Goal: Task Accomplishment & Management: Use online tool/utility

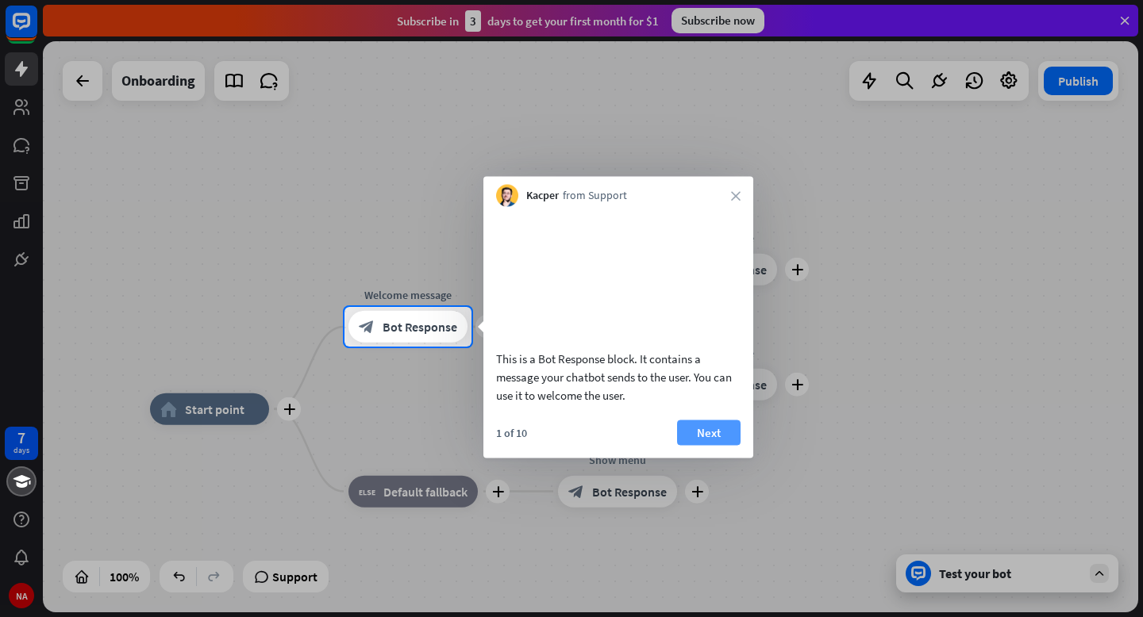
click at [710, 445] on button "Next" at bounding box center [708, 432] width 63 height 25
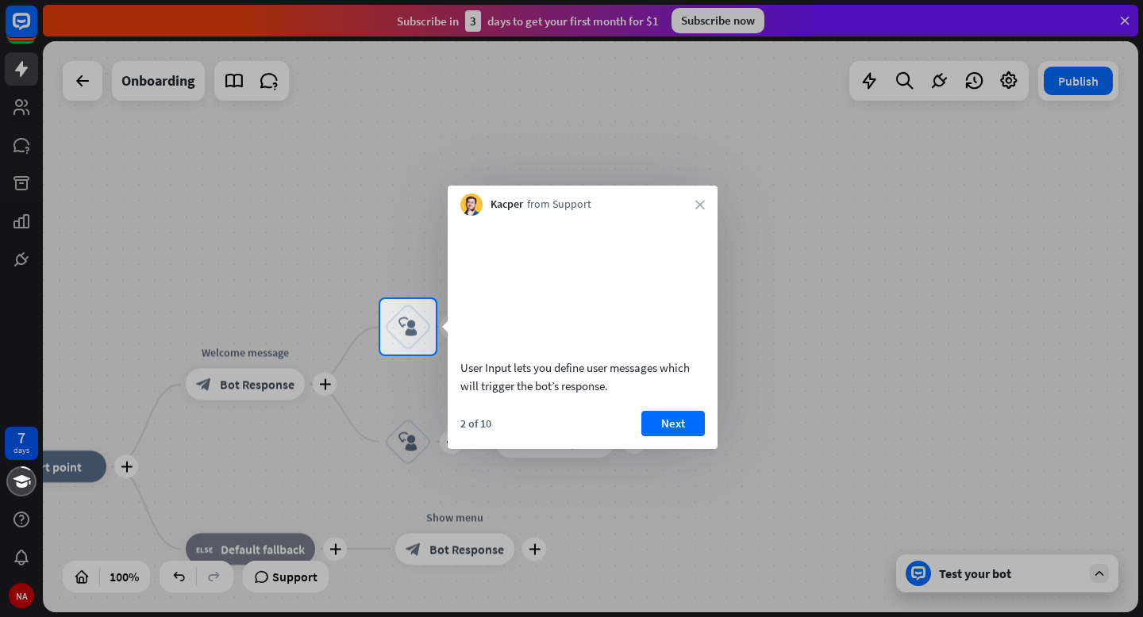
click at [710, 449] on div "2 of 10 Next" at bounding box center [583, 430] width 270 height 38
click at [665, 437] on button "Next" at bounding box center [672, 423] width 63 height 25
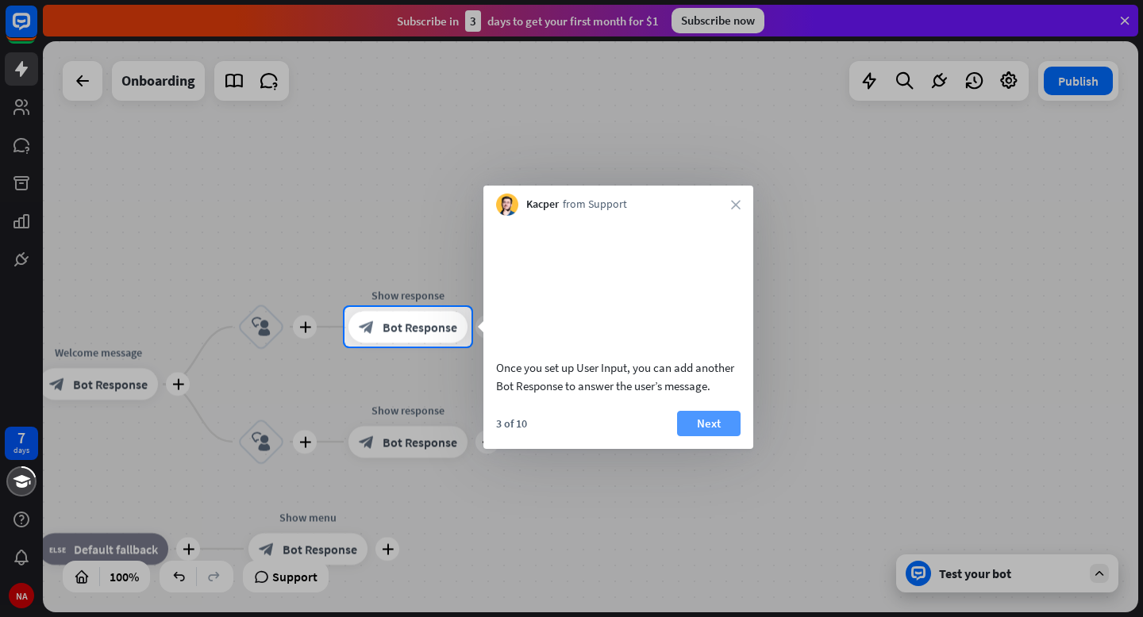
click at [704, 437] on button "Next" at bounding box center [708, 423] width 63 height 25
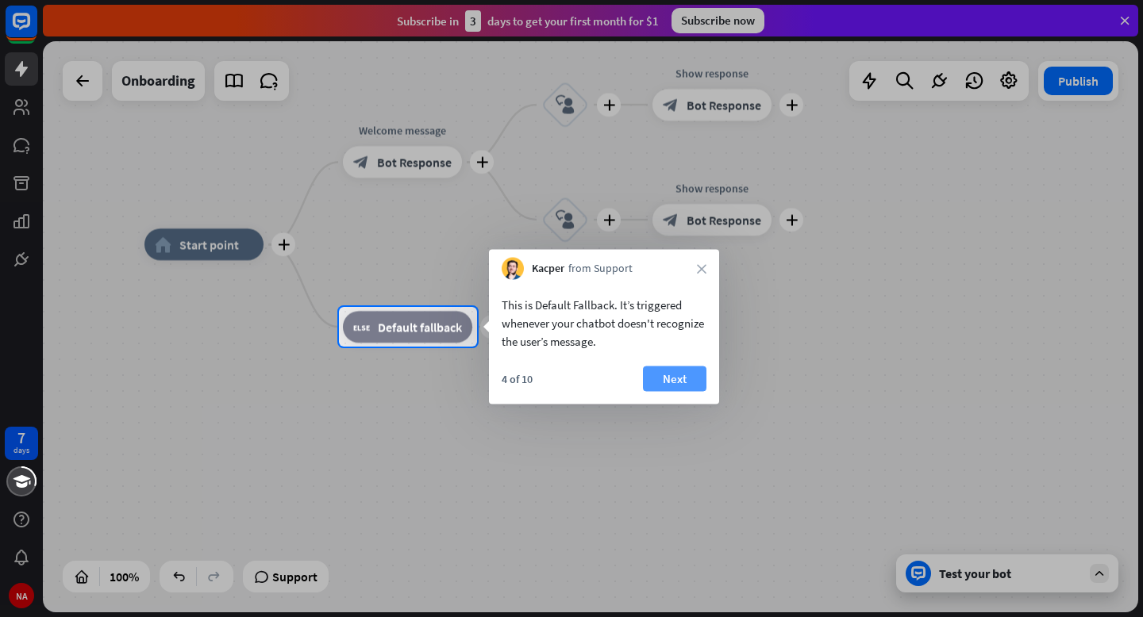
click at [688, 383] on button "Next" at bounding box center [674, 379] width 63 height 25
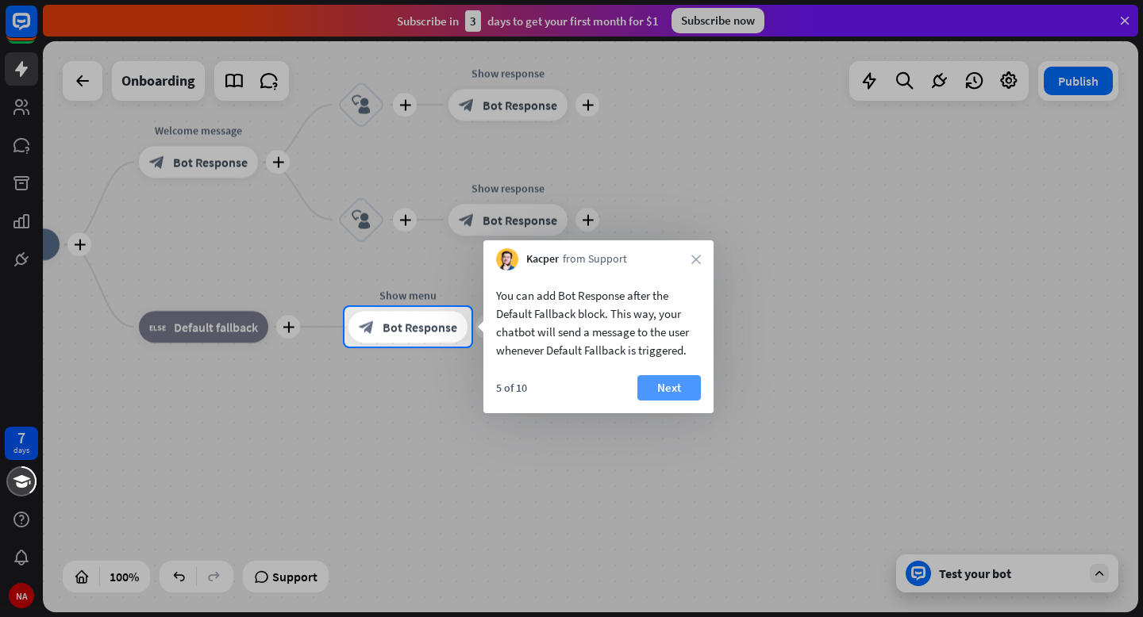
click at [682, 383] on button "Next" at bounding box center [668, 387] width 63 height 25
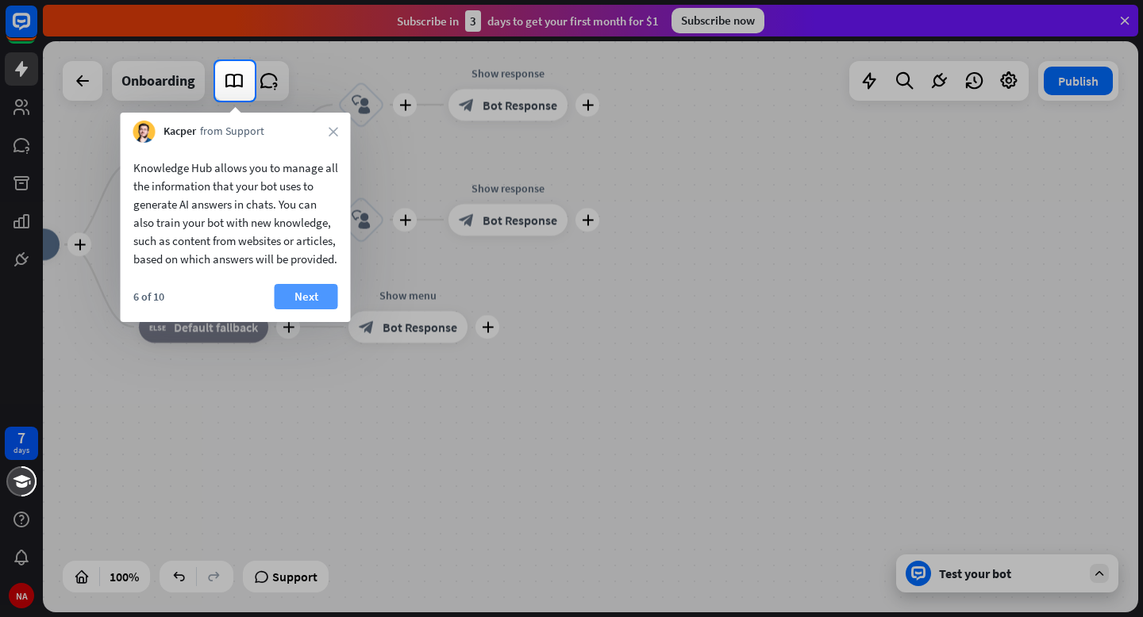
click at [321, 310] on button "Next" at bounding box center [306, 296] width 63 height 25
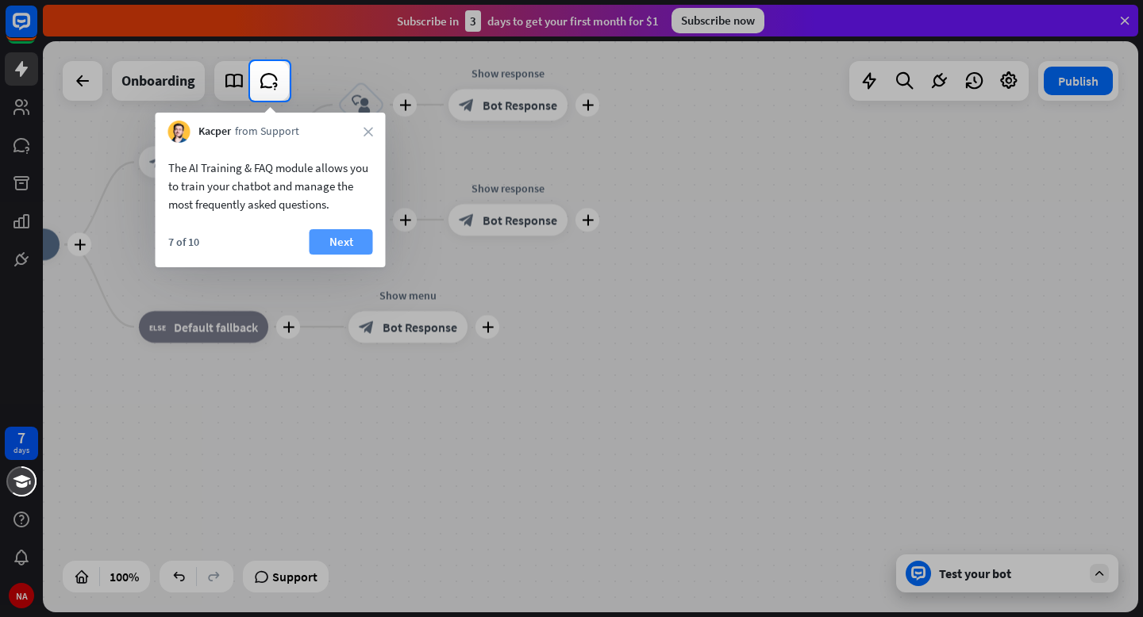
click at [348, 237] on button "Next" at bounding box center [341, 241] width 63 height 25
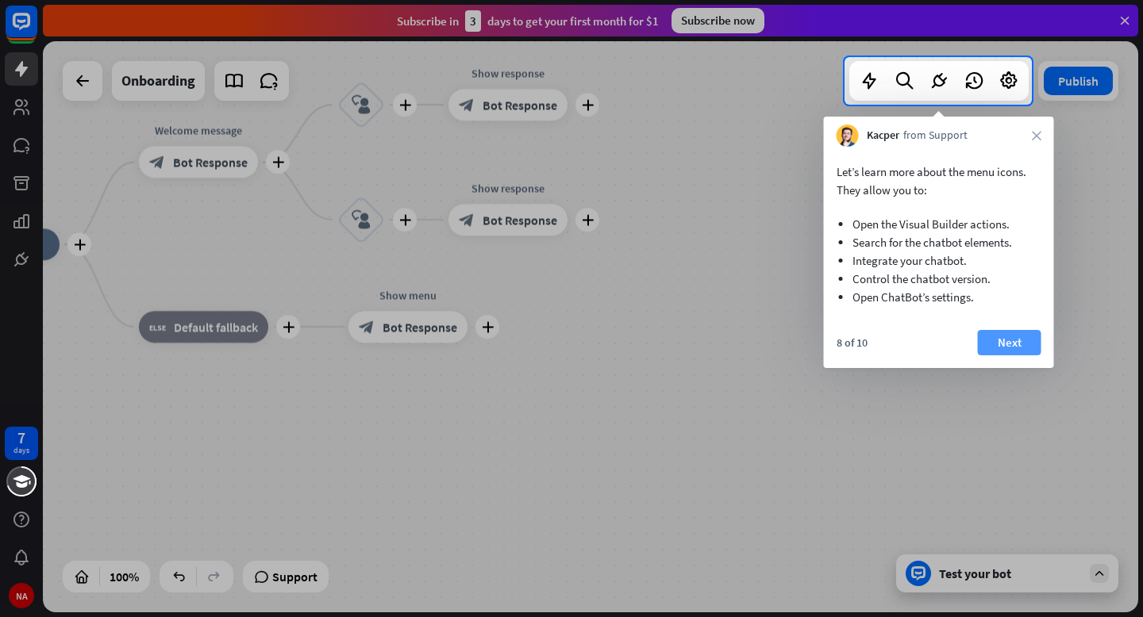
click at [1029, 347] on button "Next" at bounding box center [1009, 342] width 63 height 25
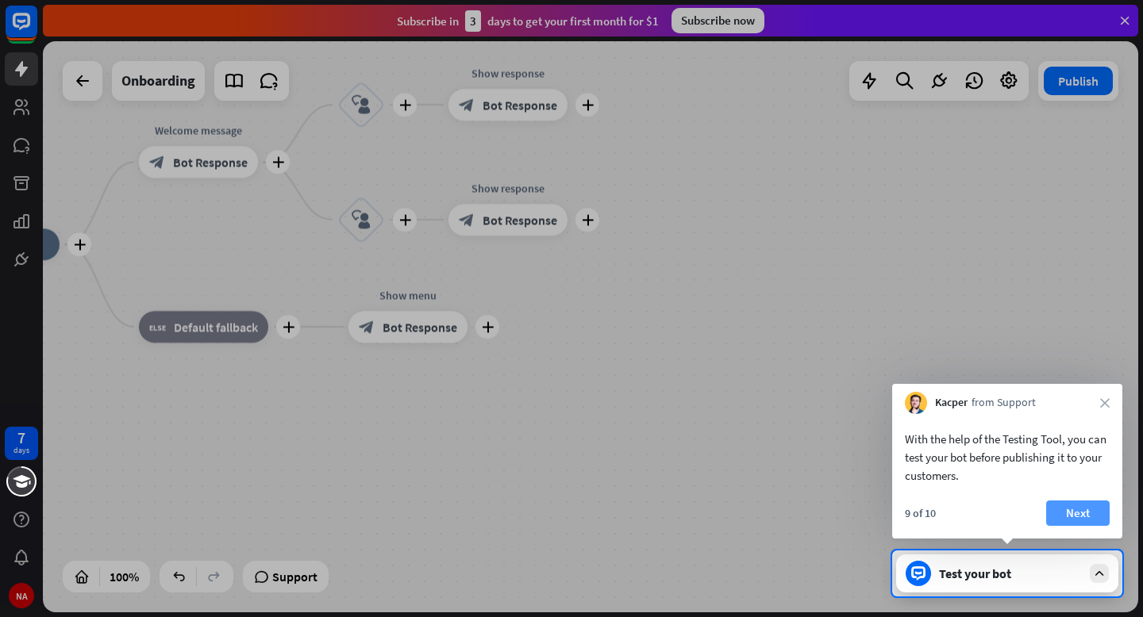
click at [1083, 514] on button "Next" at bounding box center [1077, 513] width 63 height 25
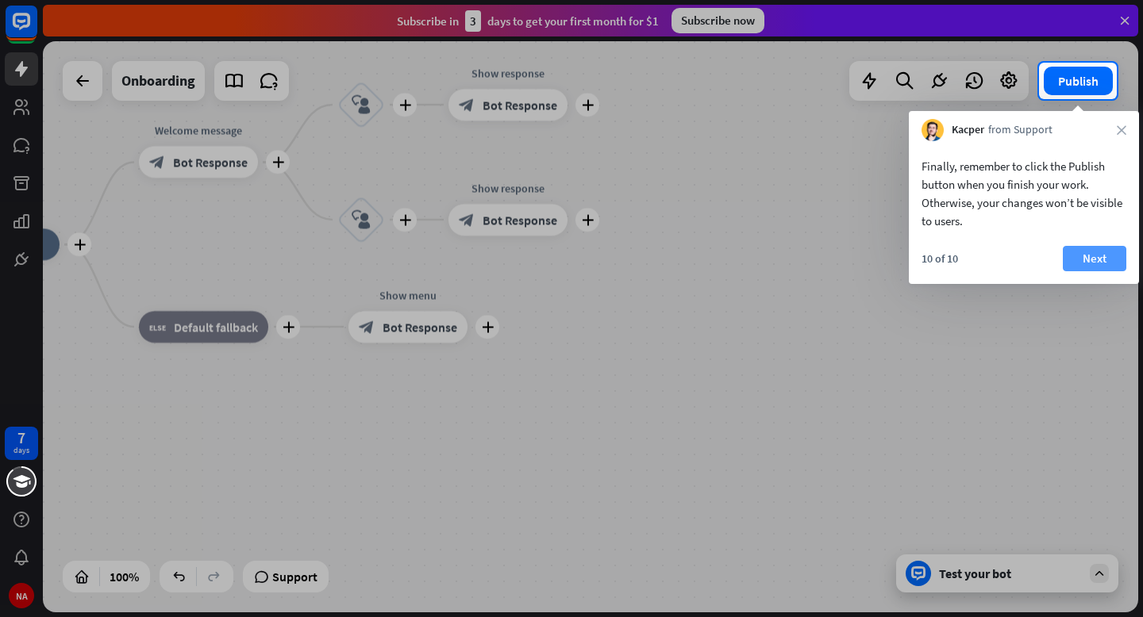
click at [1105, 263] on button "Next" at bounding box center [1094, 258] width 63 height 25
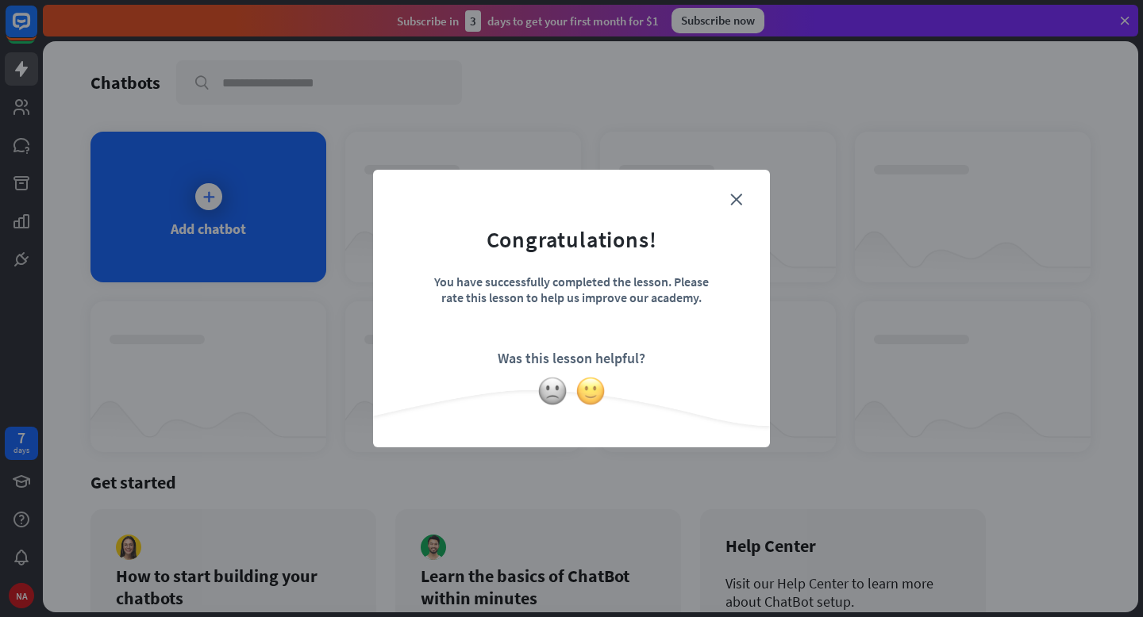
click at [588, 392] on img at bounding box center [590, 391] width 30 height 30
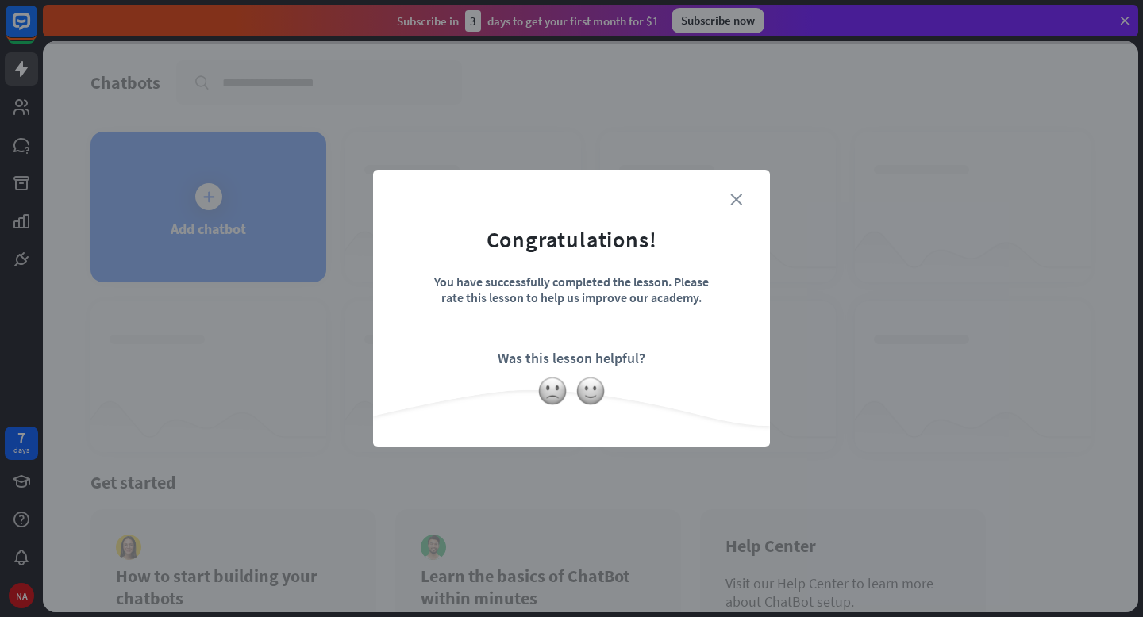
click at [734, 198] on icon "close" at bounding box center [736, 200] width 12 height 12
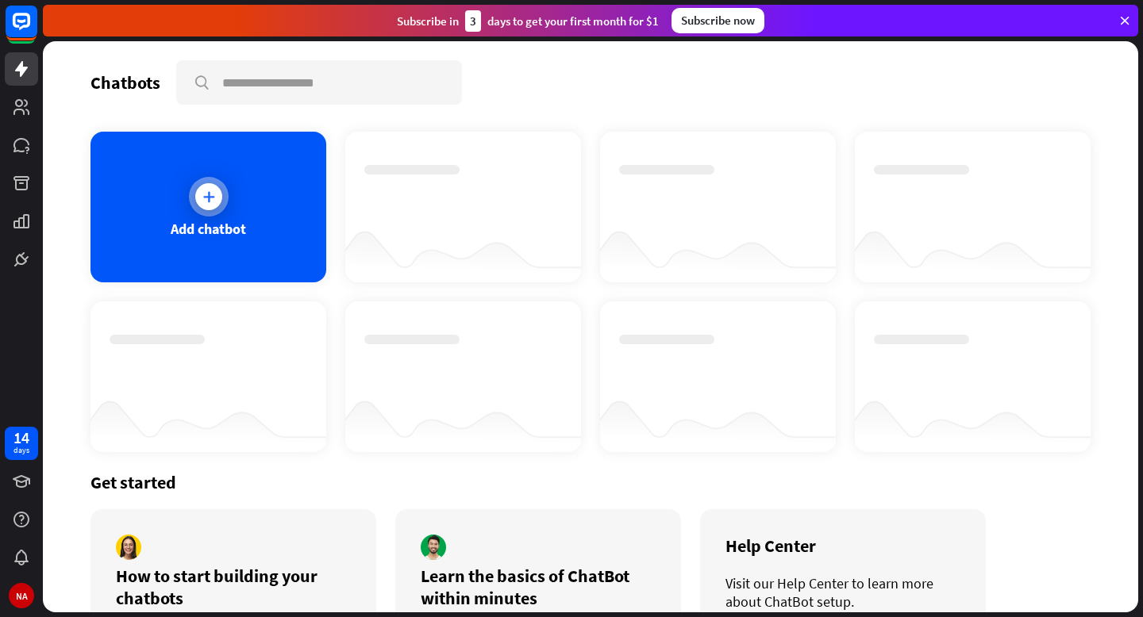
click at [258, 192] on div "Add chatbot" at bounding box center [208, 207] width 236 height 151
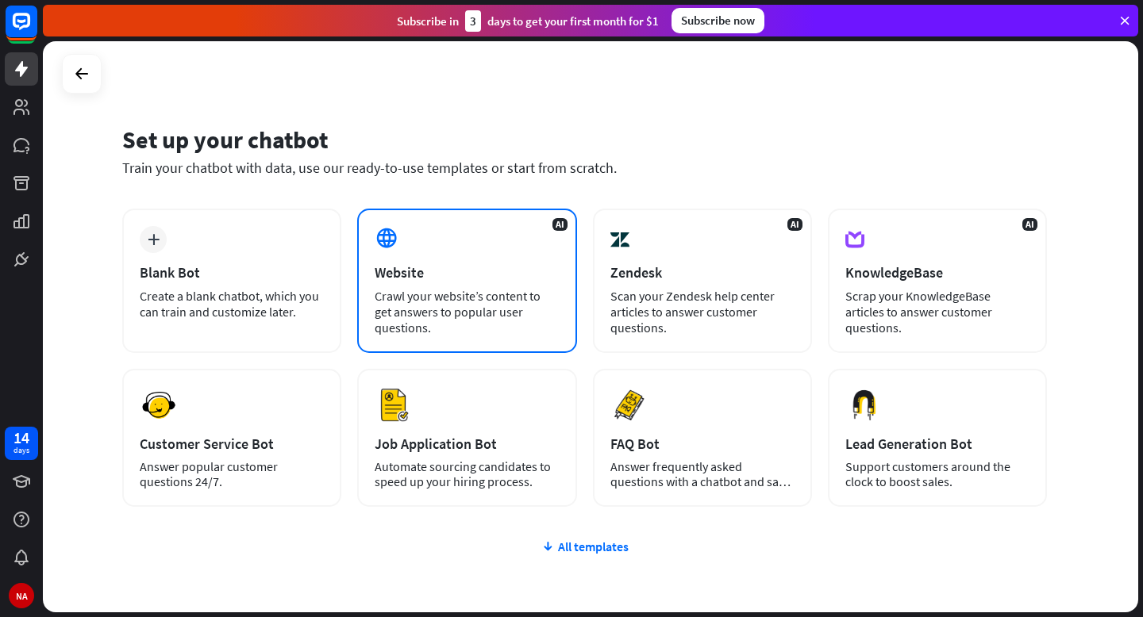
click at [430, 243] on div "AI Website Crawl your website’s content to get answers to popular user question…" at bounding box center [466, 281] width 219 height 144
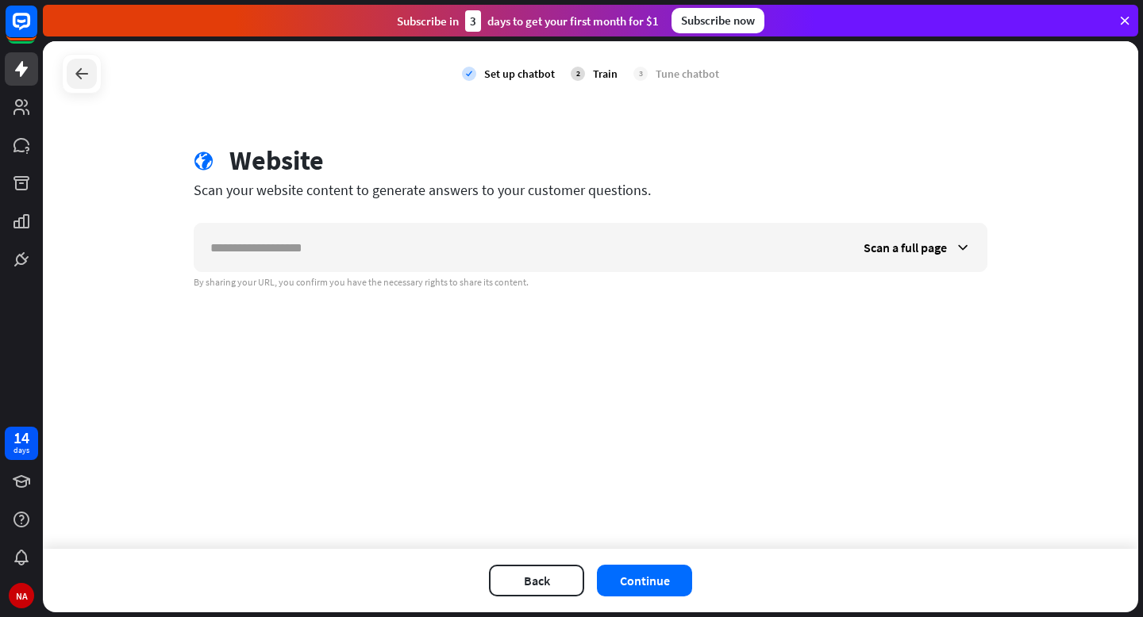
click at [90, 76] on icon at bounding box center [81, 73] width 19 height 19
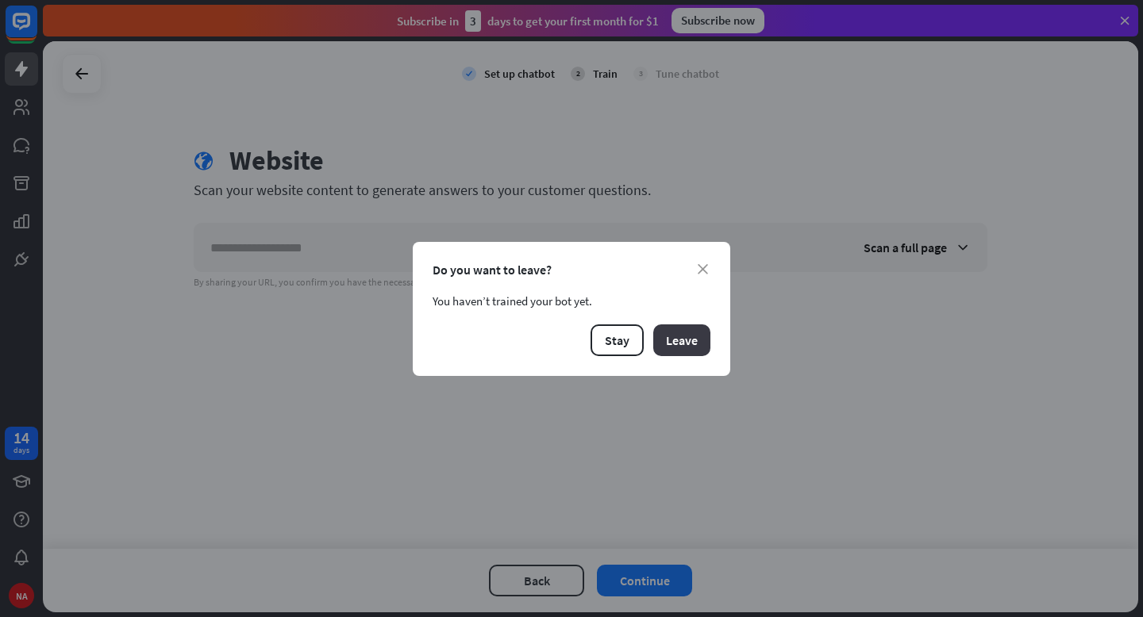
click at [682, 340] on button "Leave" at bounding box center [681, 341] width 57 height 32
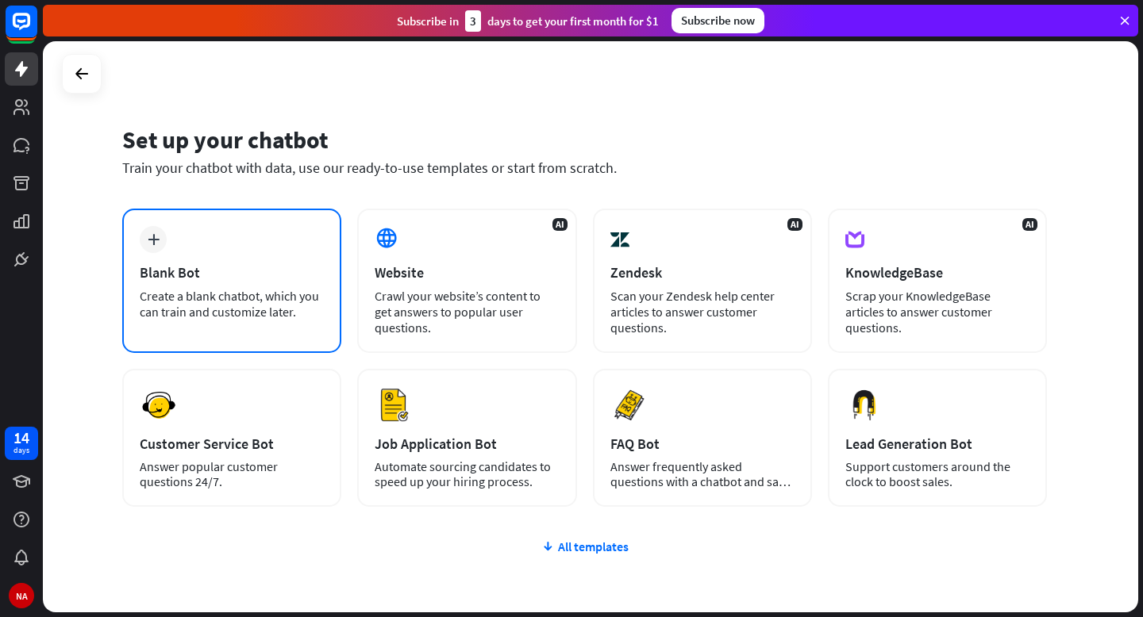
click at [187, 288] on div "Create a blank chatbot, which you can train and customize later." at bounding box center [232, 304] width 184 height 32
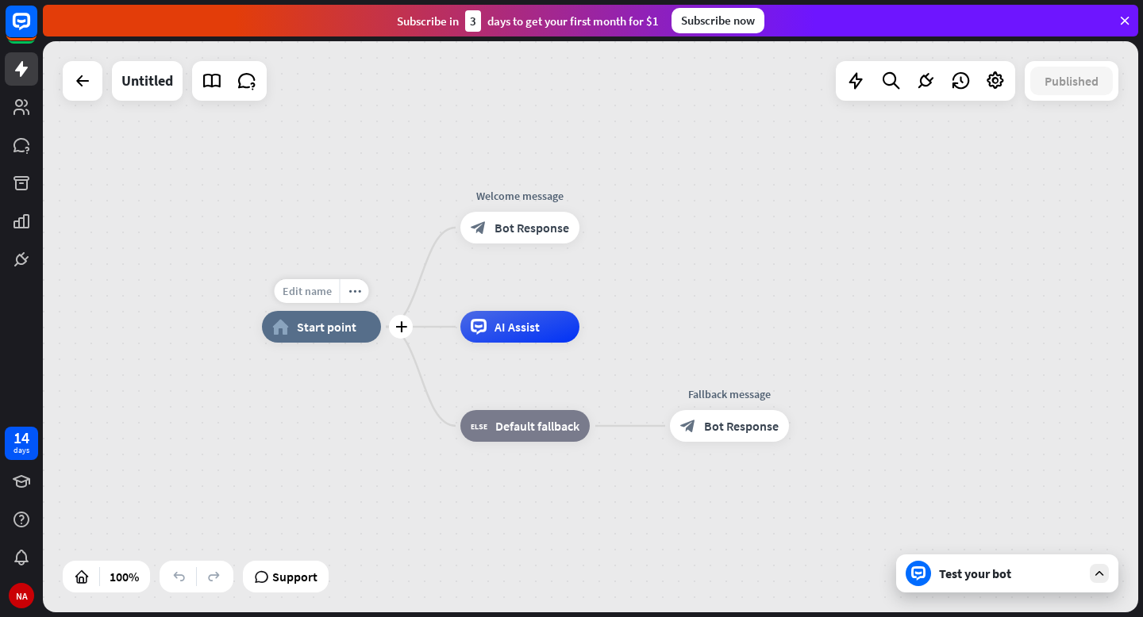
click at [325, 289] on span "Edit name" at bounding box center [307, 291] width 49 height 14
click at [309, 224] on div "home_2 Start point Welcome message block_bot_response Bot Response AI Assist bl…" at bounding box center [590, 326] width 1095 height 571
click at [600, 220] on div "plus" at bounding box center [599, 228] width 24 height 24
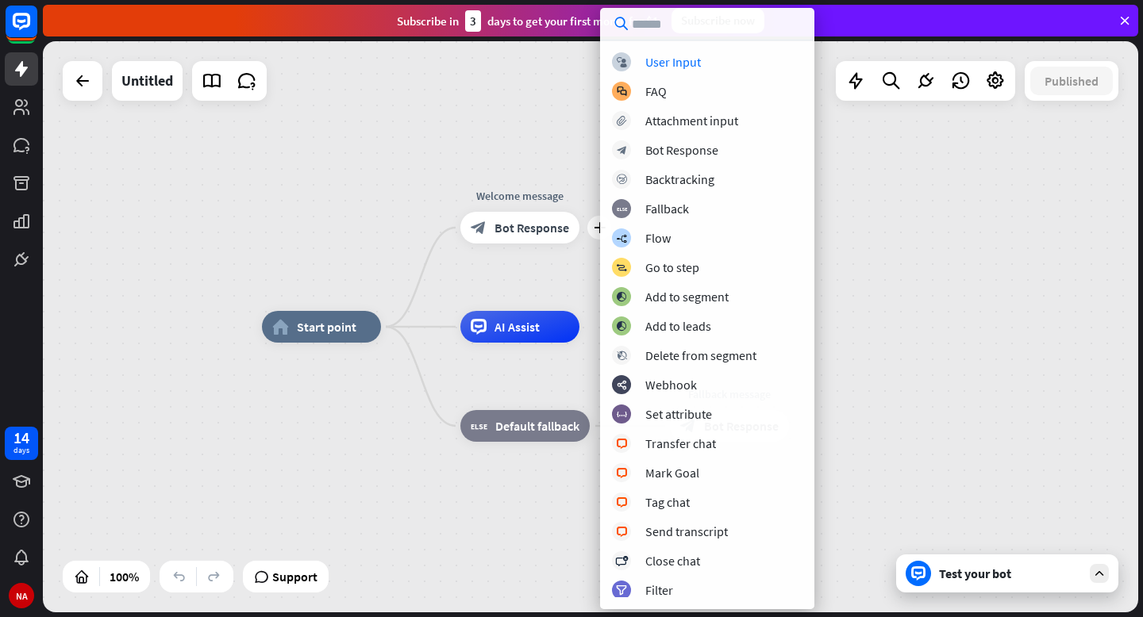
click at [247, 247] on div "home_2 Start point plus Welcome message block_bot_response Bot Response AI Assi…" at bounding box center [590, 326] width 1095 height 571
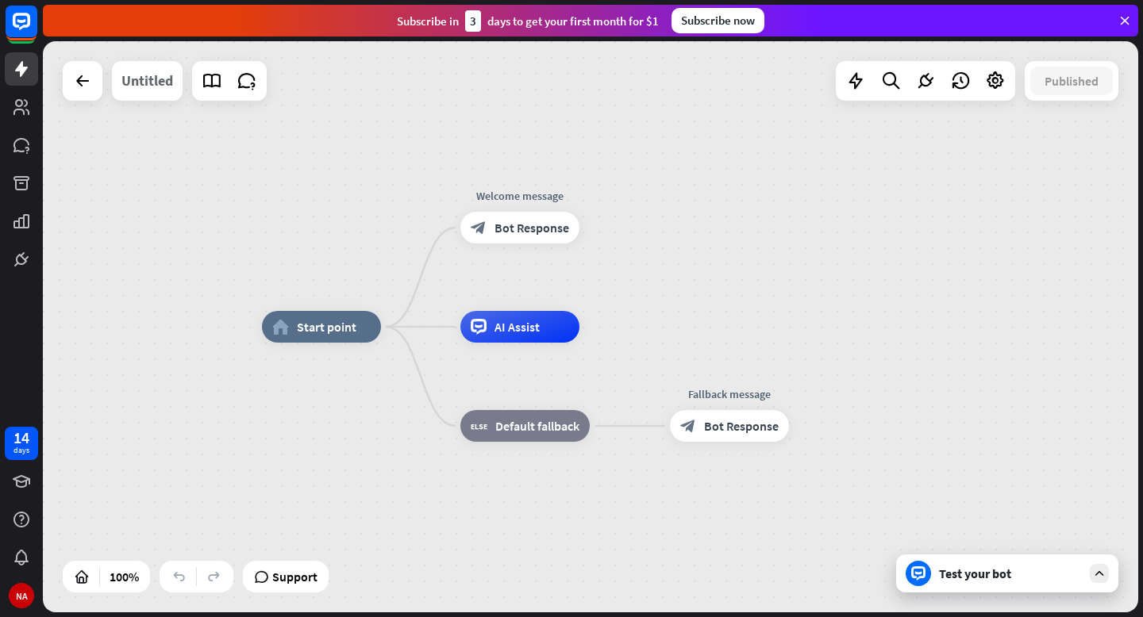
click at [164, 78] on div "Untitled" at bounding box center [147, 81] width 52 height 40
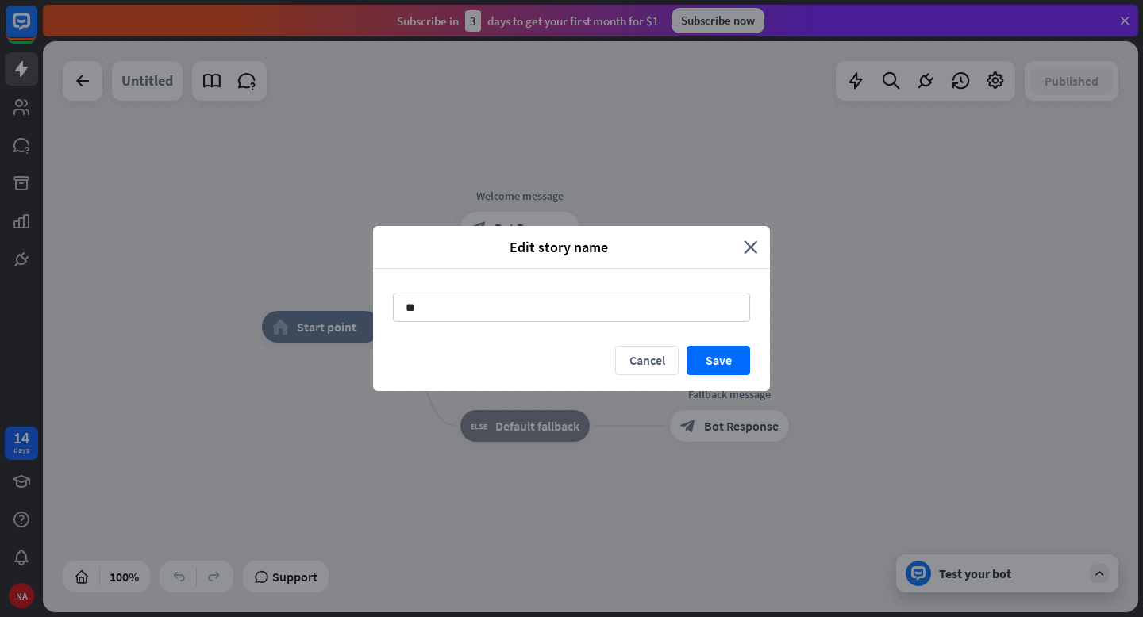
type input "*"
type input "**********"
click at [707, 358] on button "Save" at bounding box center [718, 360] width 63 height 29
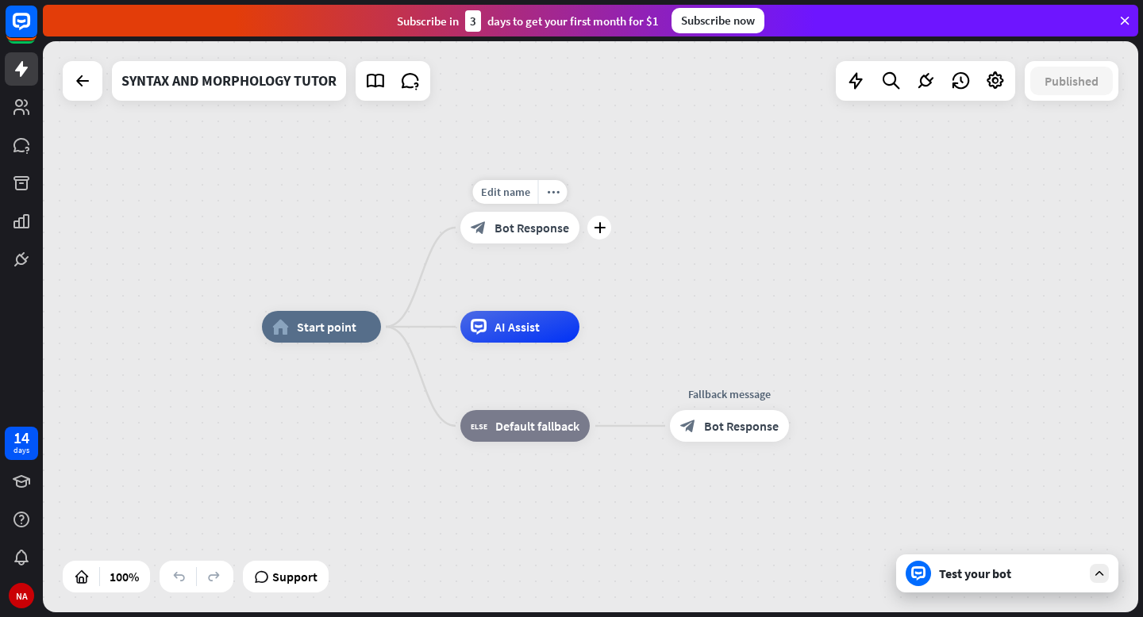
click at [540, 230] on span "Bot Response" at bounding box center [531, 228] width 75 height 16
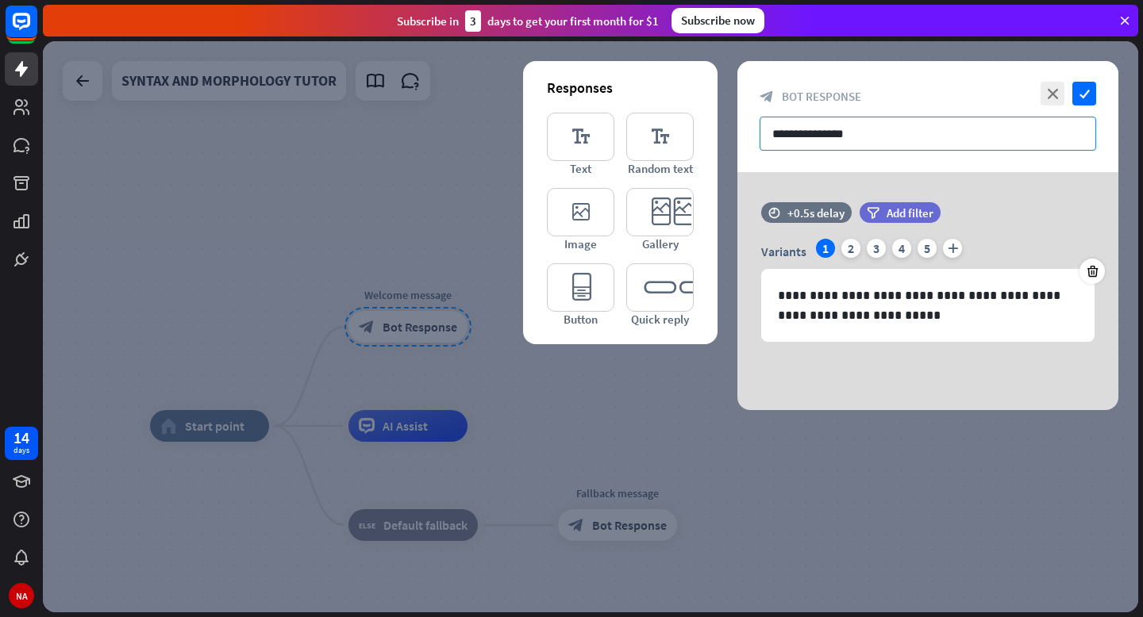
drag, startPoint x: 896, startPoint y: 132, endPoint x: 753, endPoint y: 121, distance: 143.2
click at [753, 122] on div "**********" at bounding box center [927, 116] width 381 height 111
paste input "**********"
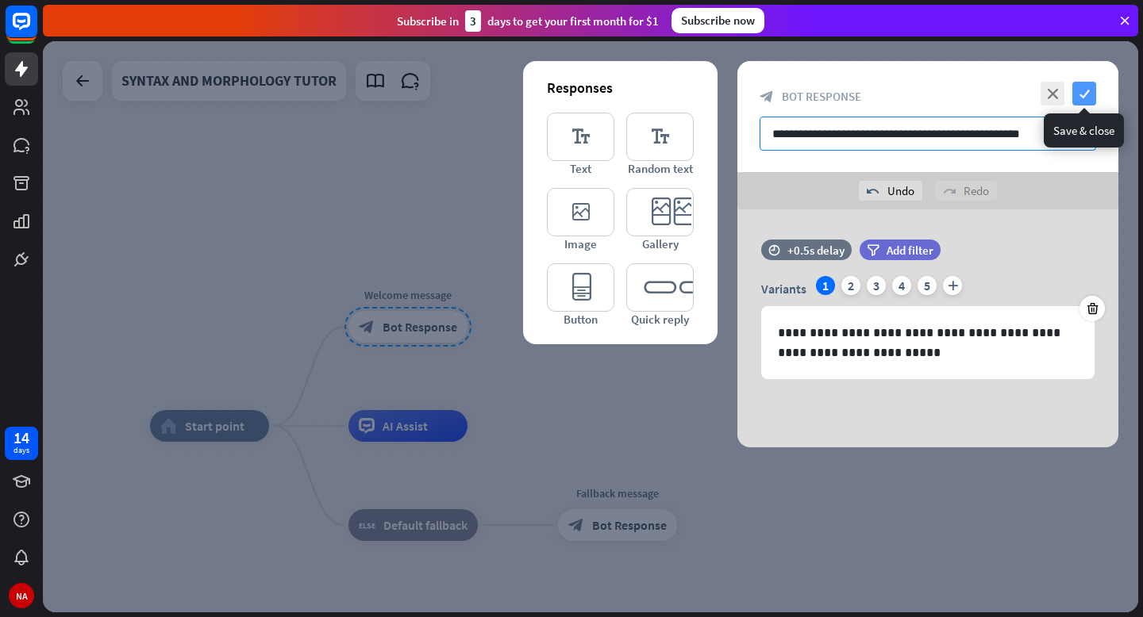
type input "**********"
click at [1084, 86] on icon "check" at bounding box center [1084, 94] width 24 height 24
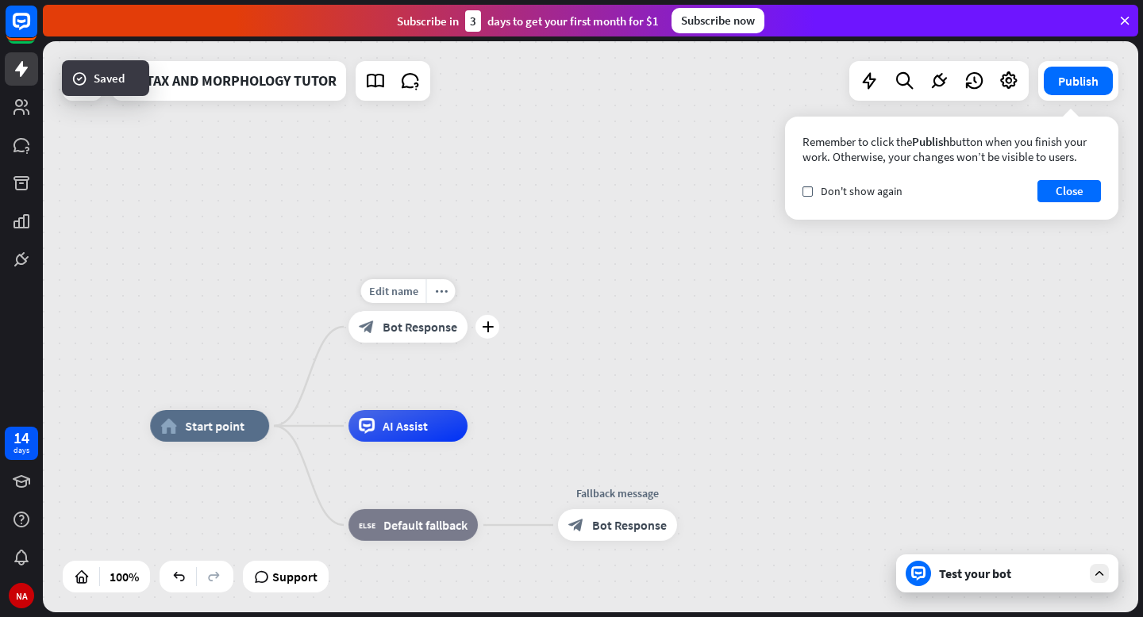
click at [429, 328] on span "Bot Response" at bounding box center [420, 327] width 75 height 16
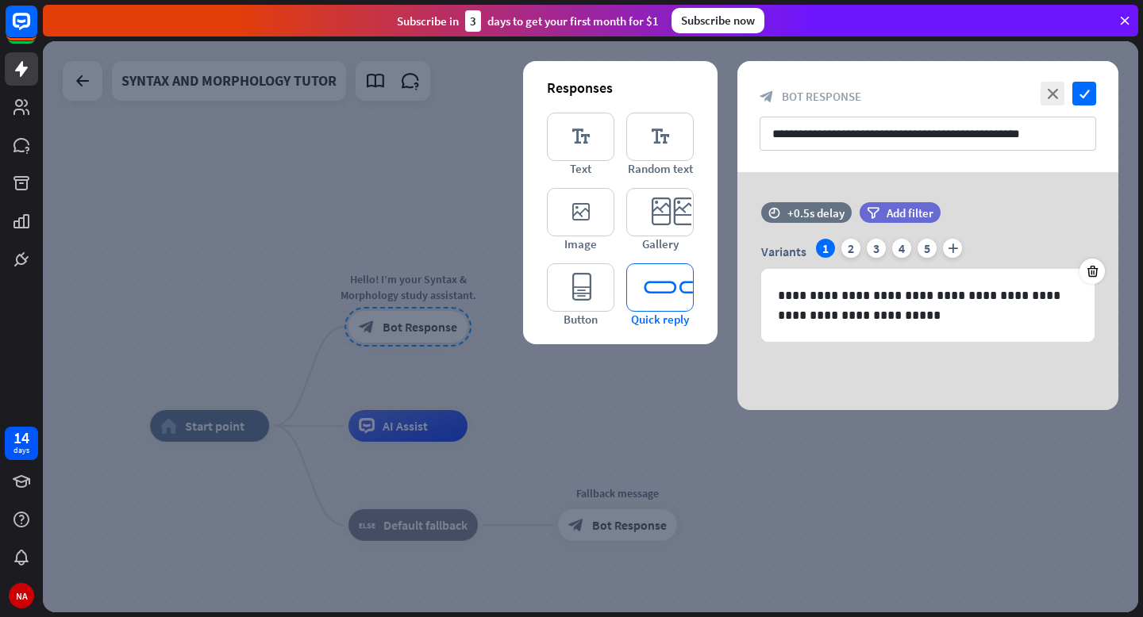
click at [646, 306] on icon "editor_quick_replies" at bounding box center [659, 288] width 67 height 48
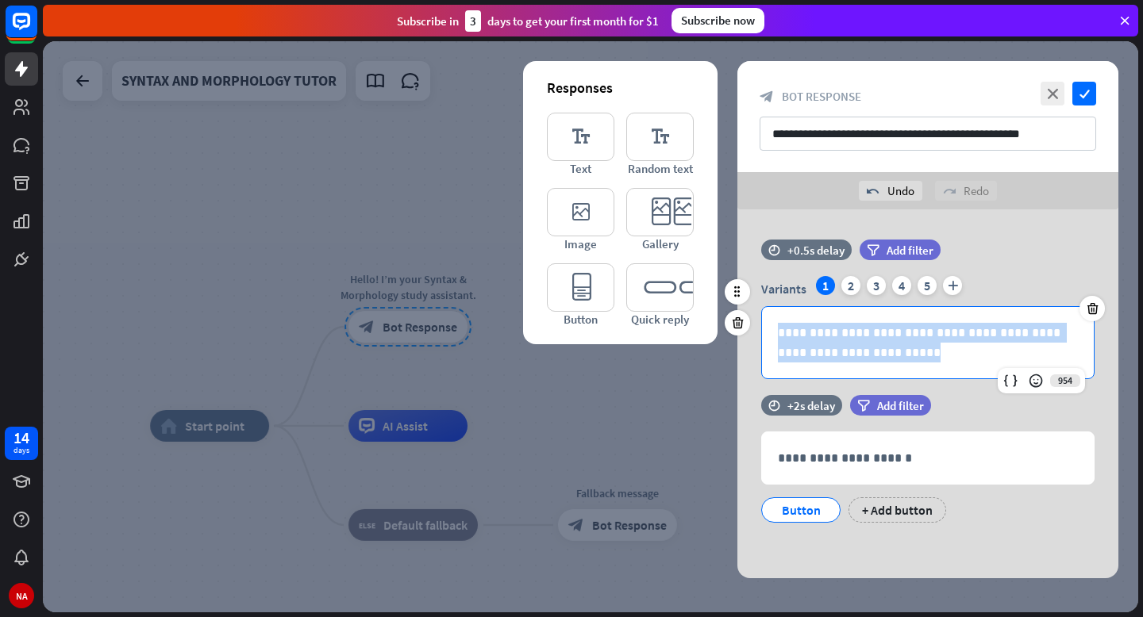
drag, startPoint x: 874, startPoint y: 356, endPoint x: 771, endPoint y: 320, distance: 108.7
click at [771, 320] on div "**********" at bounding box center [928, 342] width 332 height 71
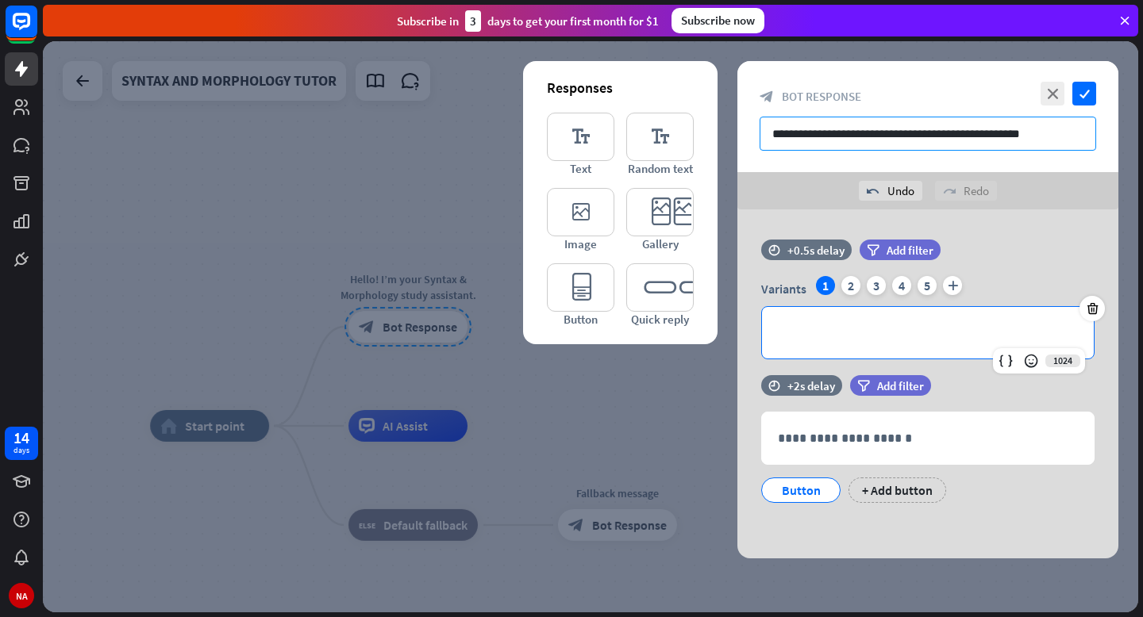
click at [1060, 134] on input "**********" at bounding box center [928, 134] width 337 height 34
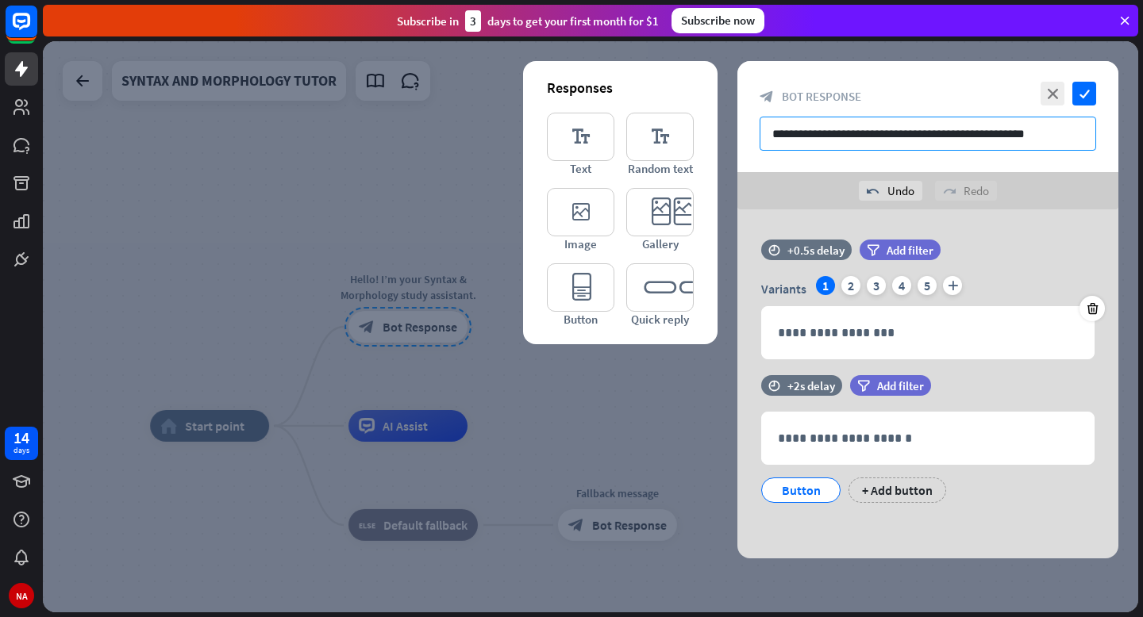
paste input "**********"
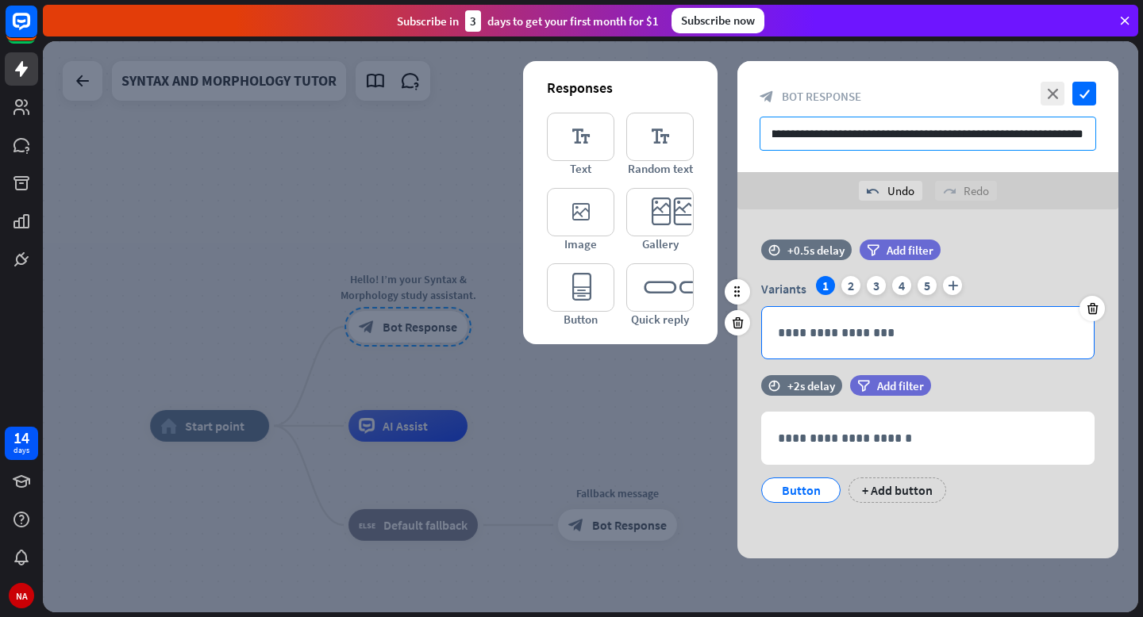
type input "**********"
click at [879, 323] on p "**********" at bounding box center [928, 333] width 300 height 20
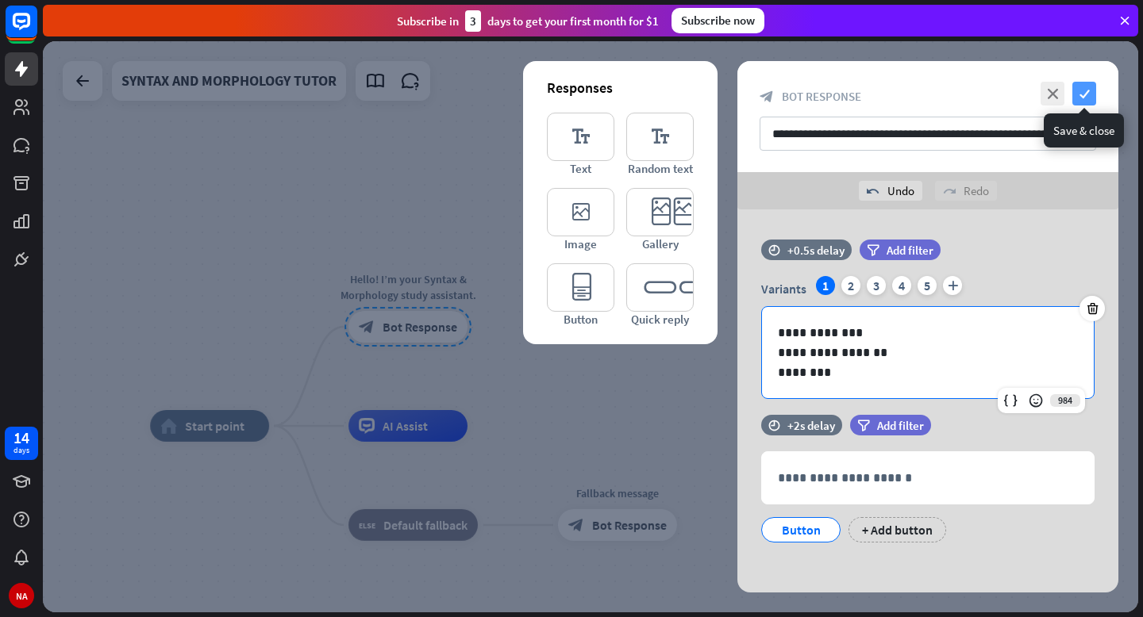
click at [1082, 96] on icon "check" at bounding box center [1084, 94] width 24 height 24
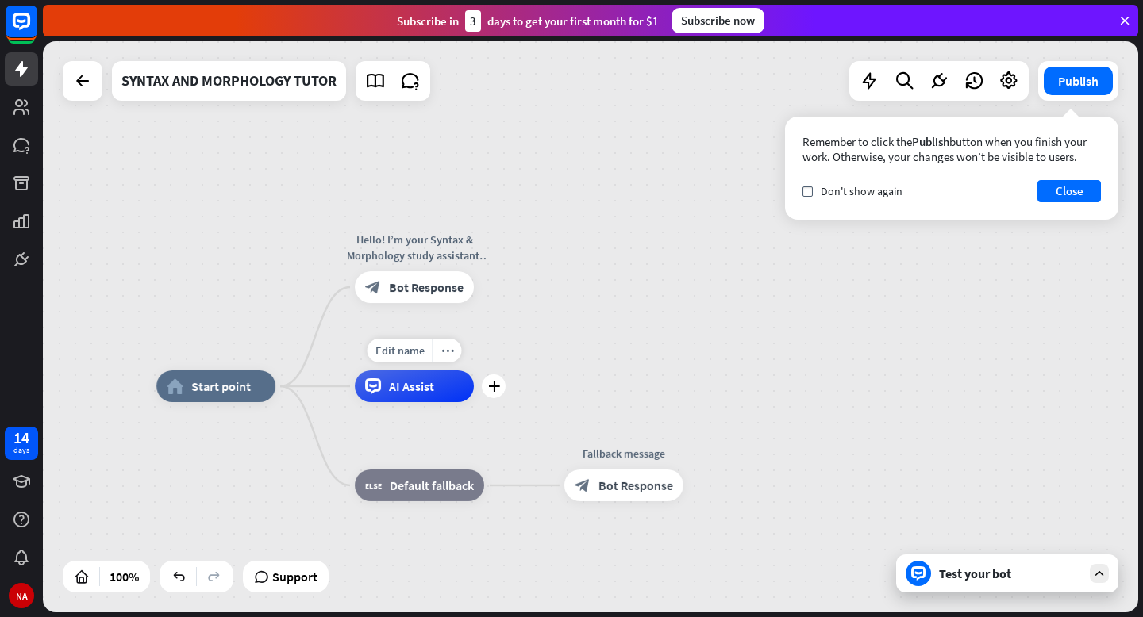
click at [436, 387] on div "AI Assist" at bounding box center [414, 387] width 119 height 32
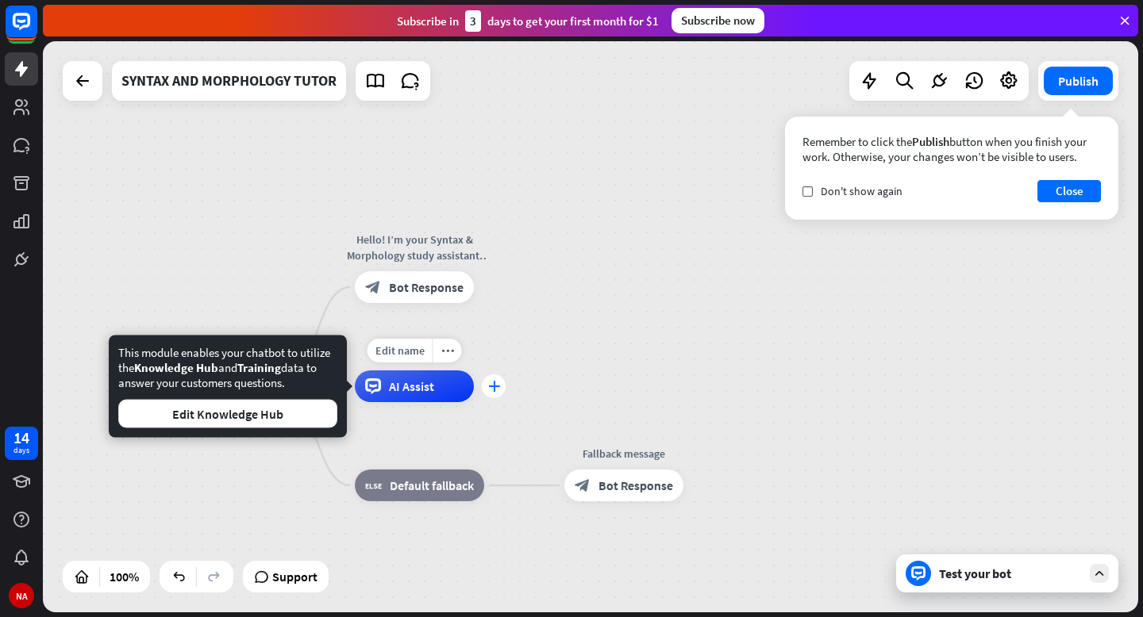
click at [494, 388] on icon "plus" at bounding box center [493, 386] width 12 height 11
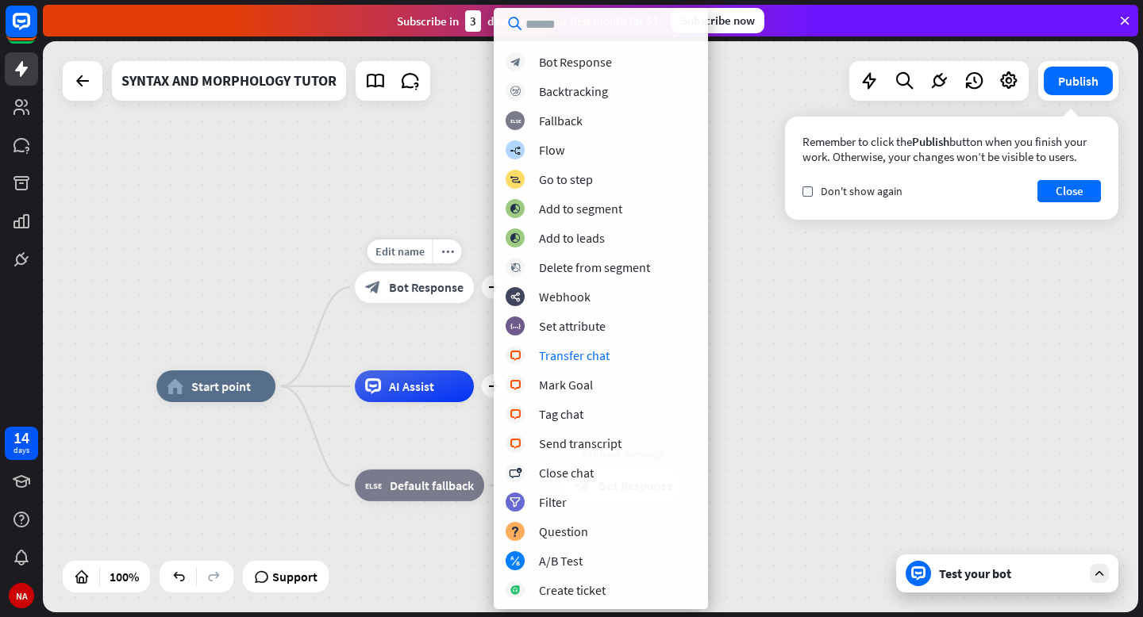
click at [394, 303] on div "Edit name more_horiz plus Hello! I’m your Syntax & Morphology study assistant. …" at bounding box center [414, 287] width 119 height 32
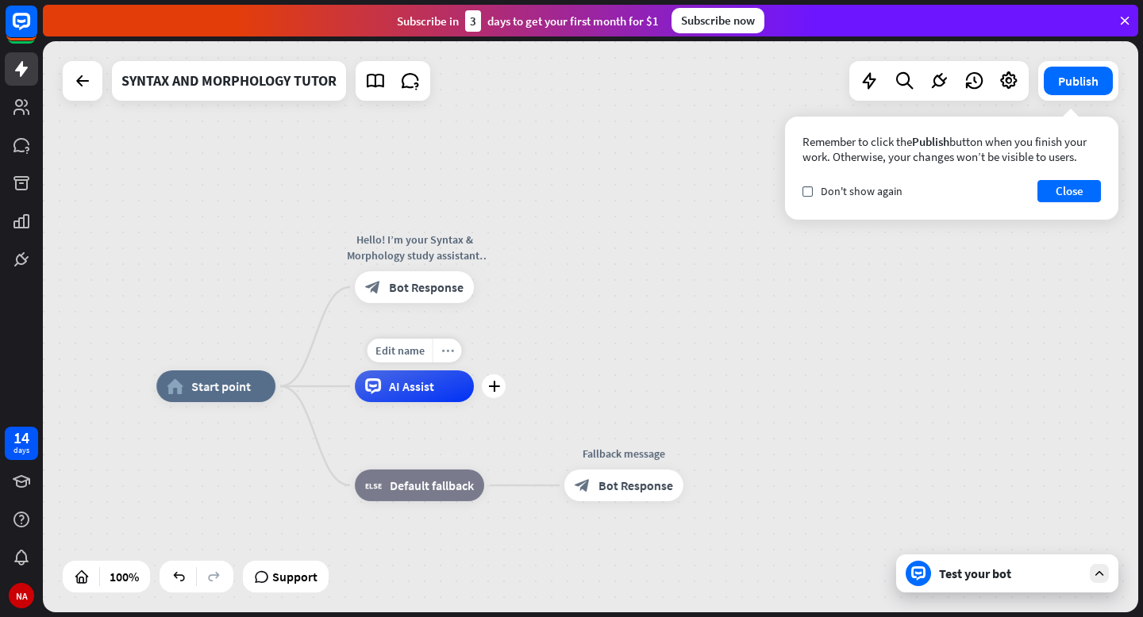
click at [444, 347] on icon "more_horiz" at bounding box center [446, 350] width 13 height 12
click at [421, 389] on span "AI Assist" at bounding box center [411, 387] width 45 height 16
click at [488, 394] on div "plus" at bounding box center [494, 387] width 24 height 24
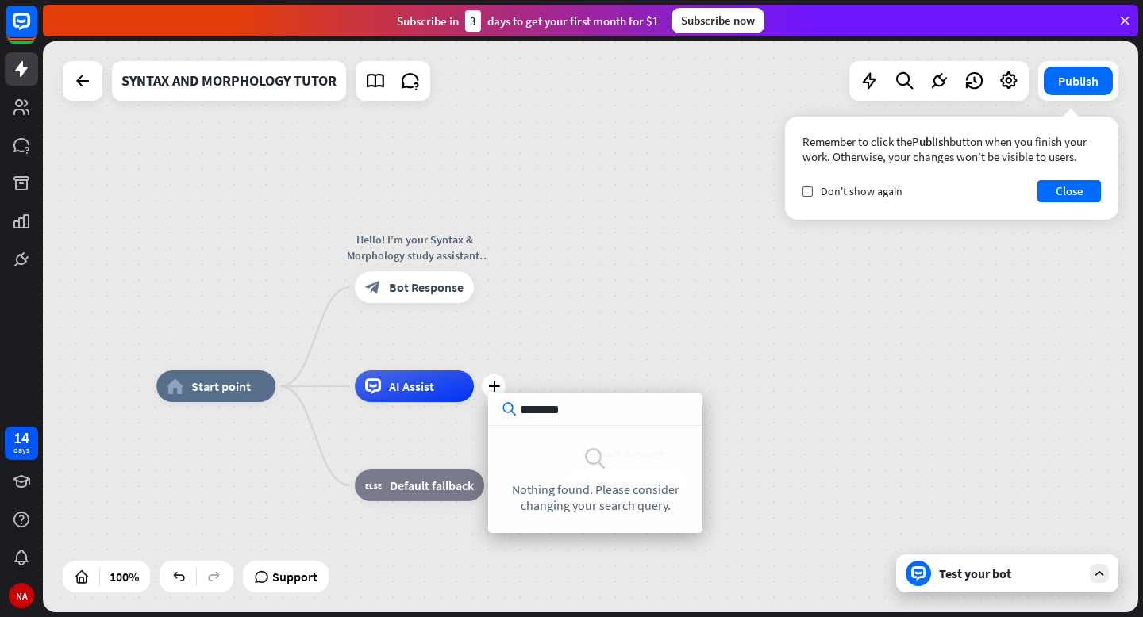
type input "*********"
click at [678, 367] on div "home_2 Start point Hello! I’m your Syntax & Morphology study assistant. You can…" at bounding box center [590, 326] width 1095 height 571
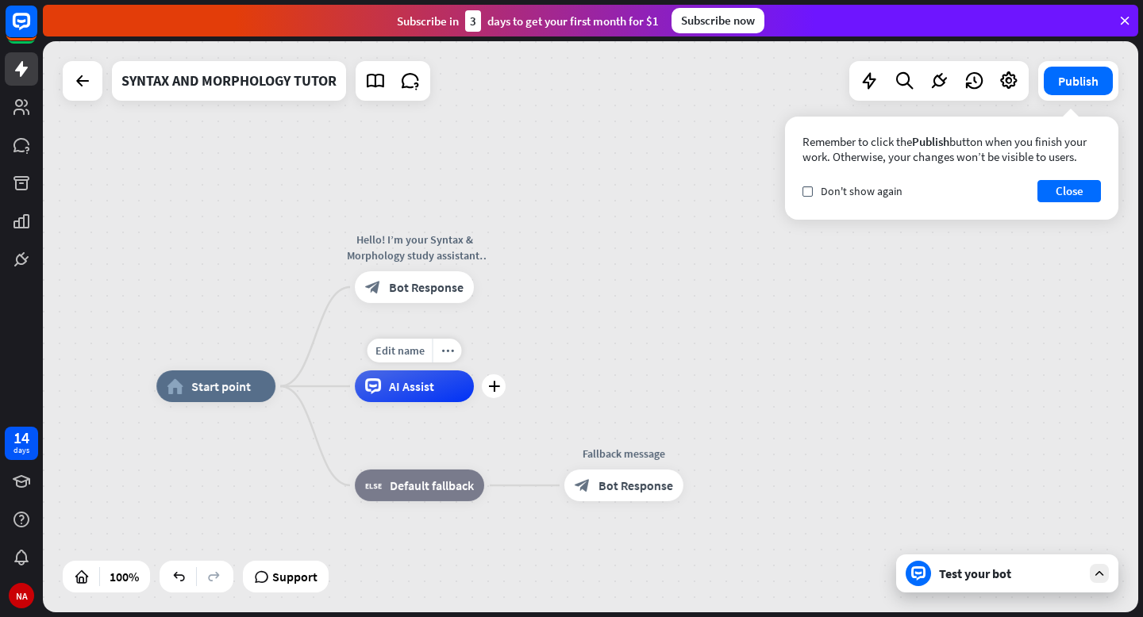
click at [446, 399] on div "AI Assist" at bounding box center [414, 387] width 119 height 32
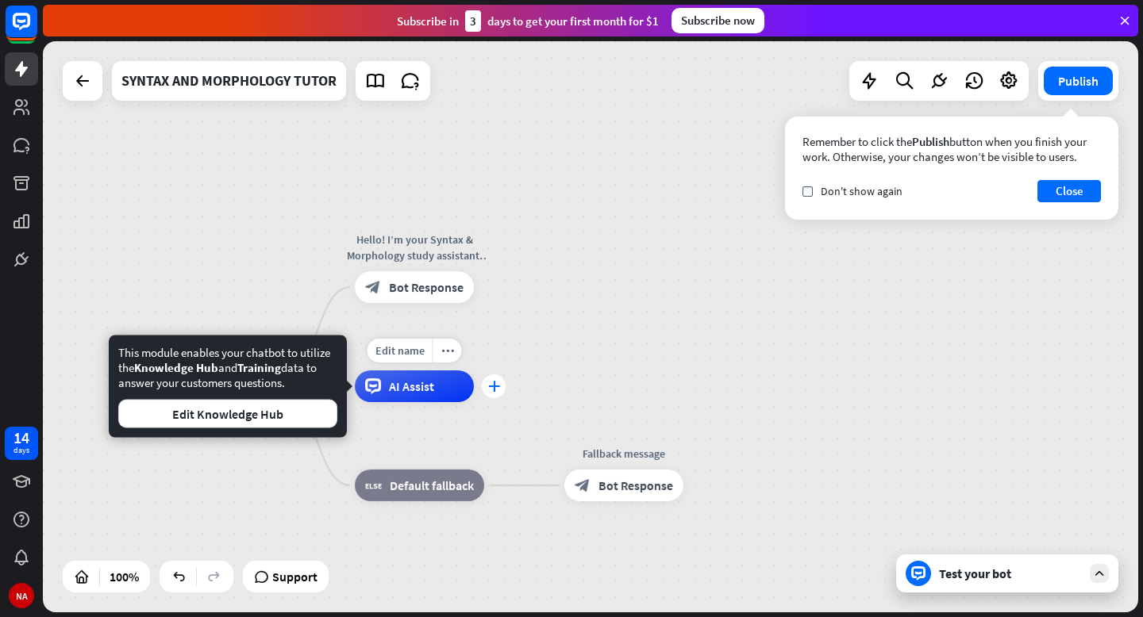
click at [485, 385] on div "plus" at bounding box center [494, 387] width 24 height 24
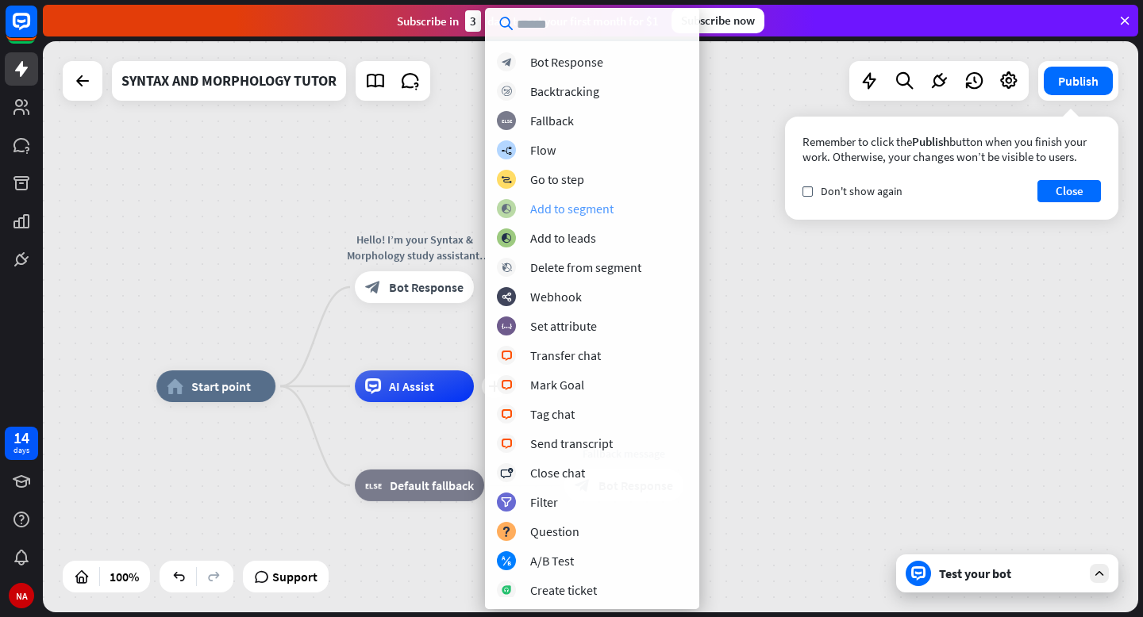
click at [595, 214] on div "Add to segment" at bounding box center [571, 209] width 83 height 16
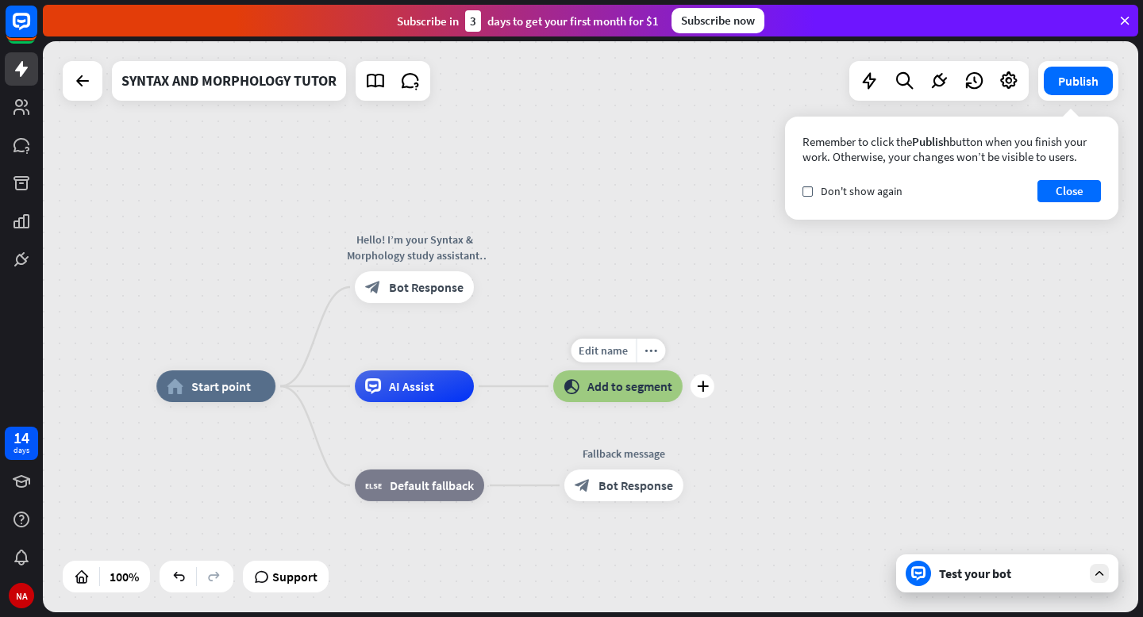
click at [623, 397] on div "block_add_to_segment Add to segment" at bounding box center [617, 387] width 129 height 32
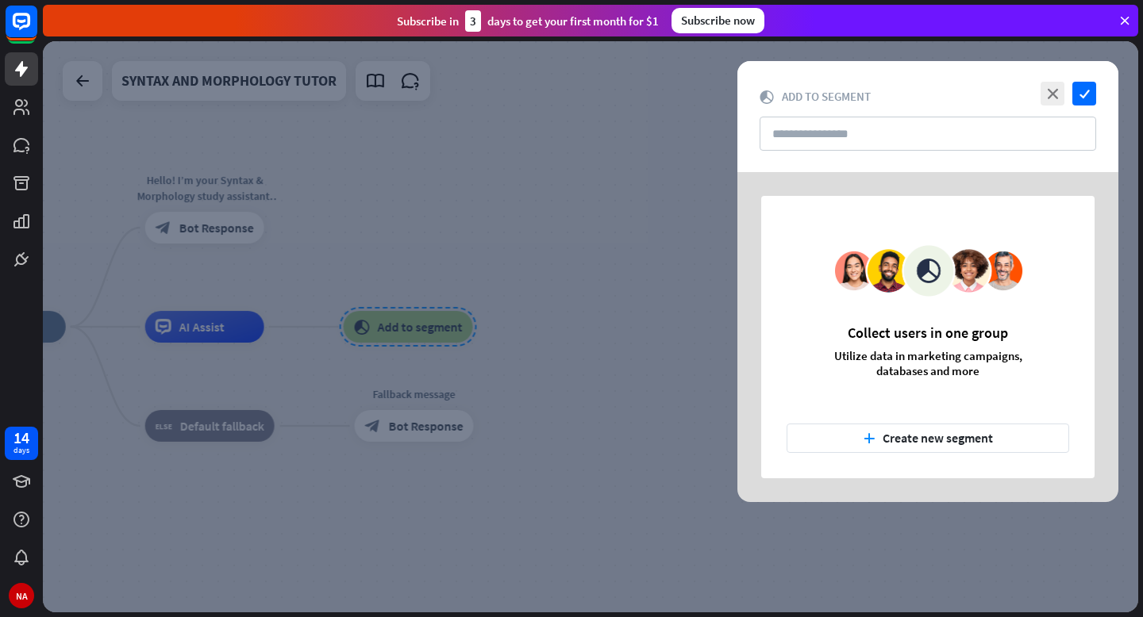
click at [521, 361] on div at bounding box center [590, 326] width 1095 height 571
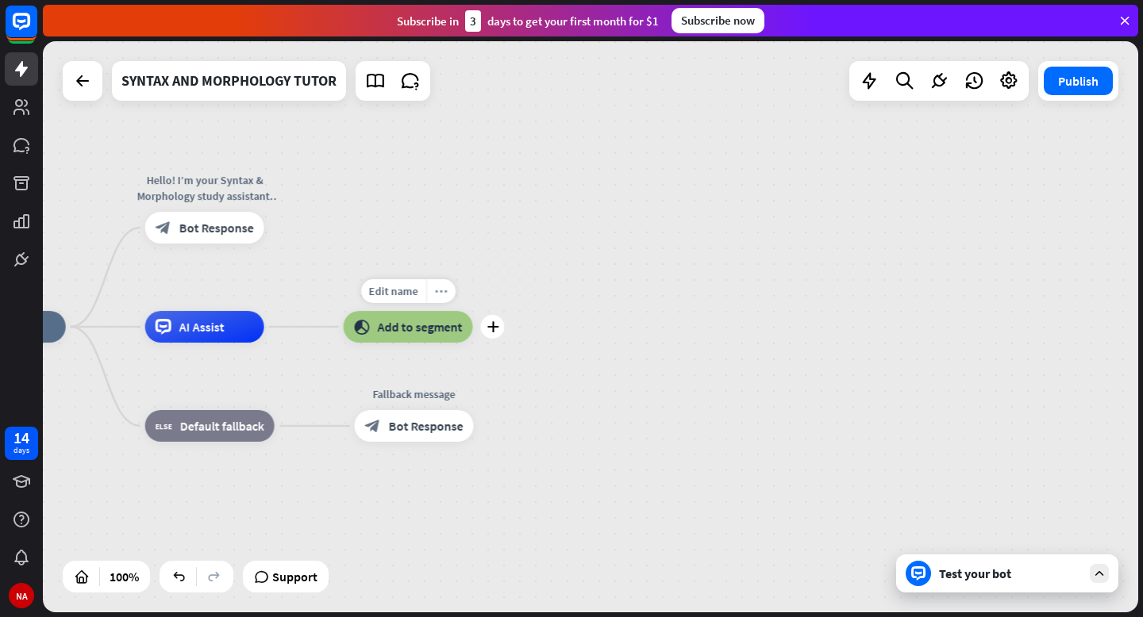
click at [440, 282] on div "more_horiz" at bounding box center [439, 291] width 29 height 24
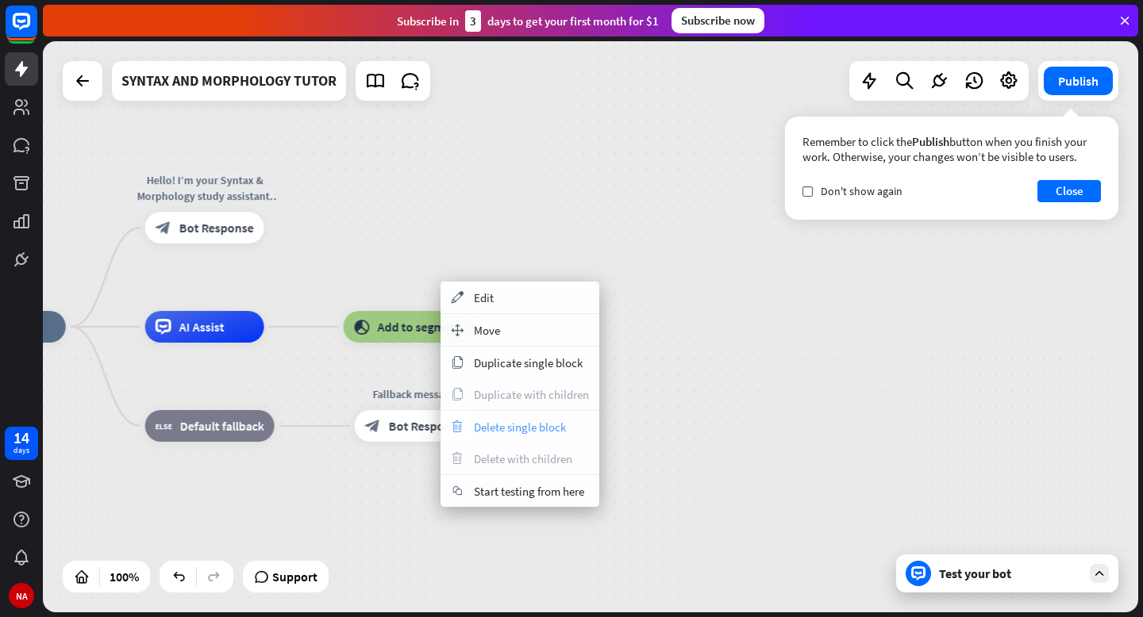
click at [498, 420] on span "Delete single block" at bounding box center [520, 427] width 92 height 15
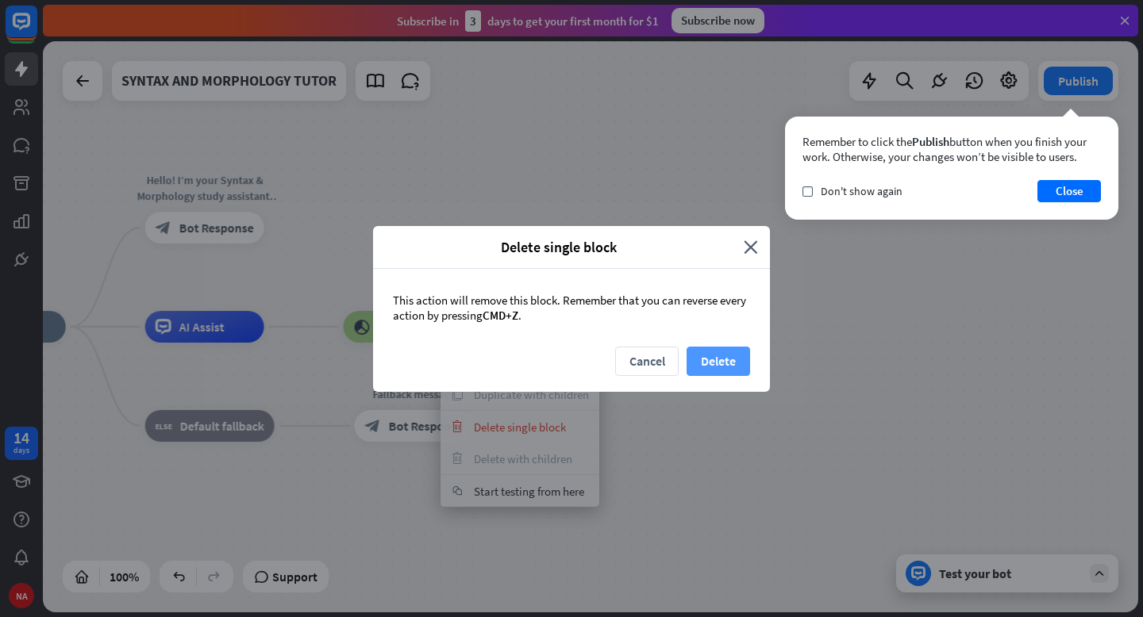
click at [710, 363] on button "Delete" at bounding box center [718, 361] width 63 height 29
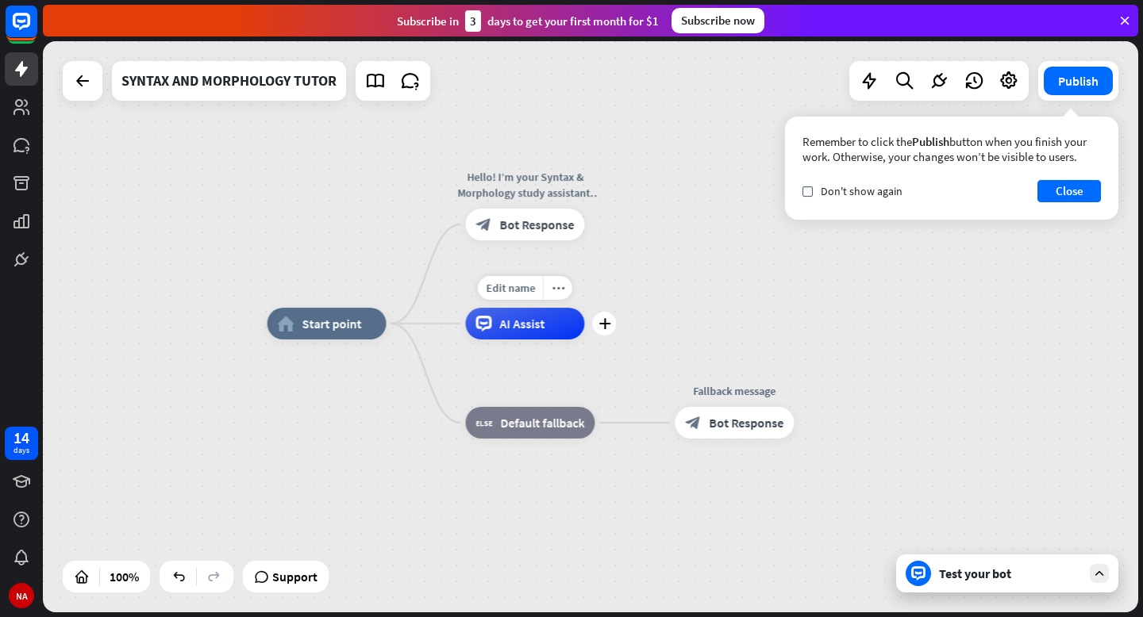
click at [561, 337] on div "AI Assist" at bounding box center [524, 324] width 119 height 32
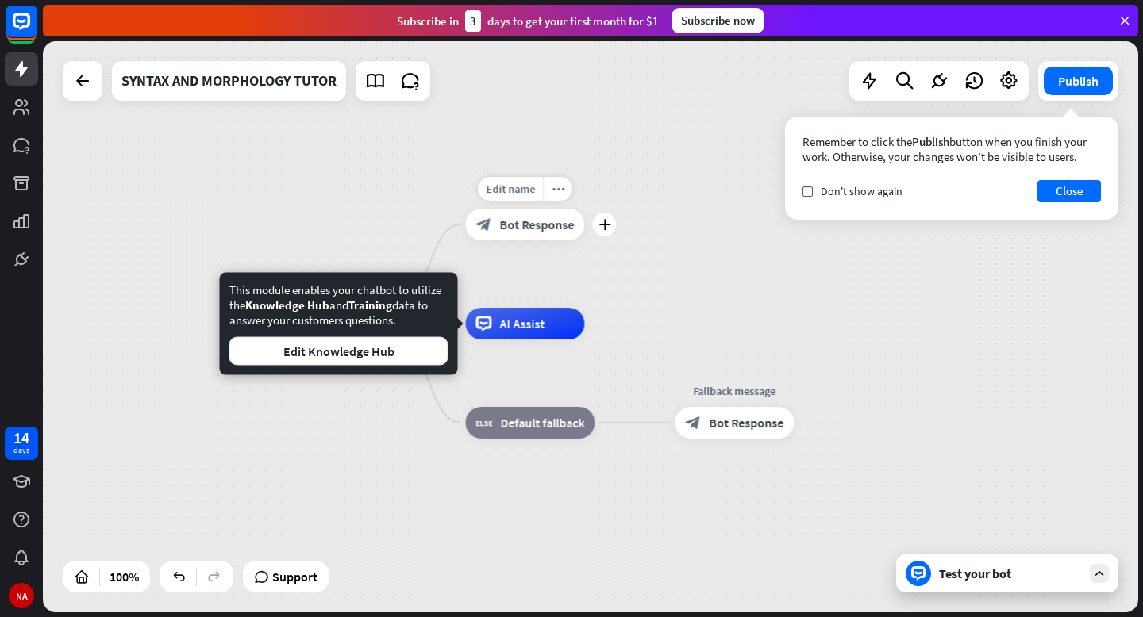
click at [527, 225] on span "Bot Response" at bounding box center [536, 225] width 75 height 16
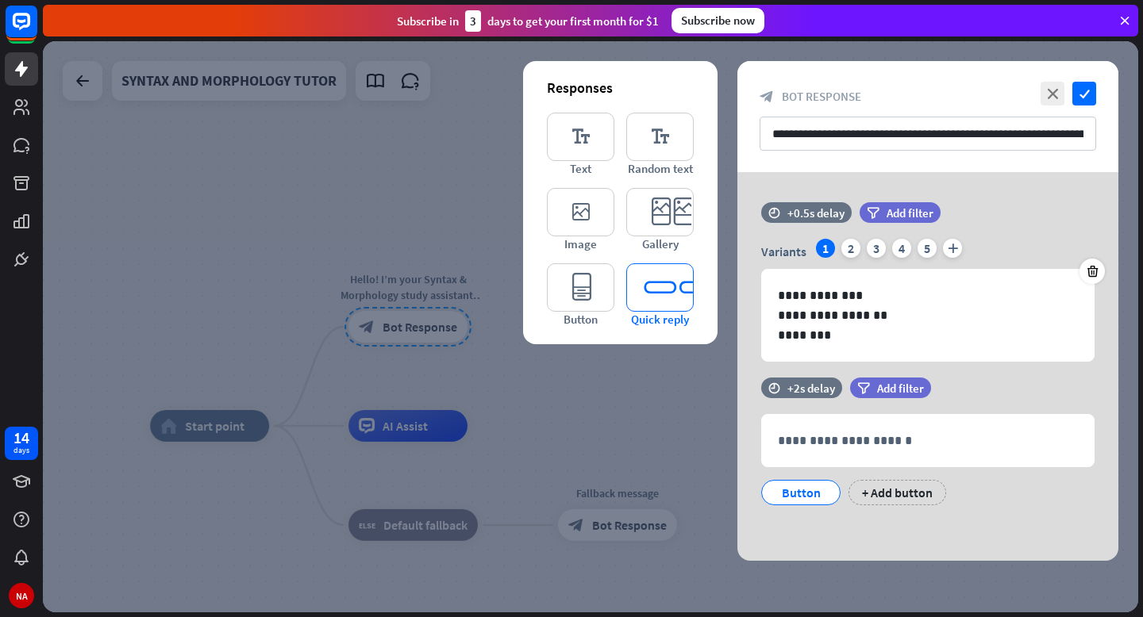
click at [658, 274] on icon "editor_quick_replies" at bounding box center [659, 288] width 67 height 48
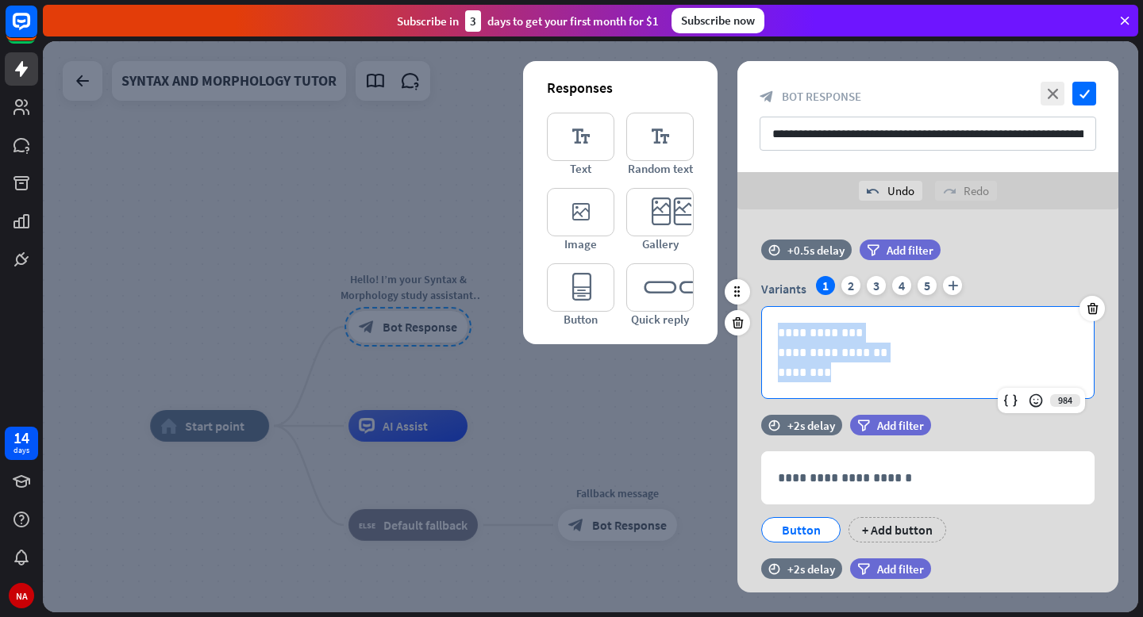
drag, startPoint x: 863, startPoint y: 378, endPoint x: 741, endPoint y: 305, distance: 142.4
click at [741, 305] on div "**********" at bounding box center [927, 327] width 381 height 175
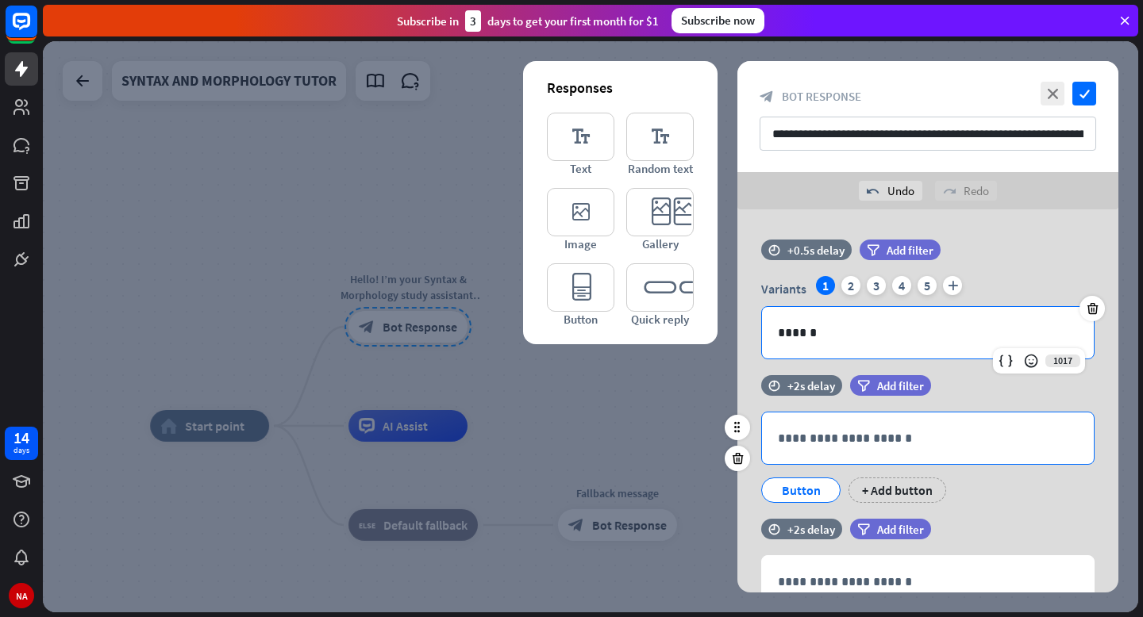
click at [821, 451] on div "**********" at bounding box center [928, 439] width 332 height 52
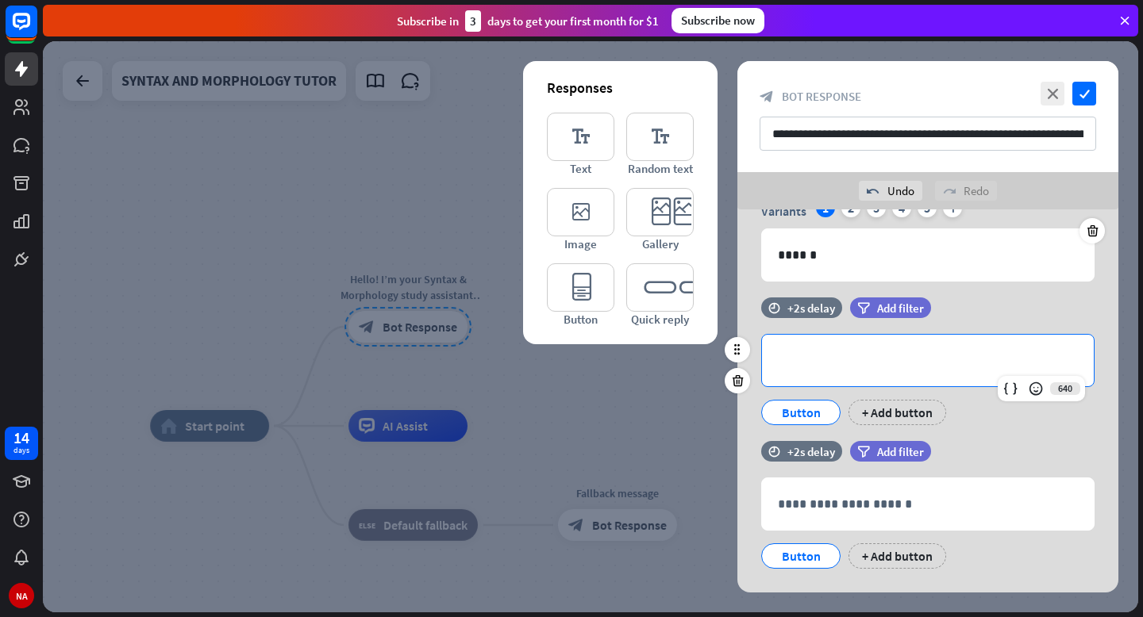
scroll to position [90, 0]
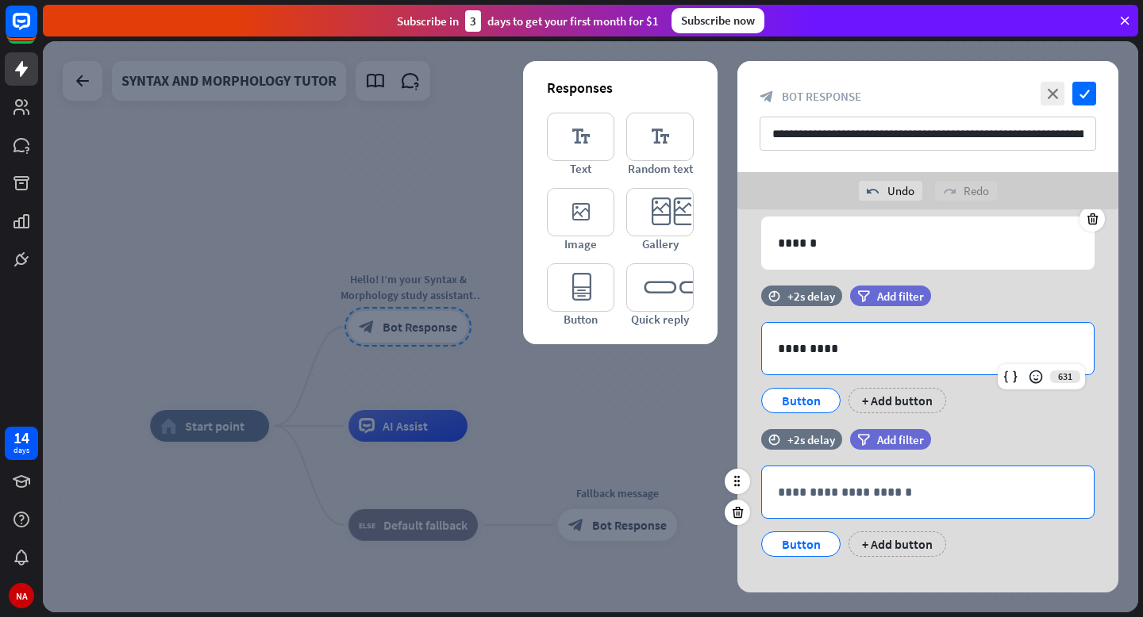
click at [822, 494] on p "**********" at bounding box center [928, 493] width 300 height 20
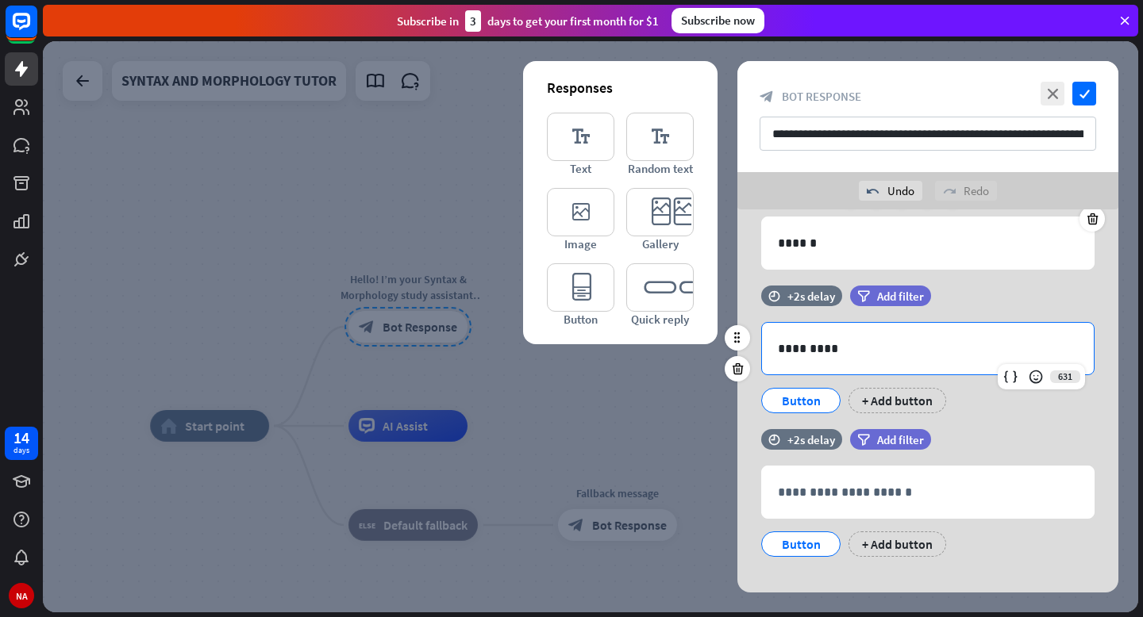
click at [886, 343] on p "*********" at bounding box center [928, 349] width 300 height 20
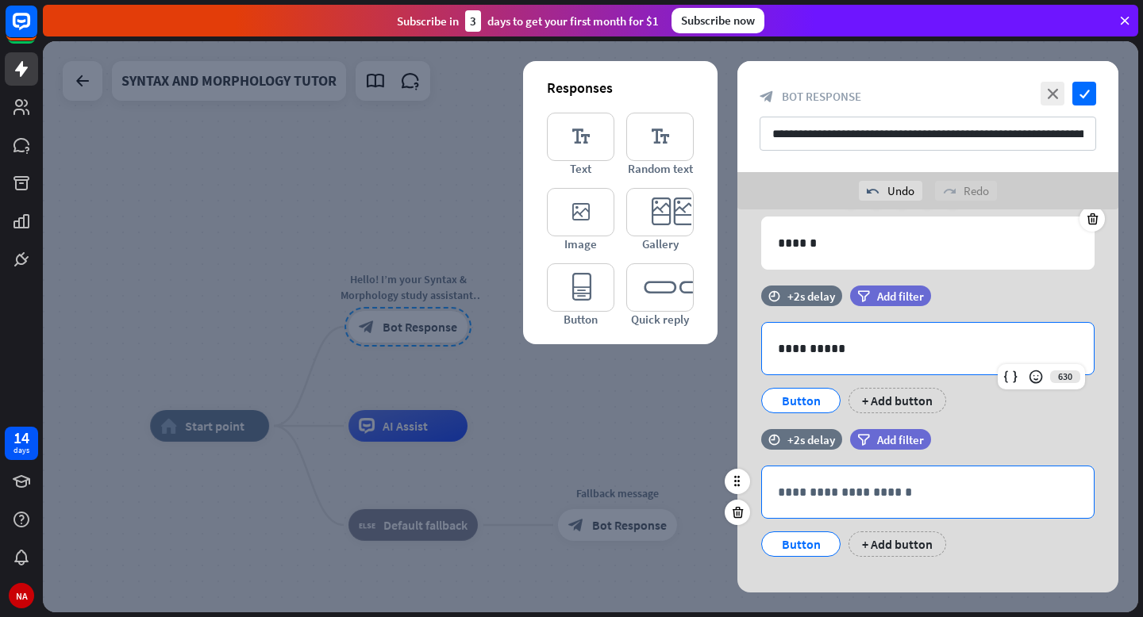
click at [937, 501] on p "**********" at bounding box center [928, 493] width 300 height 20
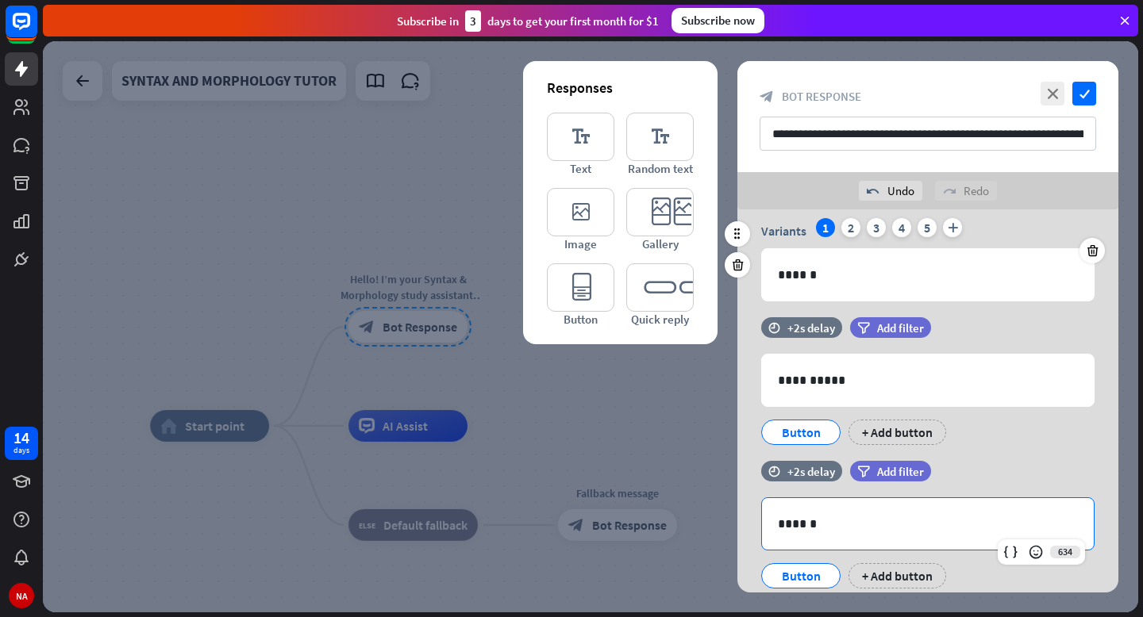
scroll to position [0, 0]
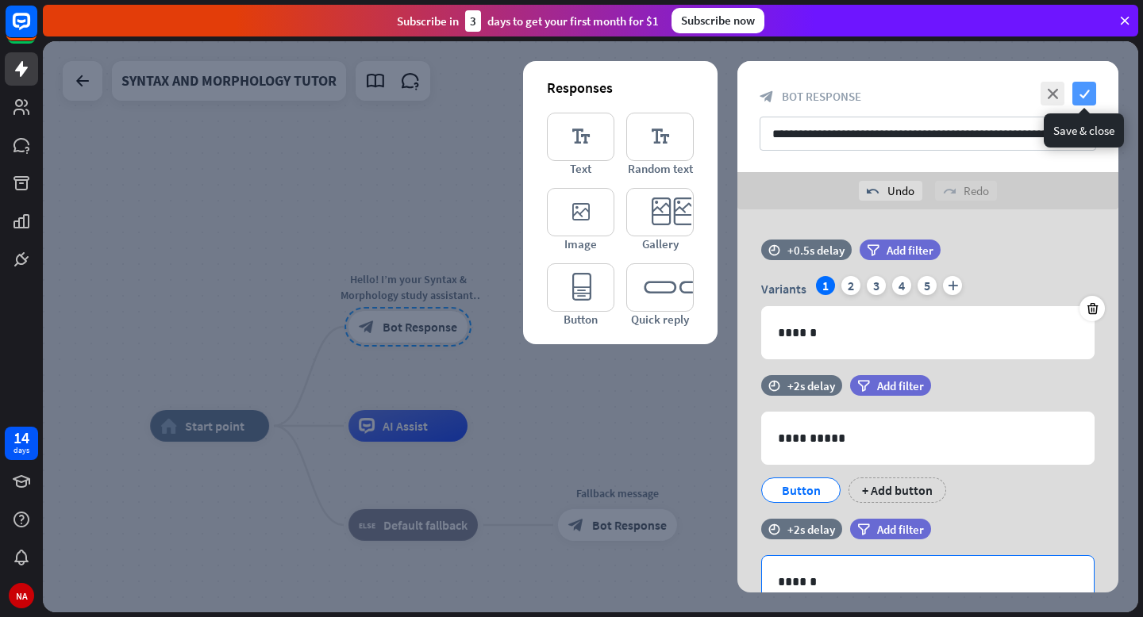
click at [1076, 95] on icon "check" at bounding box center [1084, 94] width 24 height 24
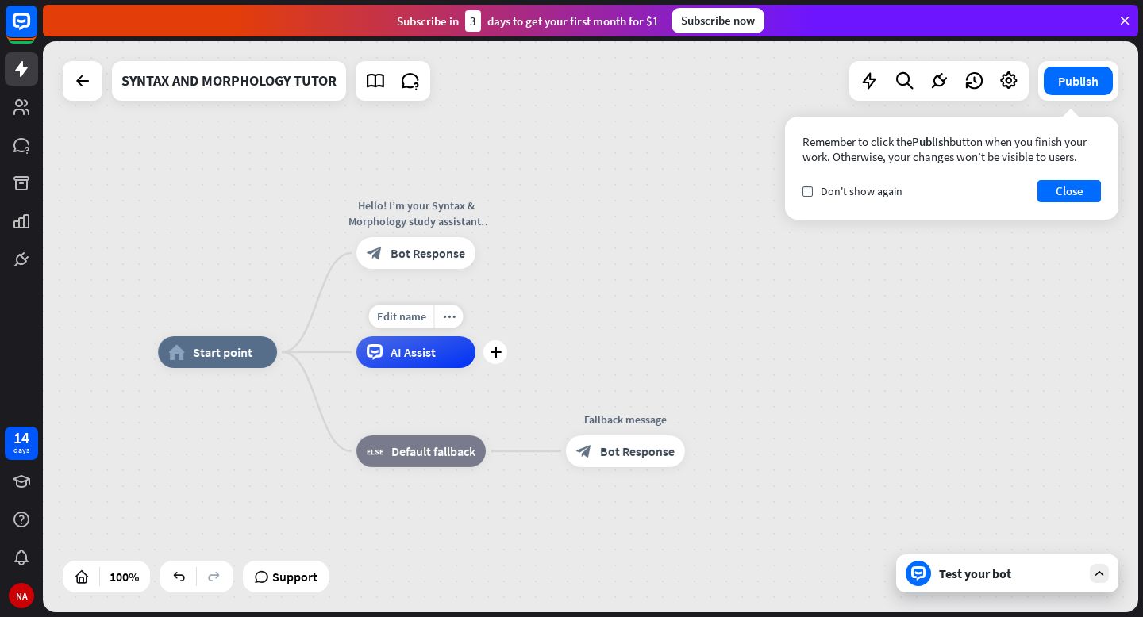
click at [464, 357] on div "AI Assist" at bounding box center [415, 353] width 119 height 32
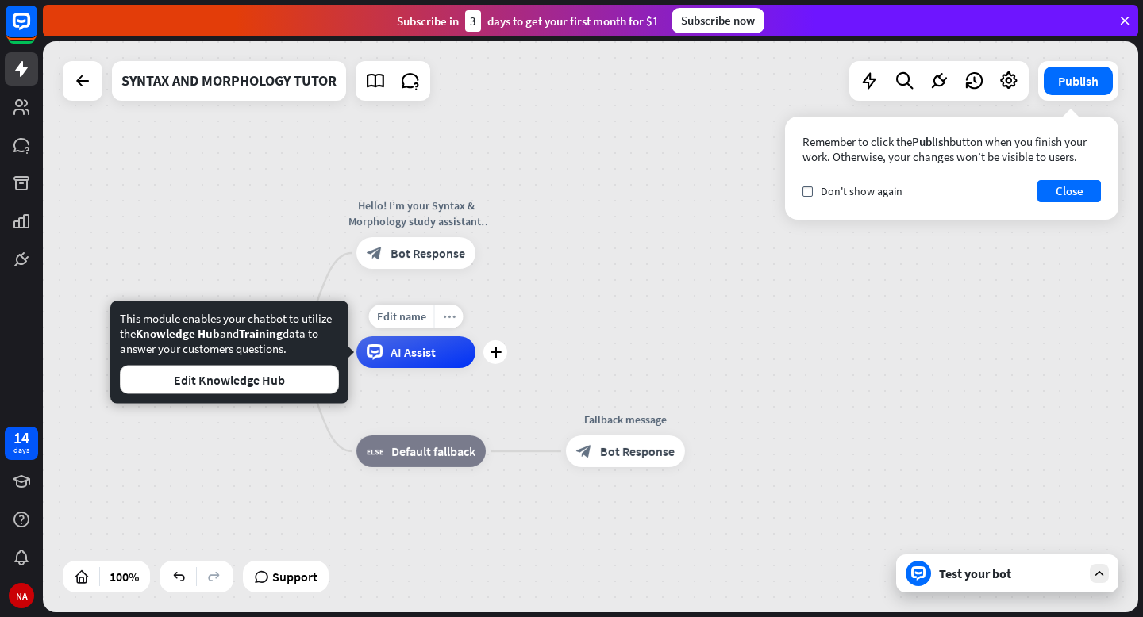
click at [444, 321] on icon "more_horiz" at bounding box center [448, 317] width 13 height 12
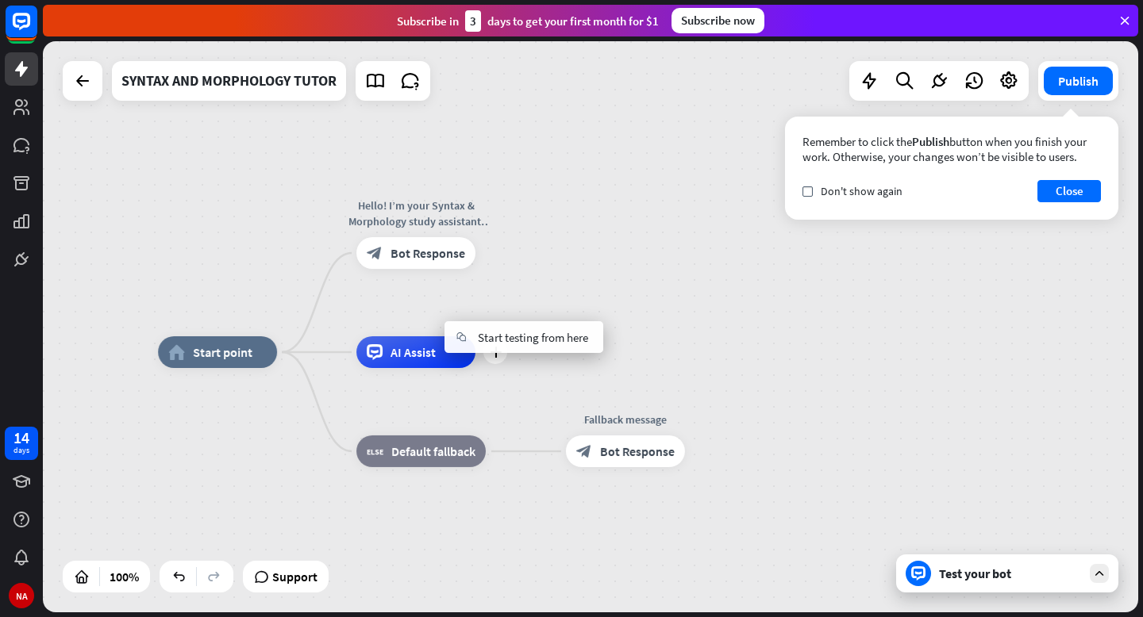
click at [475, 367] on div "plus AI Assist" at bounding box center [415, 353] width 119 height 32
click at [475, 367] on div "Edit name more_horiz plus AI Assist" at bounding box center [415, 353] width 119 height 32
click at [493, 357] on icon "plus" at bounding box center [495, 352] width 12 height 11
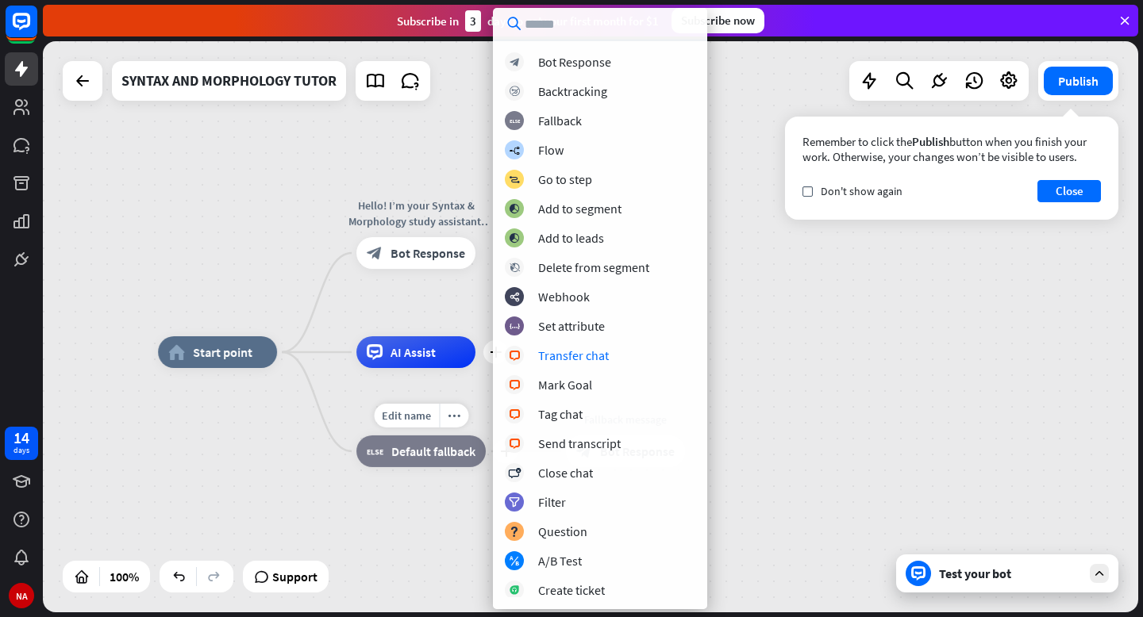
click at [454, 460] on div "block_fallback Default fallback" at bounding box center [420, 452] width 129 height 32
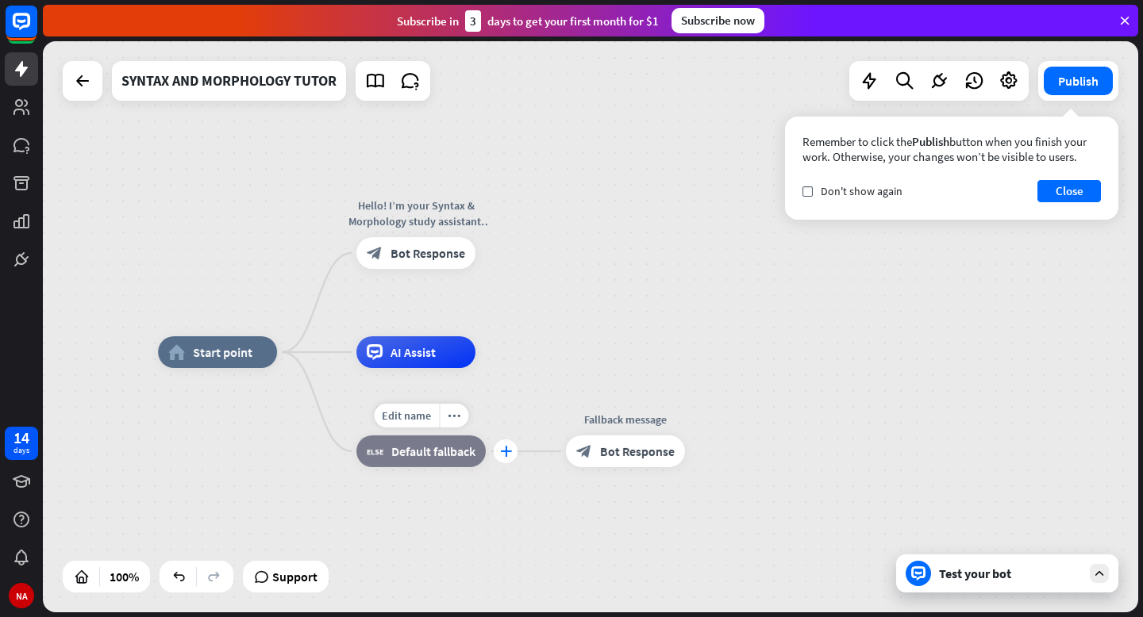
click at [503, 455] on icon "plus" at bounding box center [505, 451] width 12 height 11
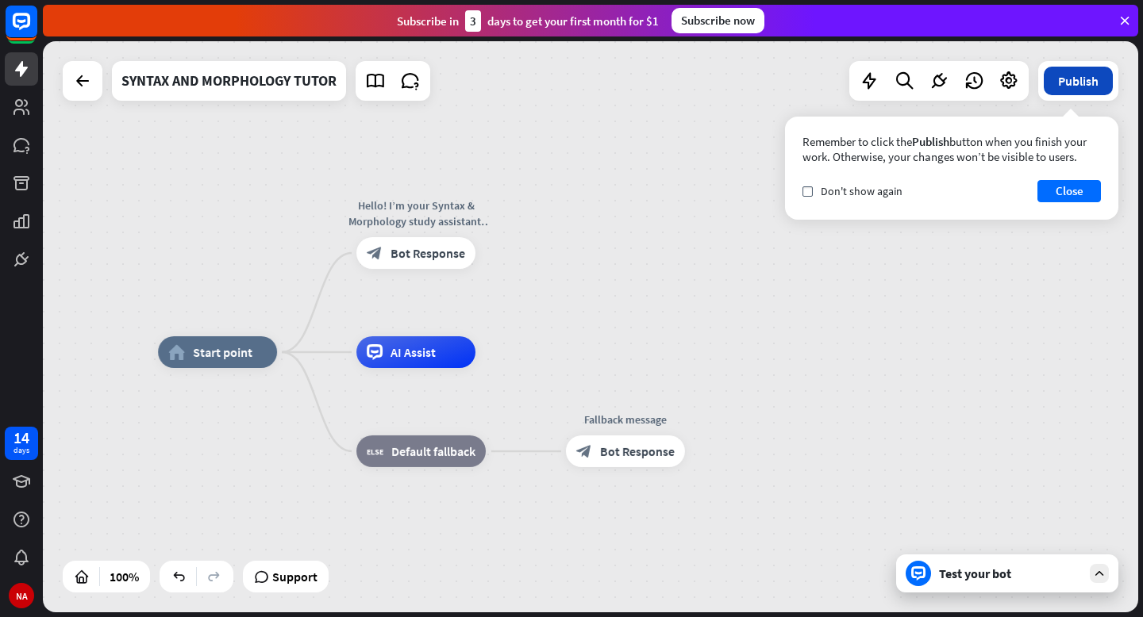
click at [1077, 81] on button "Publish" at bounding box center [1078, 81] width 69 height 29
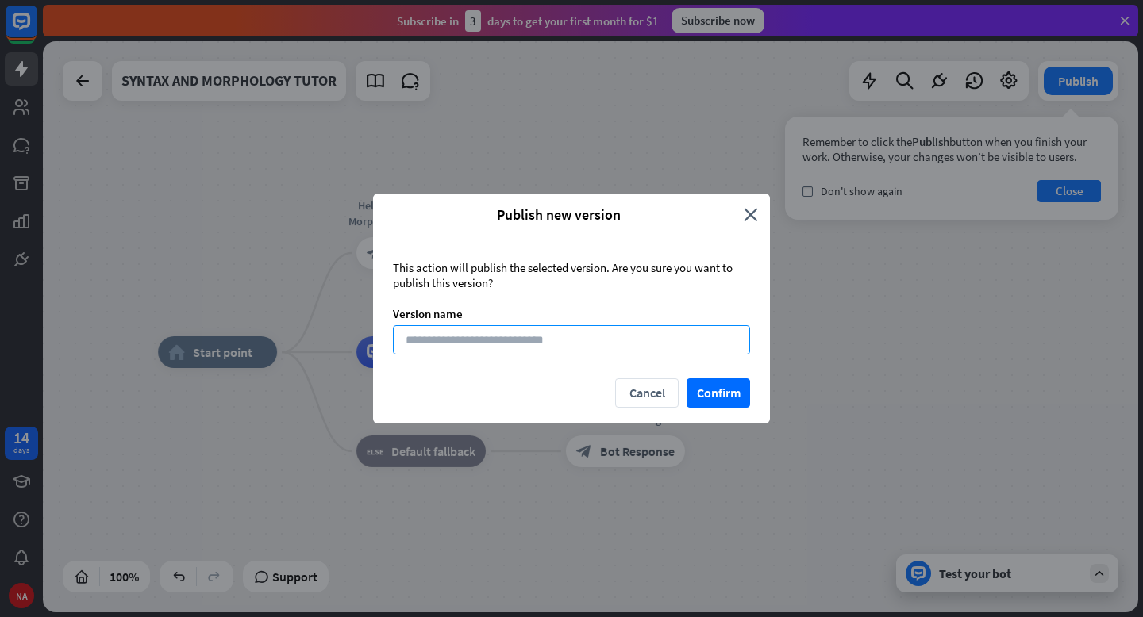
click at [600, 347] on input at bounding box center [571, 339] width 357 height 29
type input "*"
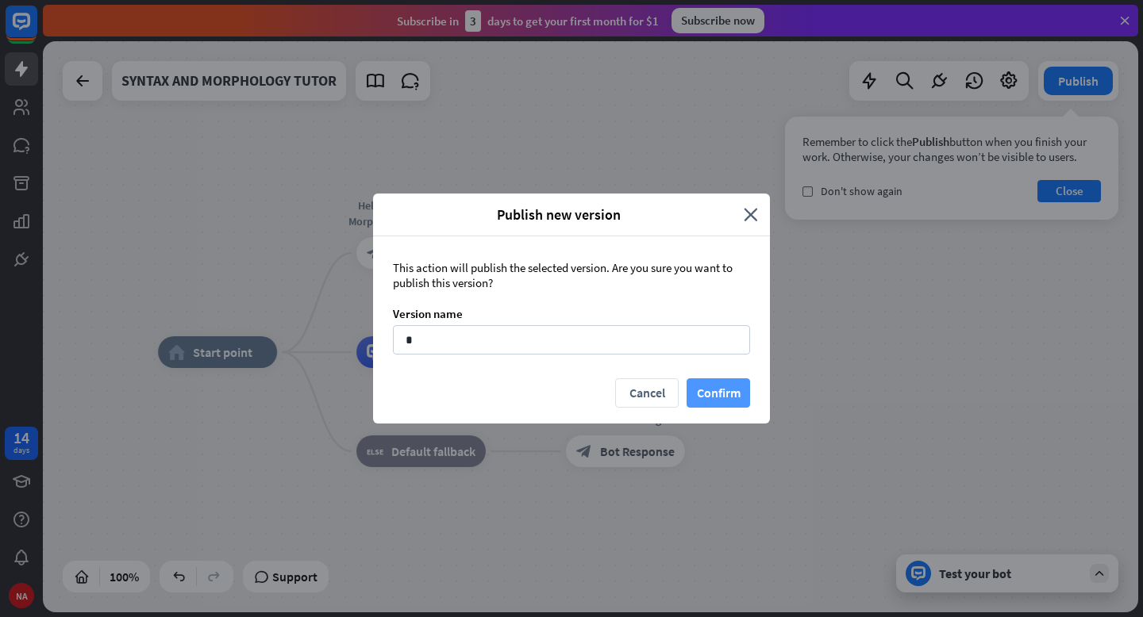
click at [726, 404] on button "Confirm" at bounding box center [718, 393] width 63 height 29
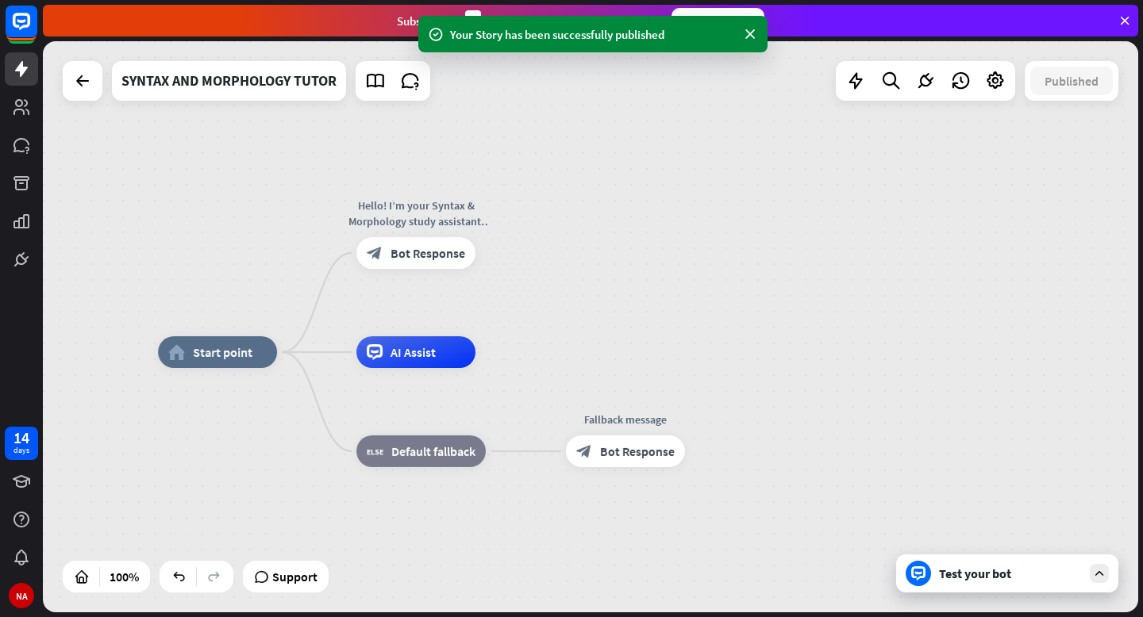
click at [969, 582] on div "Test your bot" at bounding box center [1007, 574] width 222 height 38
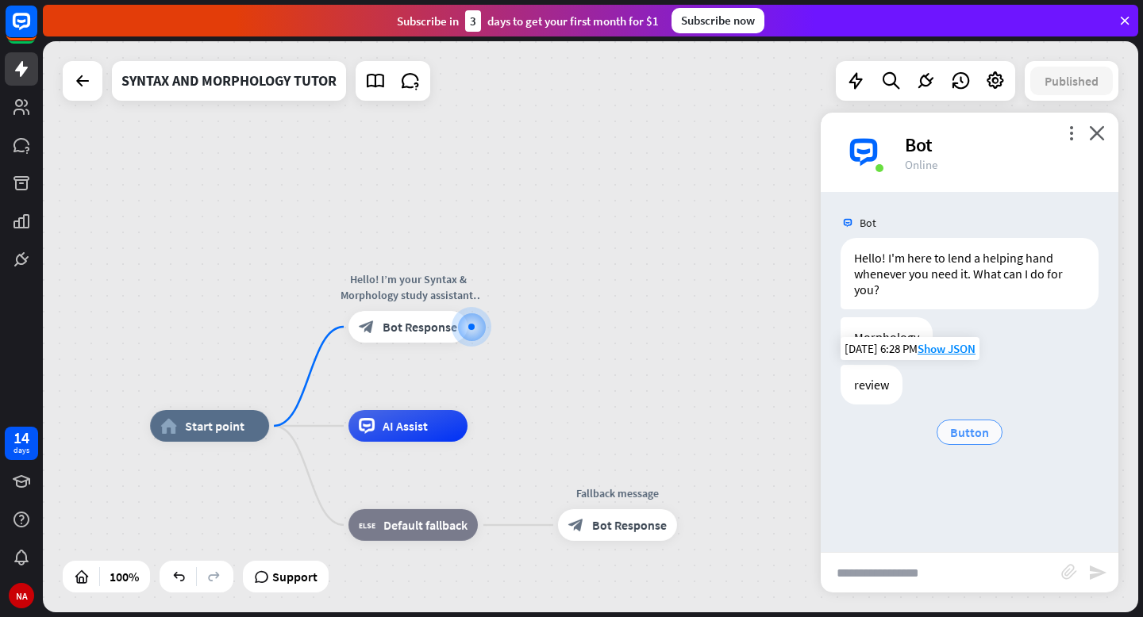
click at [971, 420] on div "Button" at bounding box center [970, 432] width 66 height 25
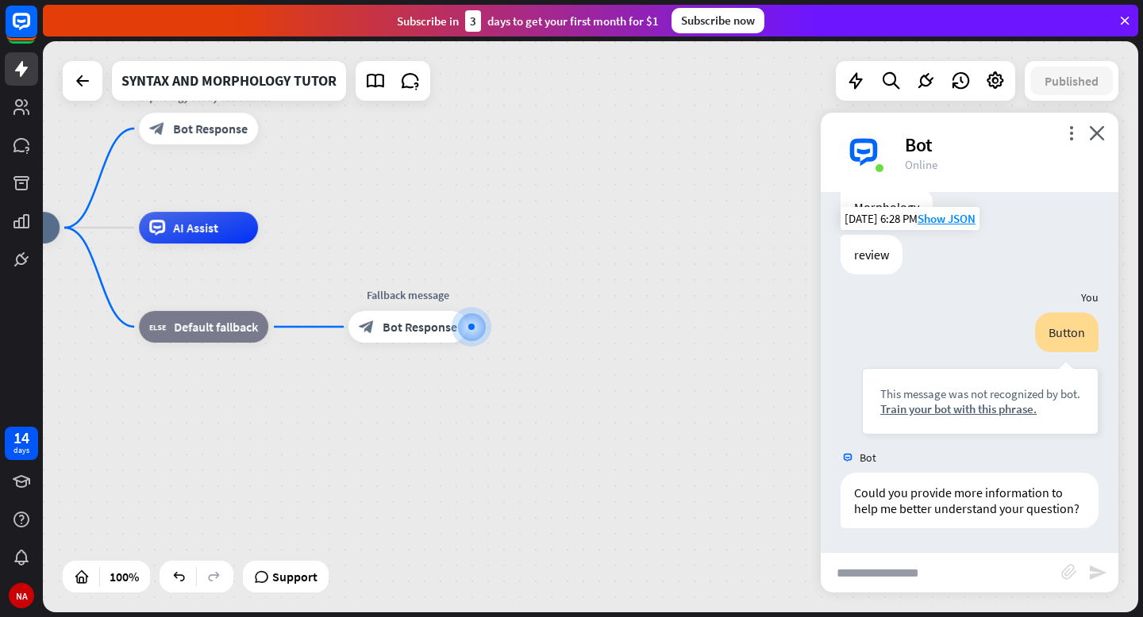
scroll to position [87, 0]
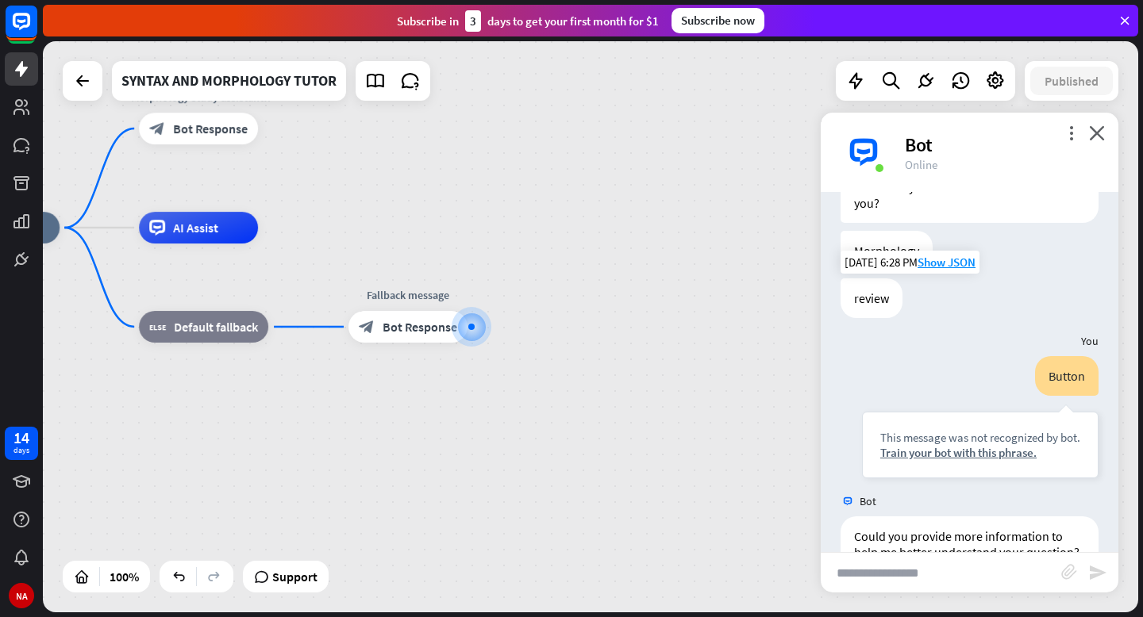
click at [893, 579] on input "text" at bounding box center [941, 573] width 240 height 40
type input "**********"
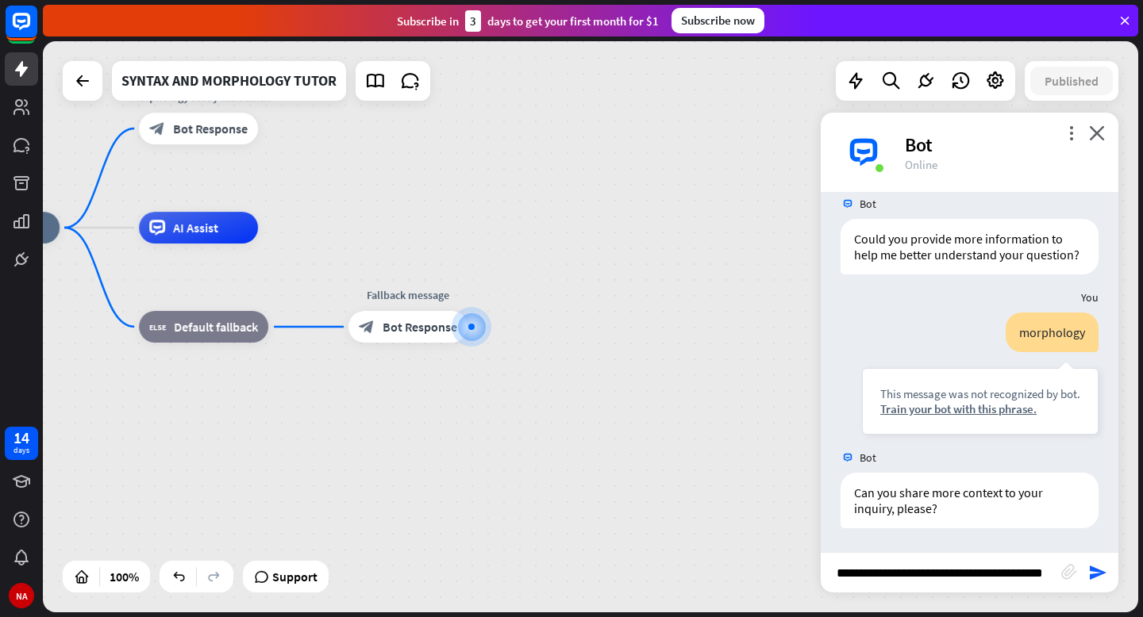
scroll to position [0, 26]
type input "**********"
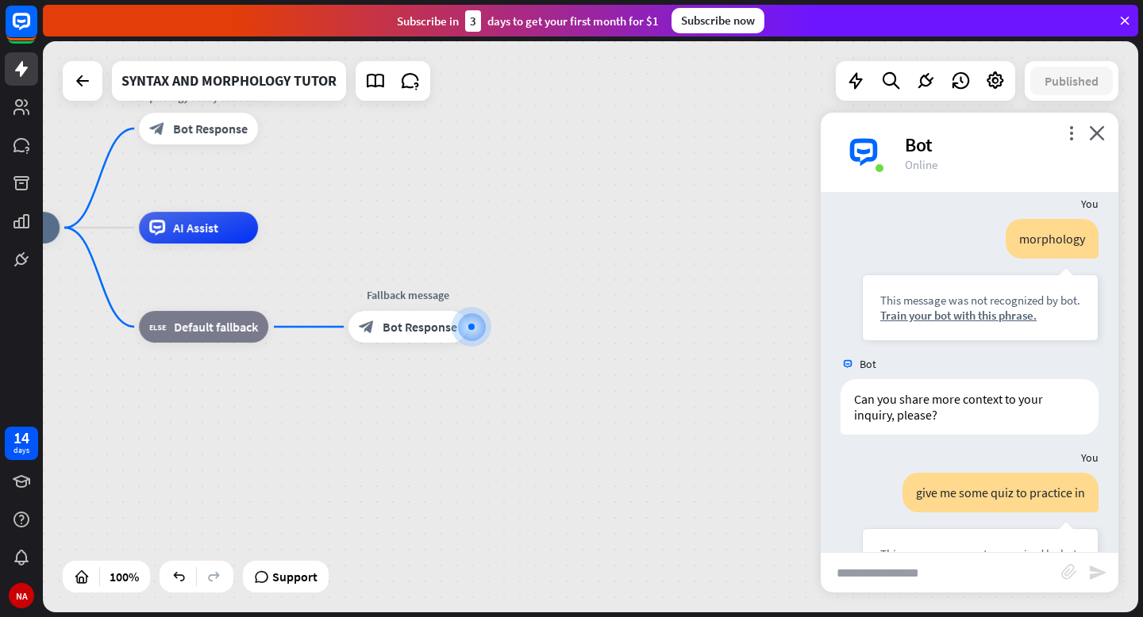
scroll to position [475, 0]
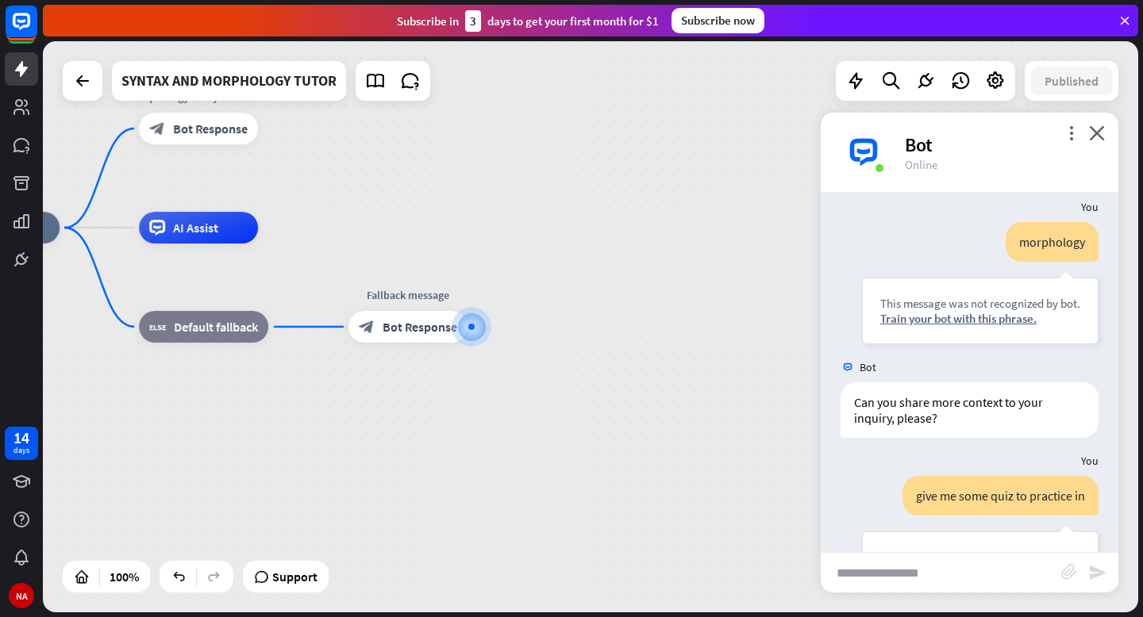
click at [1102, 125] on div "more_vert close Bot Online" at bounding box center [970, 152] width 298 height 79
click at [1098, 132] on icon "close" at bounding box center [1097, 132] width 16 height 15
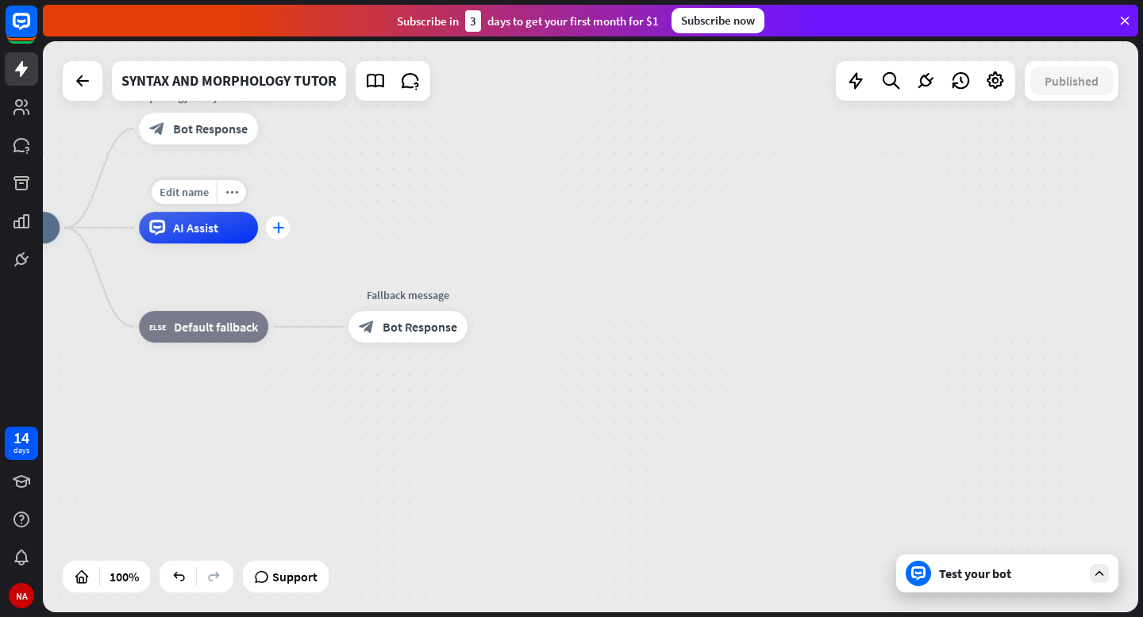
click at [276, 233] on icon "plus" at bounding box center [278, 227] width 12 height 11
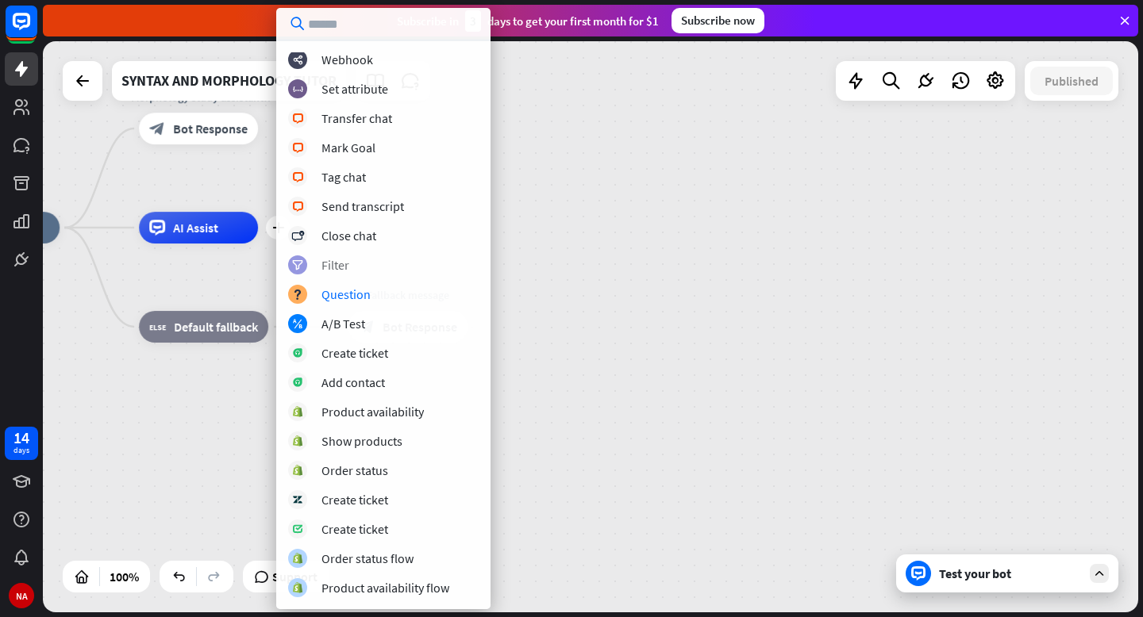
scroll to position [0, 0]
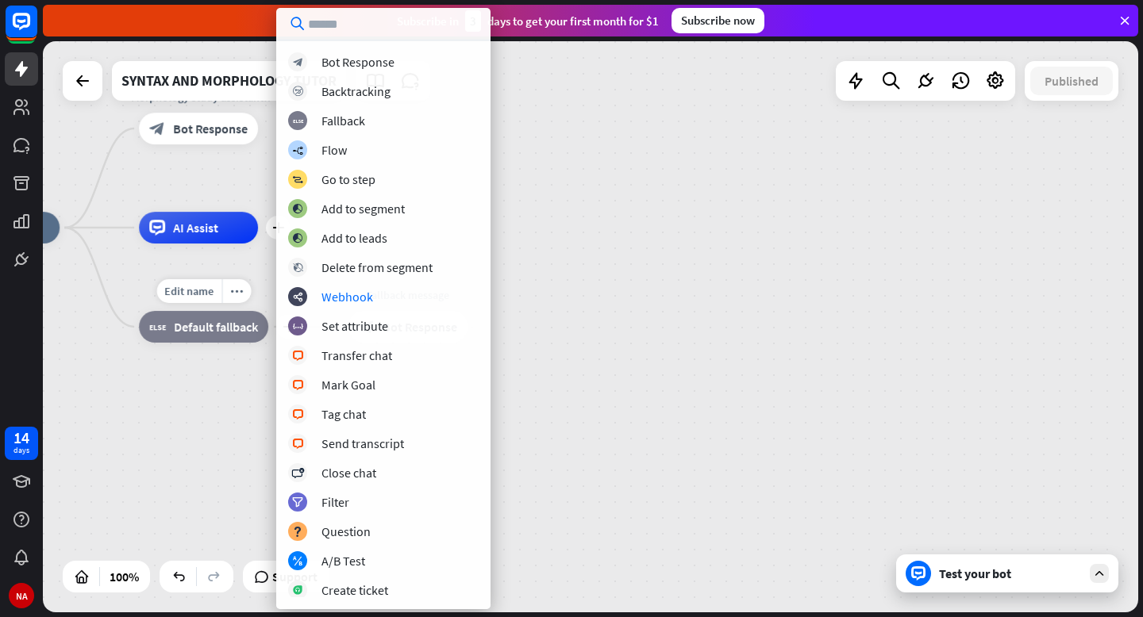
click at [244, 343] on div "Edit name more_horiz plus block_fallback Default fallback" at bounding box center [203, 327] width 129 height 32
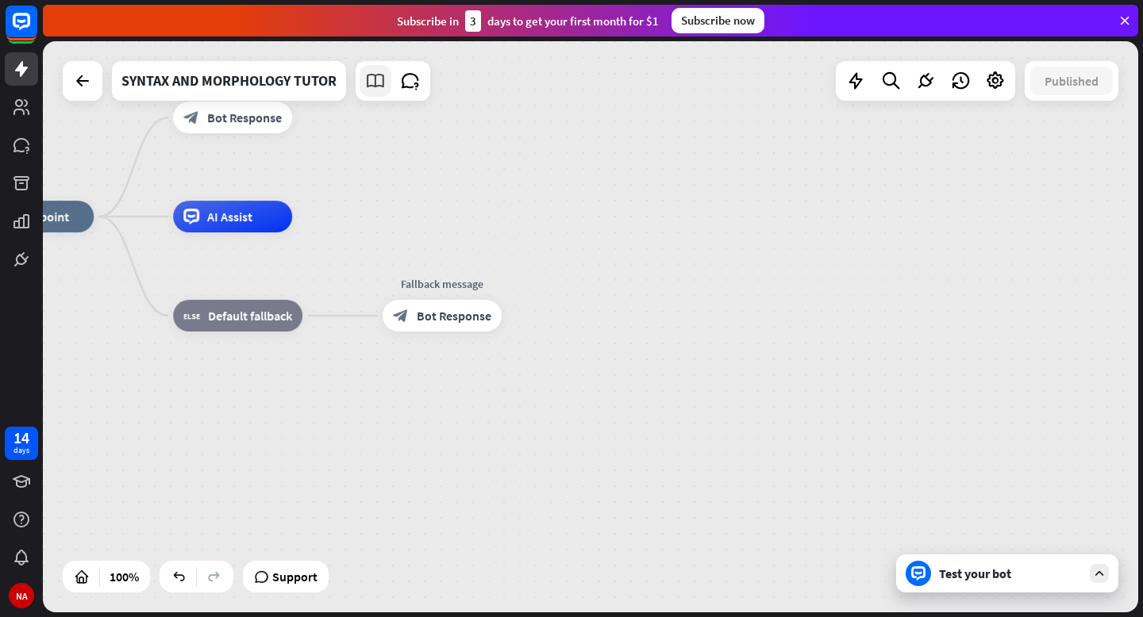
click at [381, 78] on icon at bounding box center [375, 81] width 21 height 21
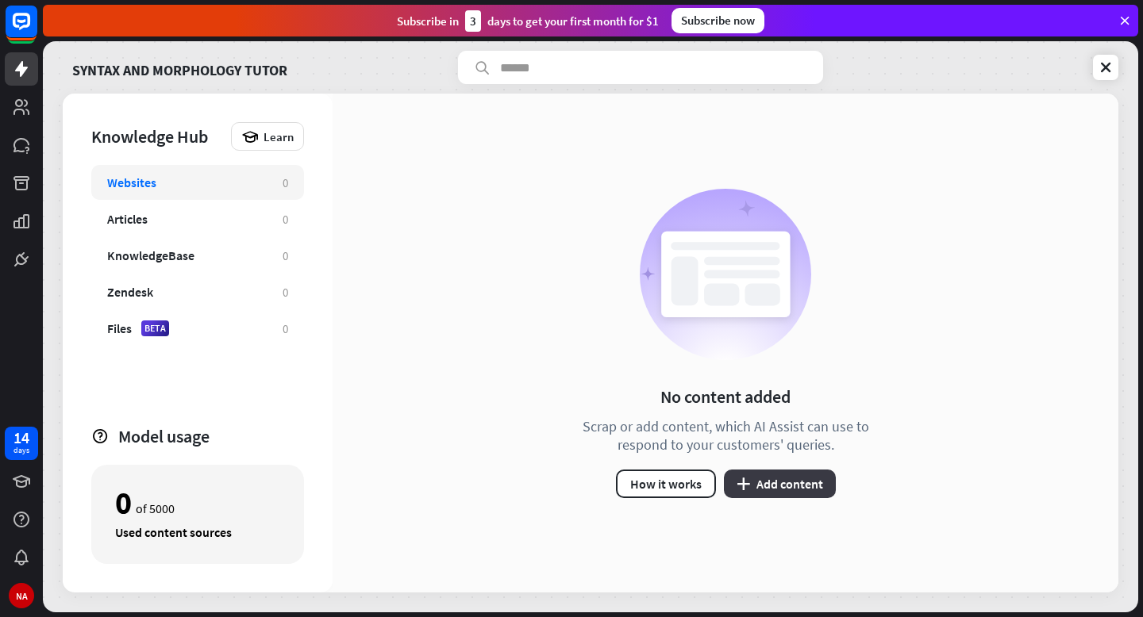
click at [802, 477] on button "plus Add content" at bounding box center [780, 484] width 112 height 29
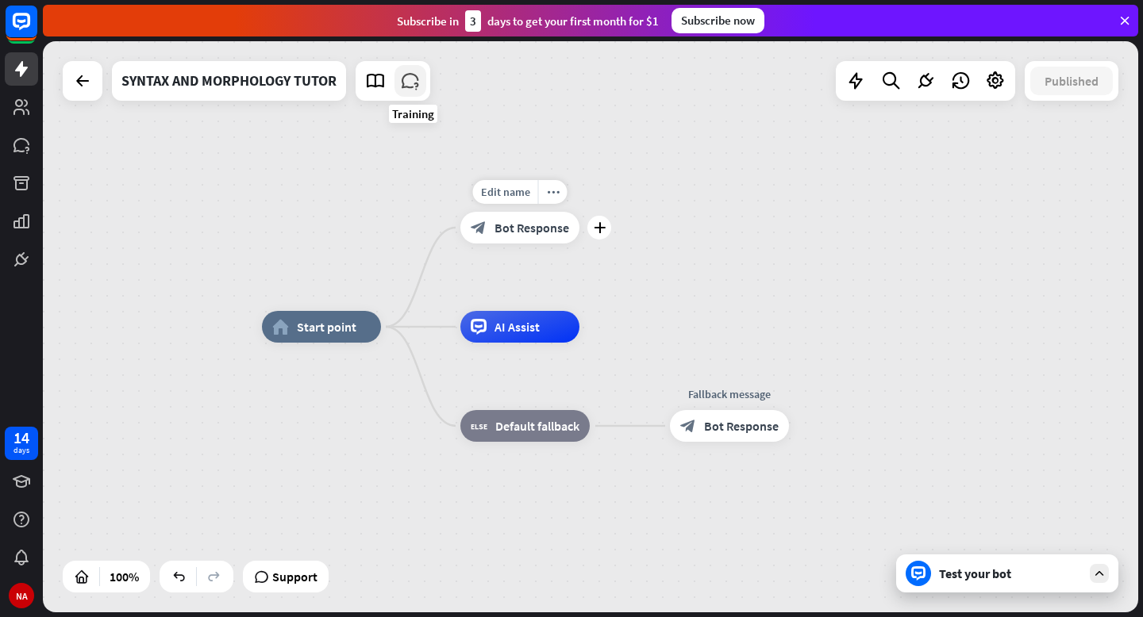
click at [415, 90] on icon at bounding box center [410, 81] width 21 height 21
click at [380, 88] on icon at bounding box center [375, 81] width 21 height 21
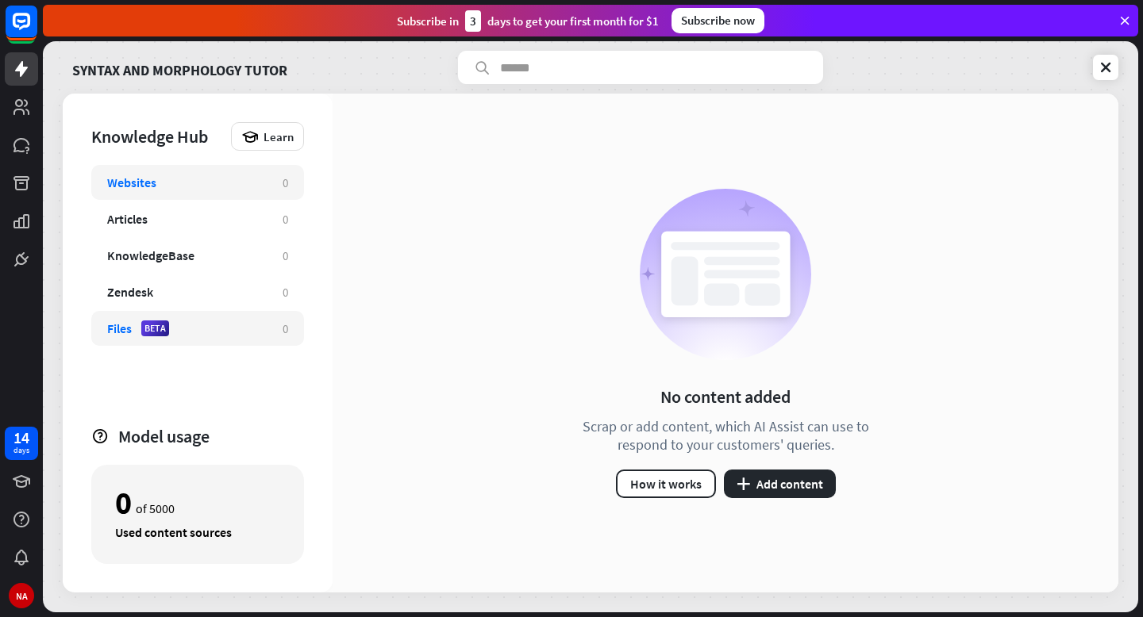
click at [237, 323] on div "Files BETA" at bounding box center [187, 329] width 160 height 16
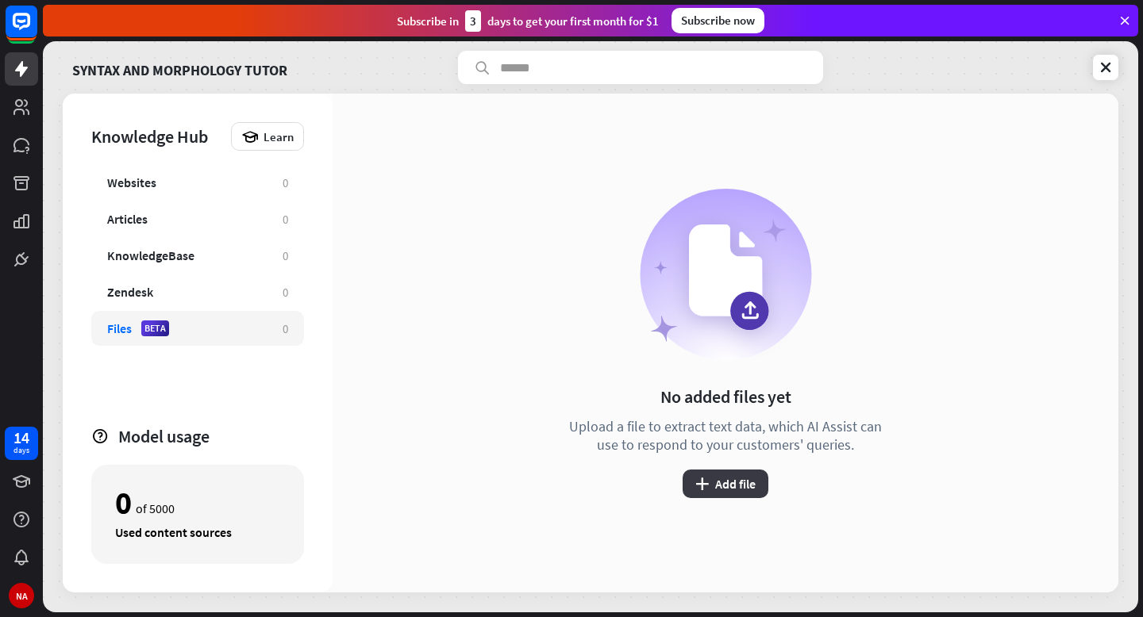
click at [713, 481] on button "plus Add file" at bounding box center [726, 484] width 86 height 29
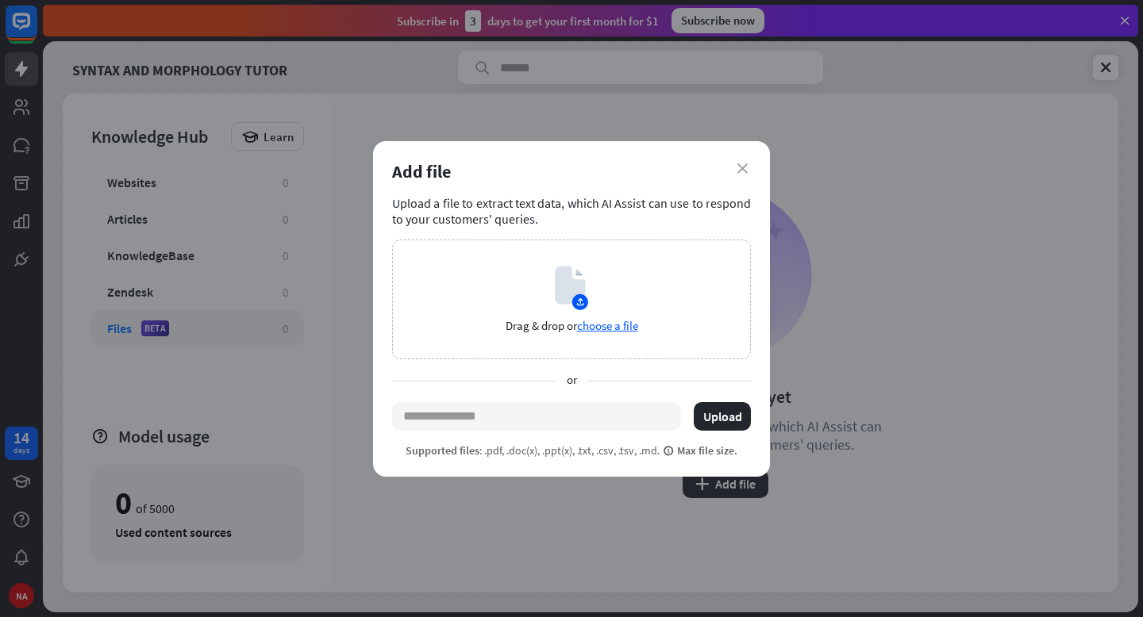
click at [736, 173] on div "Add file" at bounding box center [571, 171] width 359 height 22
click at [739, 171] on icon "close" at bounding box center [742, 169] width 10 height 10
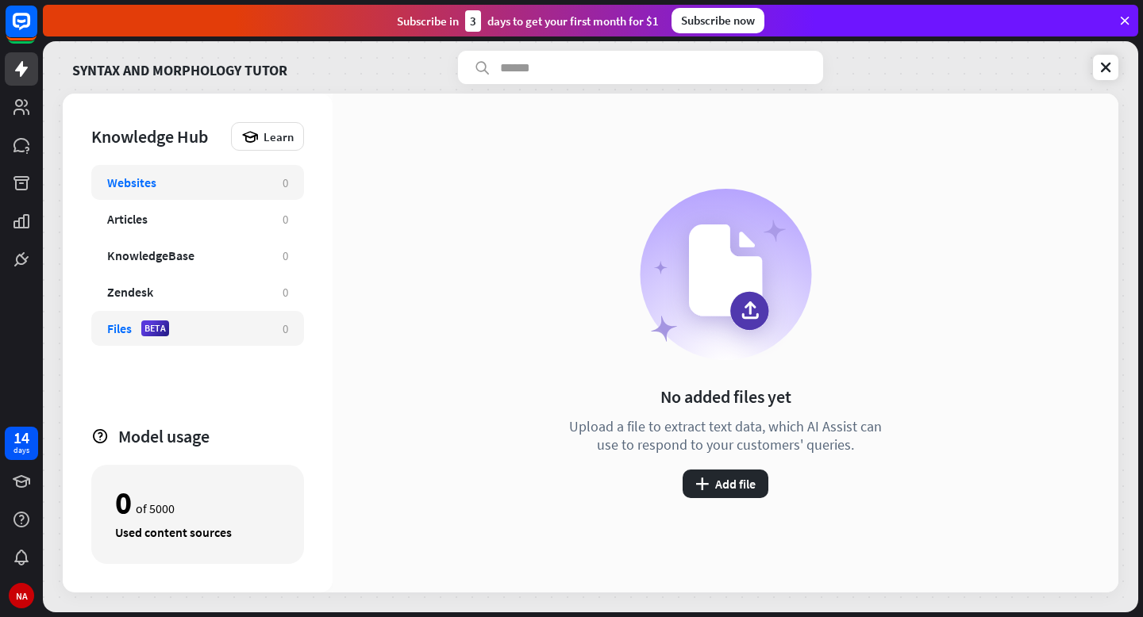
click at [138, 183] on div "Websites" at bounding box center [131, 183] width 49 height 16
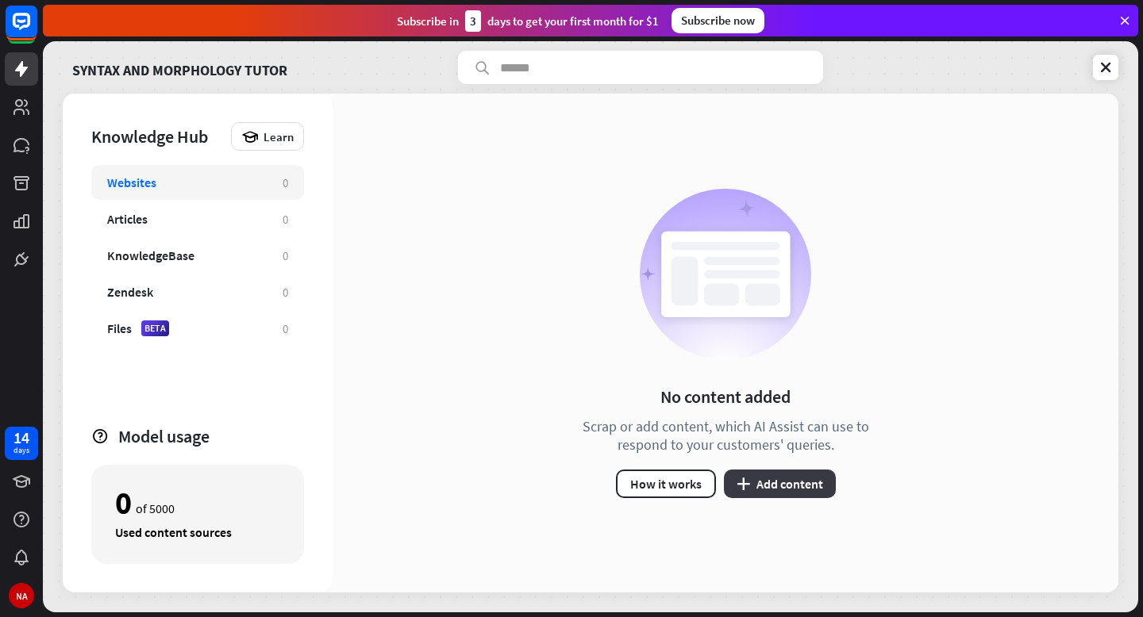
click at [760, 488] on button "plus Add content" at bounding box center [780, 484] width 112 height 29
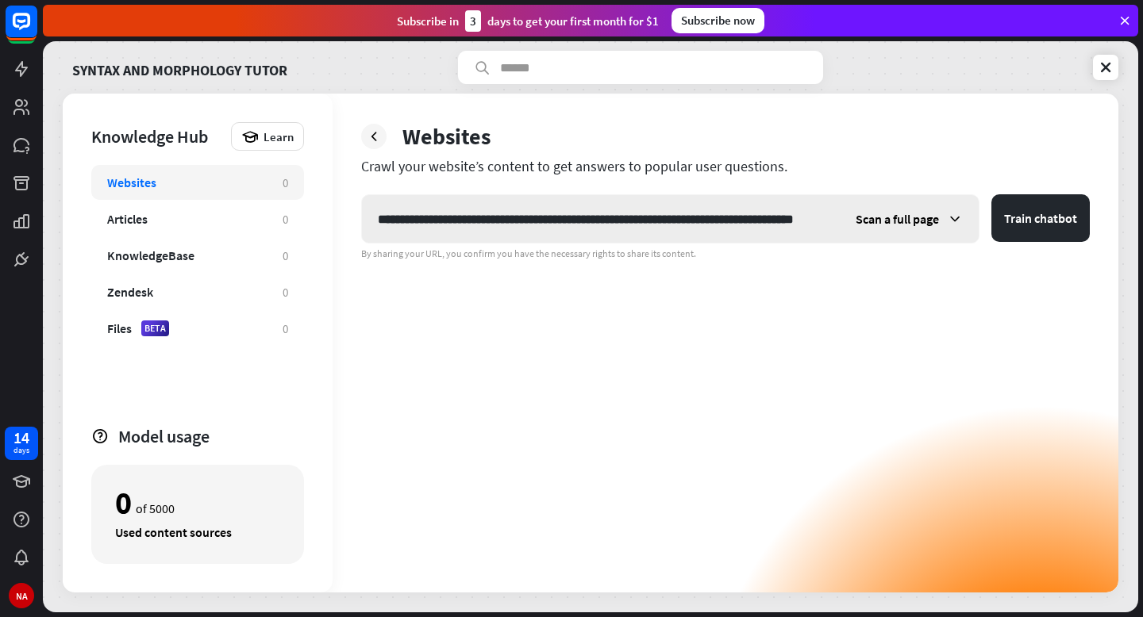
scroll to position [0, 60]
type input "**********"
click at [1038, 228] on button "Train chatbot" at bounding box center [1040, 218] width 98 height 48
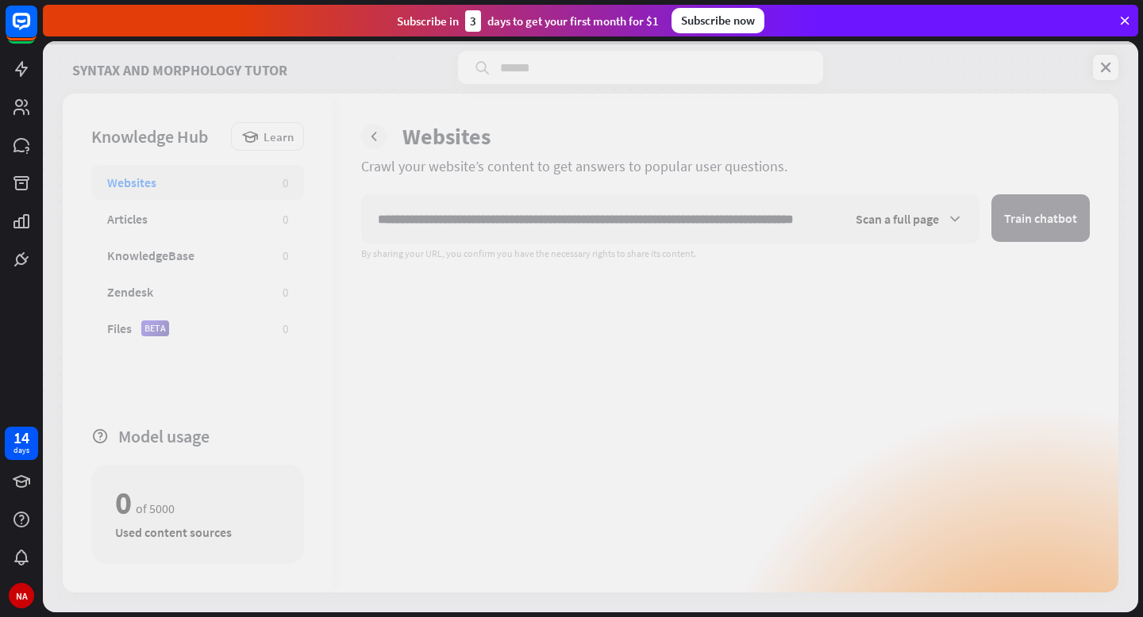
scroll to position [0, 0]
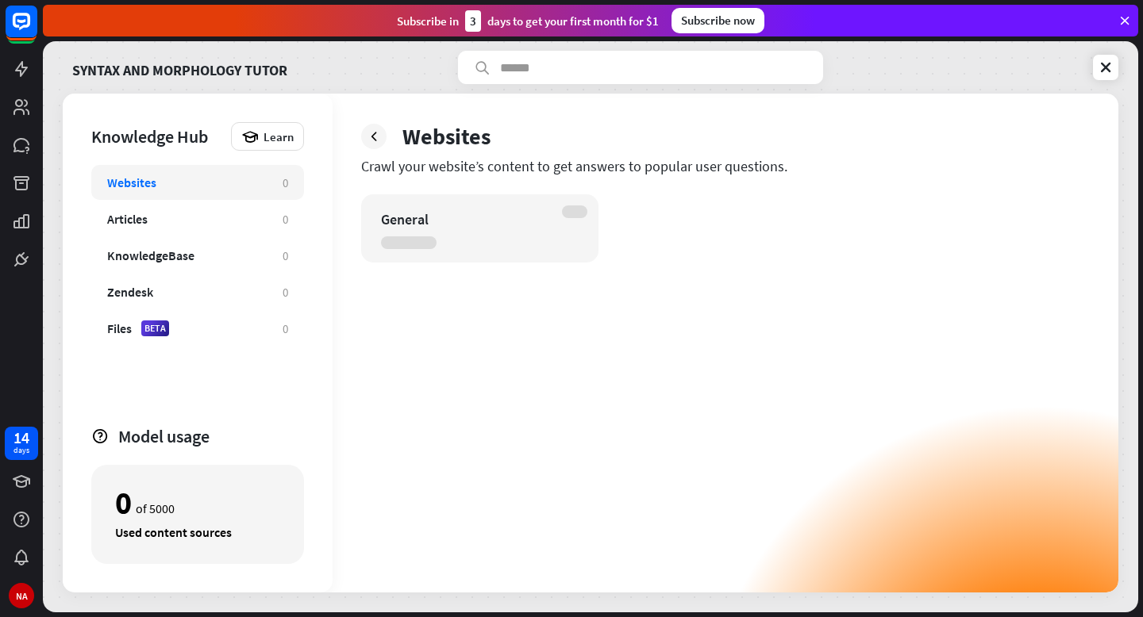
click at [234, 185] on div "Websites" at bounding box center [187, 183] width 160 height 16
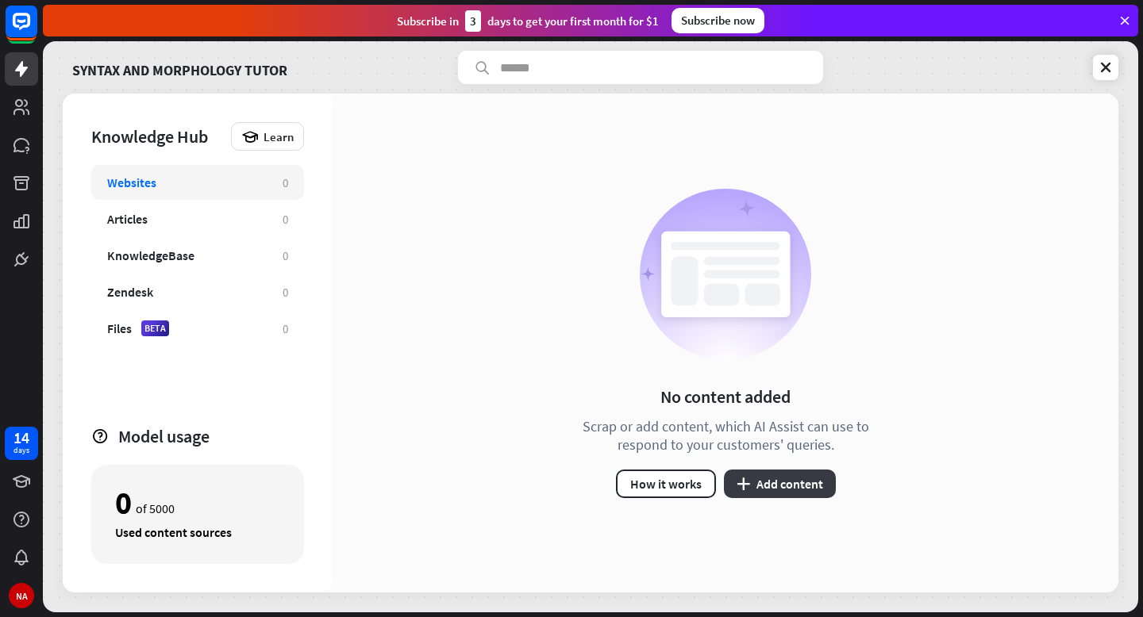
click at [756, 487] on button "plus Add content" at bounding box center [780, 484] width 112 height 29
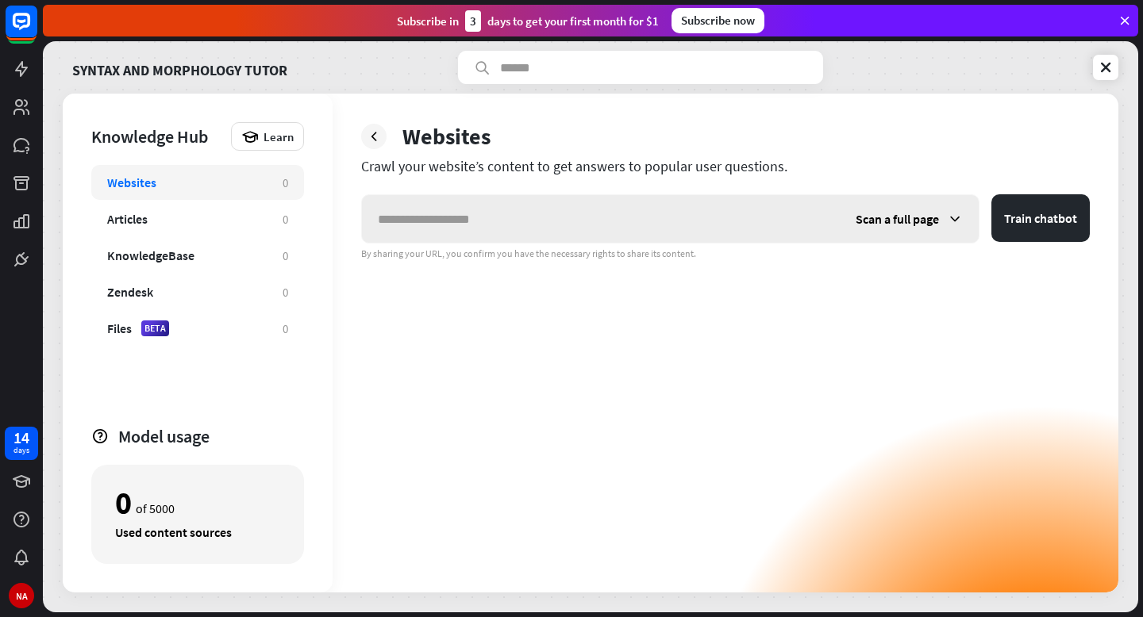
click at [510, 232] on input "text" at bounding box center [601, 219] width 478 height 48
click at [179, 327] on div "Files BETA" at bounding box center [187, 329] width 160 height 16
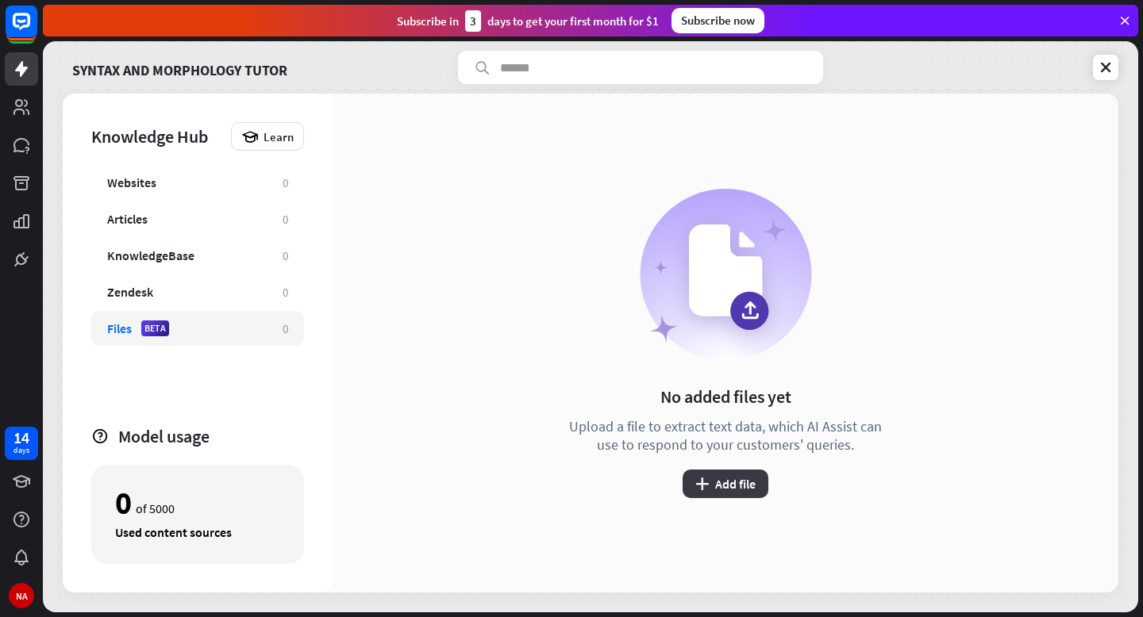
click at [729, 481] on button "plus Add file" at bounding box center [726, 484] width 86 height 29
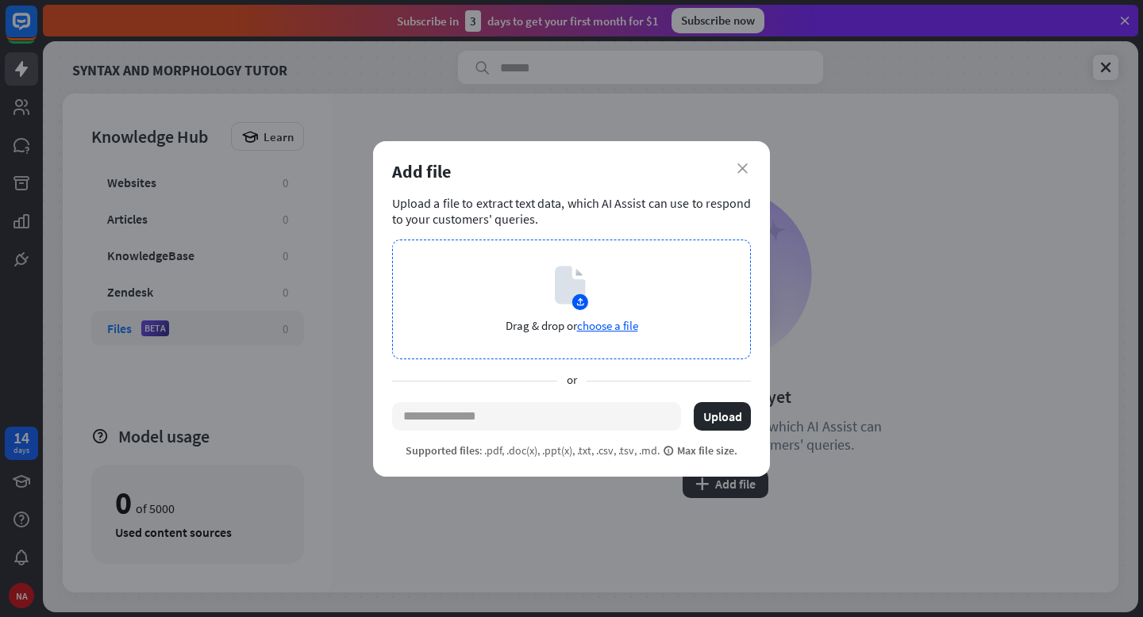
click at [591, 330] on span "choose a file" at bounding box center [607, 325] width 61 height 15
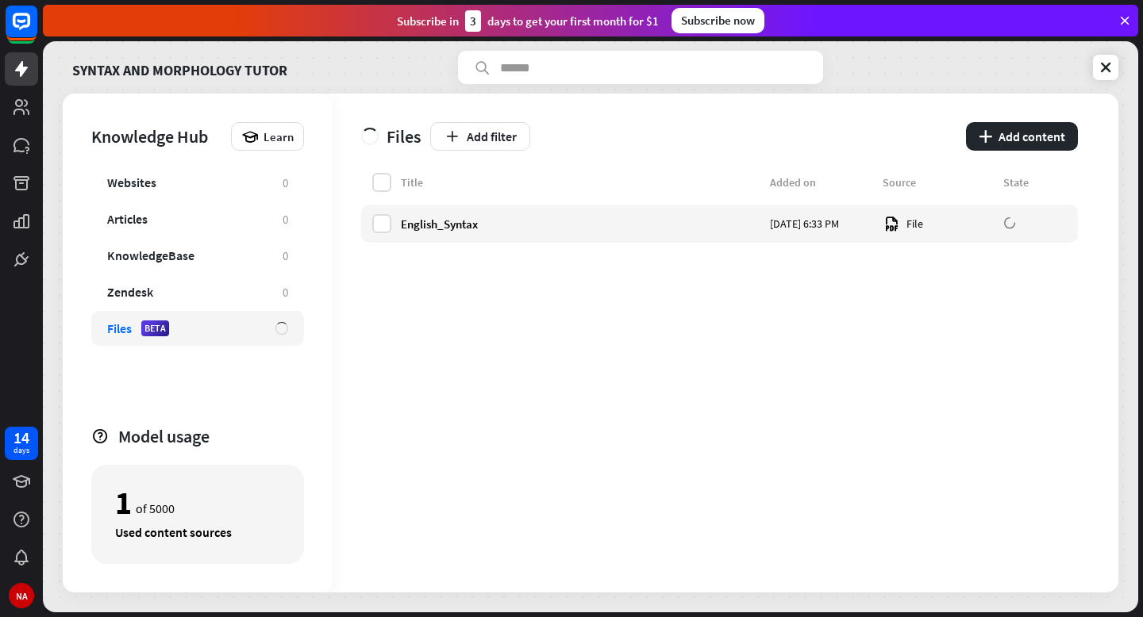
click at [524, 339] on div "Title Added on Source State English_Syntax [DATE] 6:33 PM File" at bounding box center [719, 383] width 717 height 420
click at [243, 324] on div "Files BETA" at bounding box center [183, 329] width 152 height 16
click at [493, 141] on button "Add filter" at bounding box center [480, 136] width 100 height 29
click at [1010, 137] on button "plus Add content" at bounding box center [1022, 136] width 112 height 29
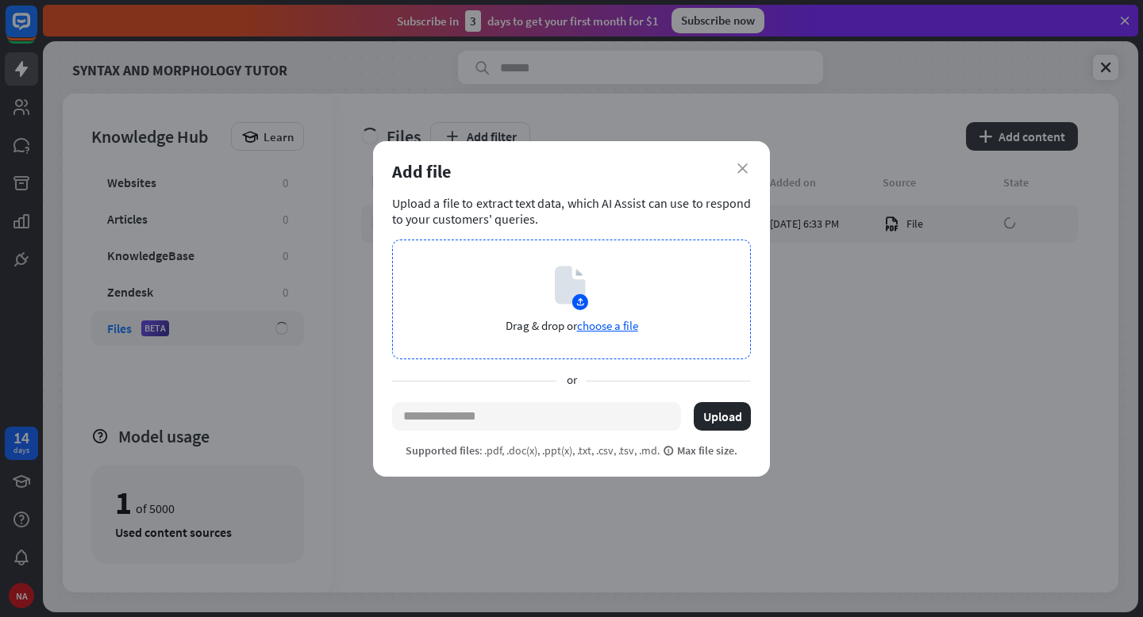
click at [614, 329] on span "choose a file" at bounding box center [607, 325] width 61 height 15
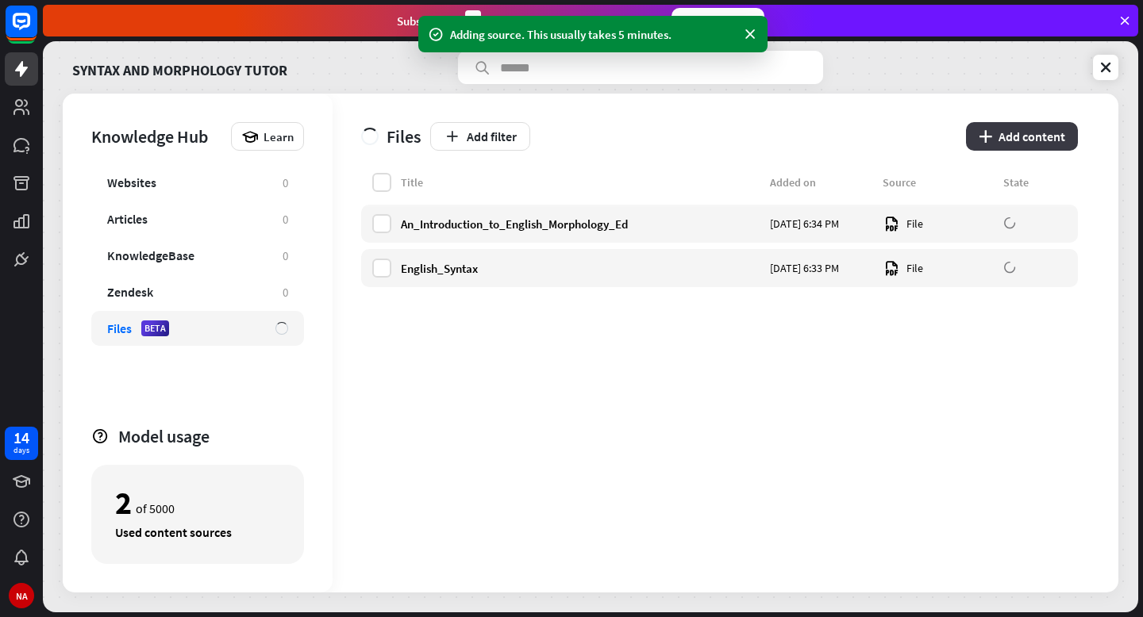
click at [1004, 143] on button "plus Add content" at bounding box center [1022, 136] width 112 height 29
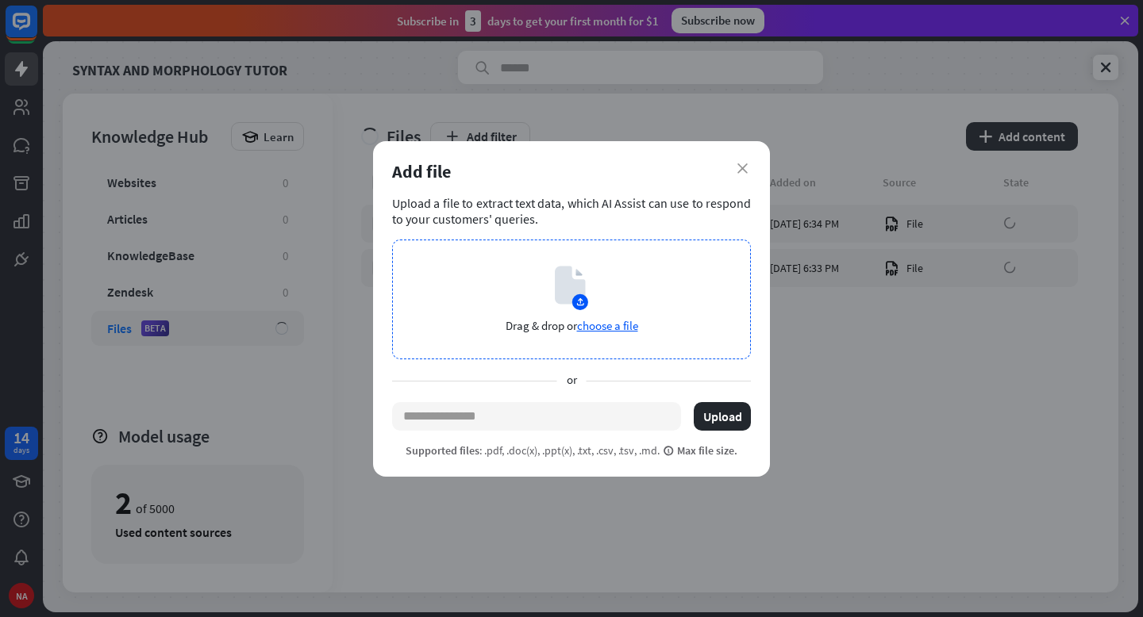
click at [625, 301] on div "Drag & drop or choose a file" at bounding box center [571, 300] width 359 height 120
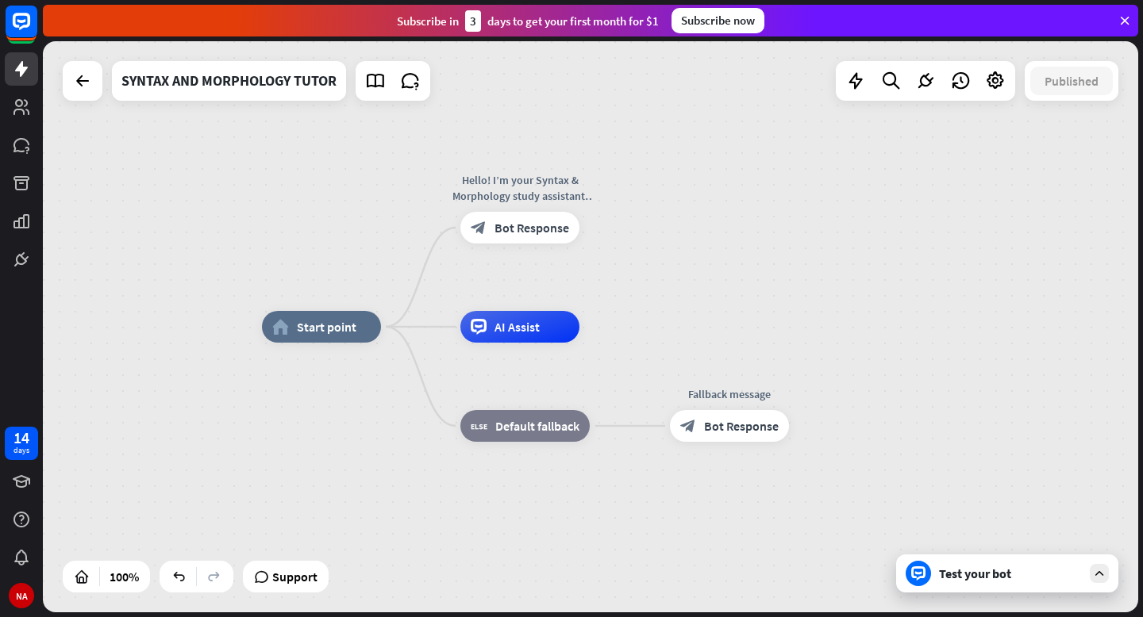
click at [970, 592] on div "Test your bot" at bounding box center [1007, 574] width 222 height 38
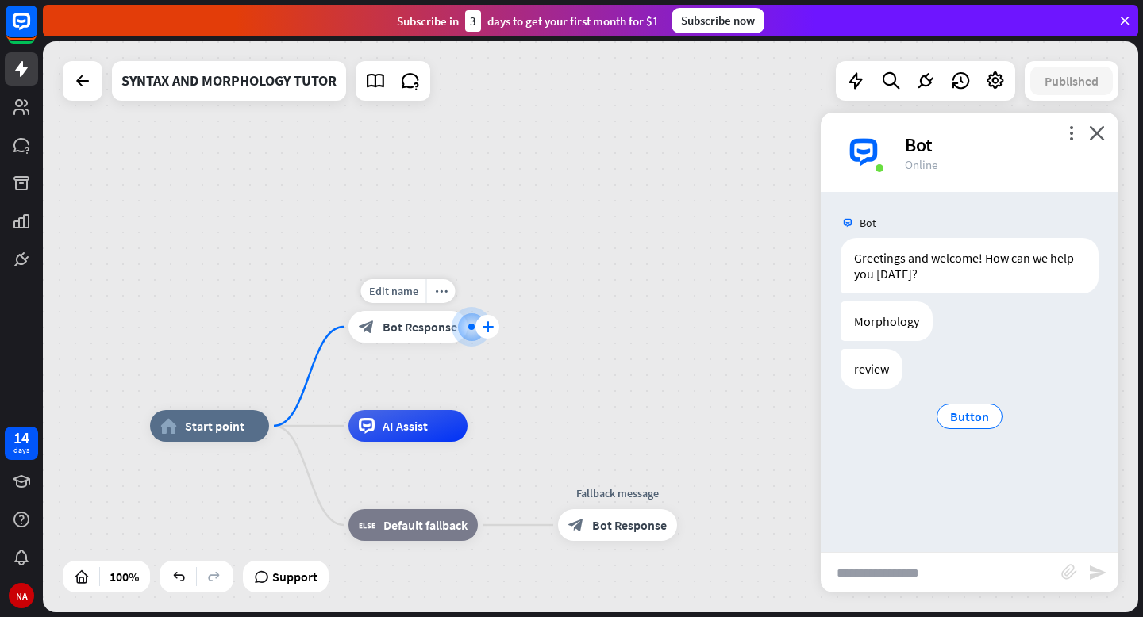
click at [483, 333] on div "plus" at bounding box center [487, 327] width 24 height 24
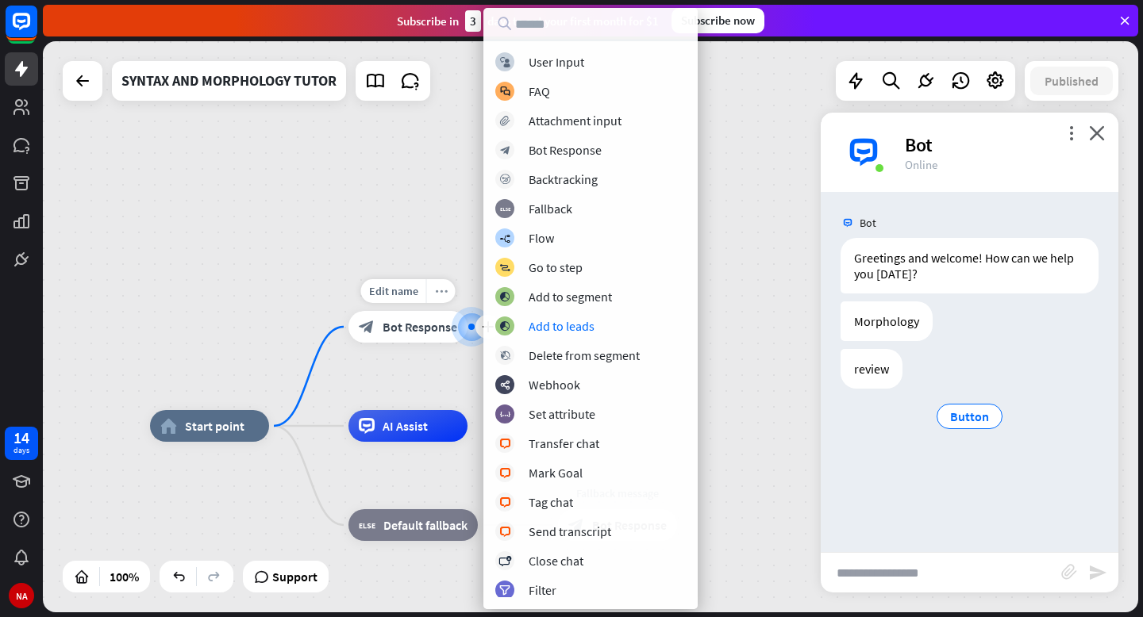
click at [440, 290] on icon "more_horiz" at bounding box center [441, 292] width 13 height 12
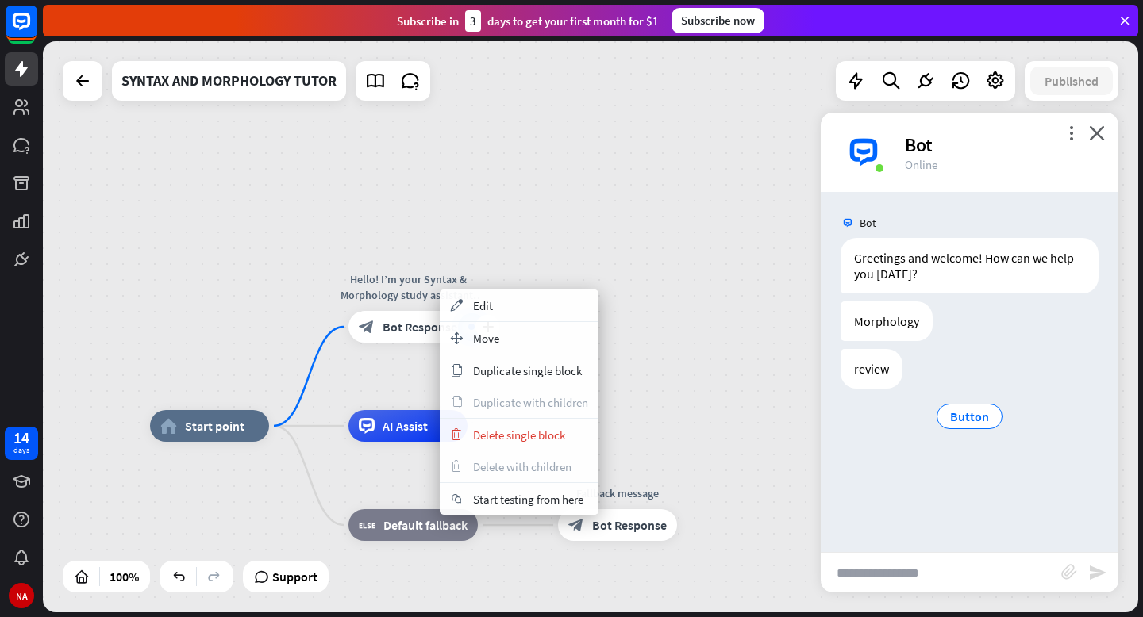
click at [389, 294] on div "Hello! I’m your Syntax & Morphology study assistant. You can choose: 1️⃣ Syntax…" at bounding box center [408, 287] width 143 height 32
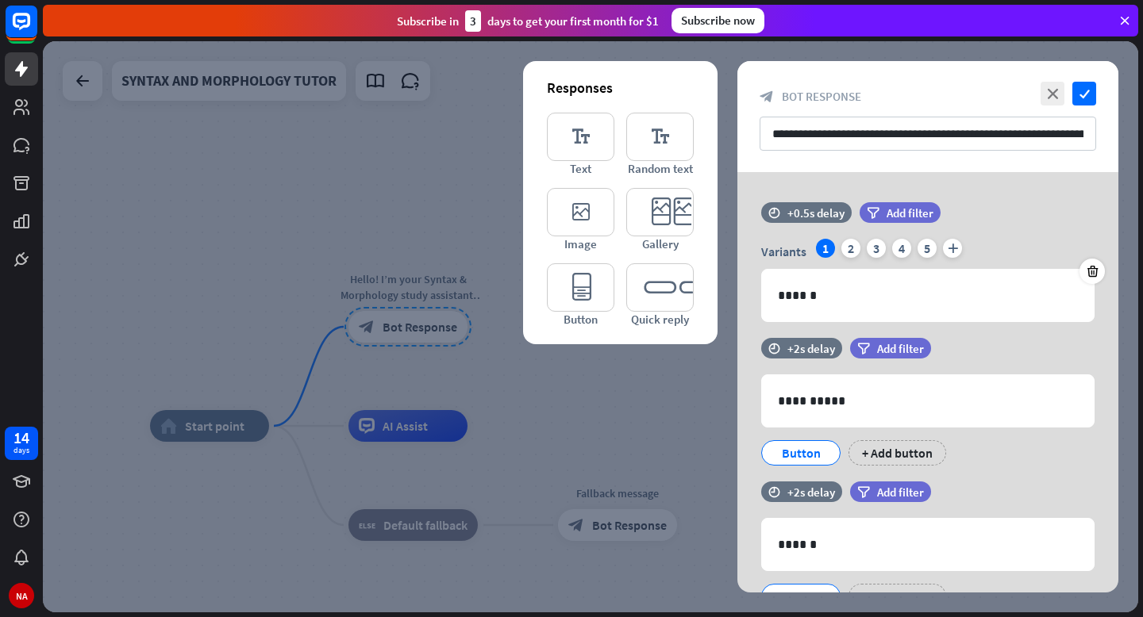
click at [389, 294] on div at bounding box center [590, 326] width 1095 height 571
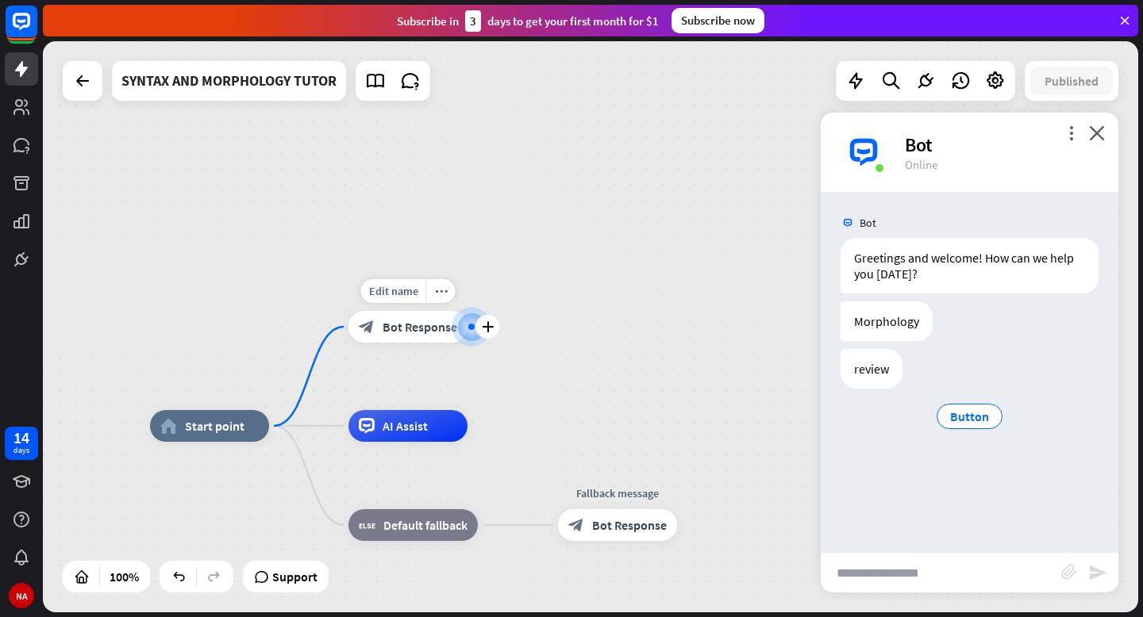
click at [389, 294] on span "Edit name" at bounding box center [393, 291] width 49 height 14
click at [533, 199] on div "**********" at bounding box center [590, 326] width 1095 height 571
click at [376, 292] on span "Edit name" at bounding box center [393, 291] width 49 height 14
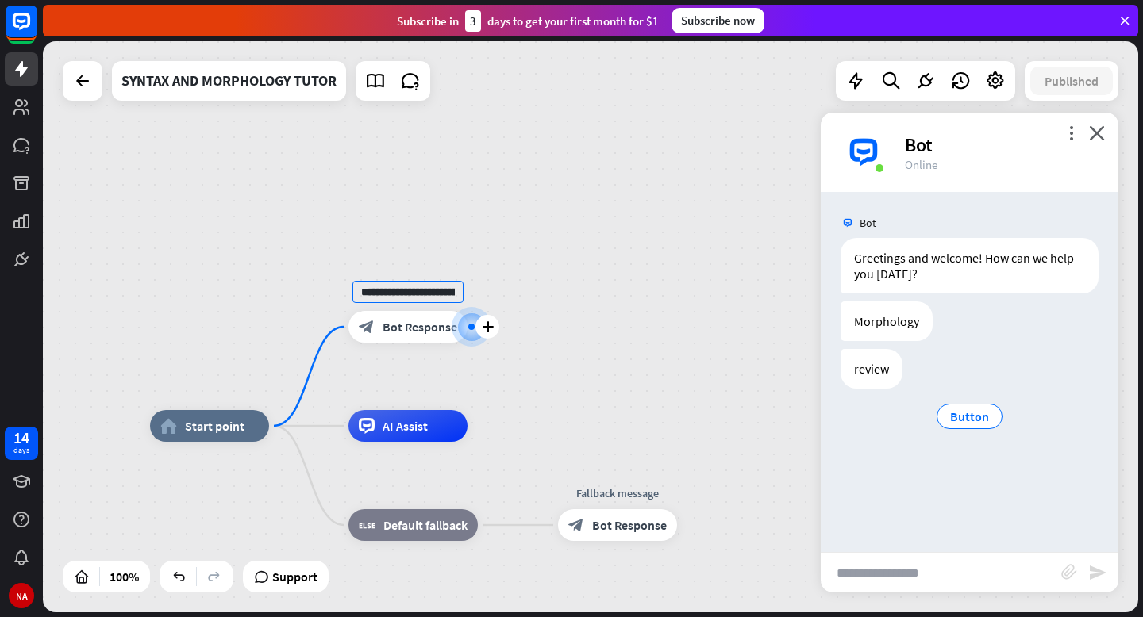
scroll to position [0, 517]
click at [425, 246] on div "**********" at bounding box center [590, 326] width 1095 height 571
click at [405, 329] on span "Bot Response" at bounding box center [420, 327] width 75 height 16
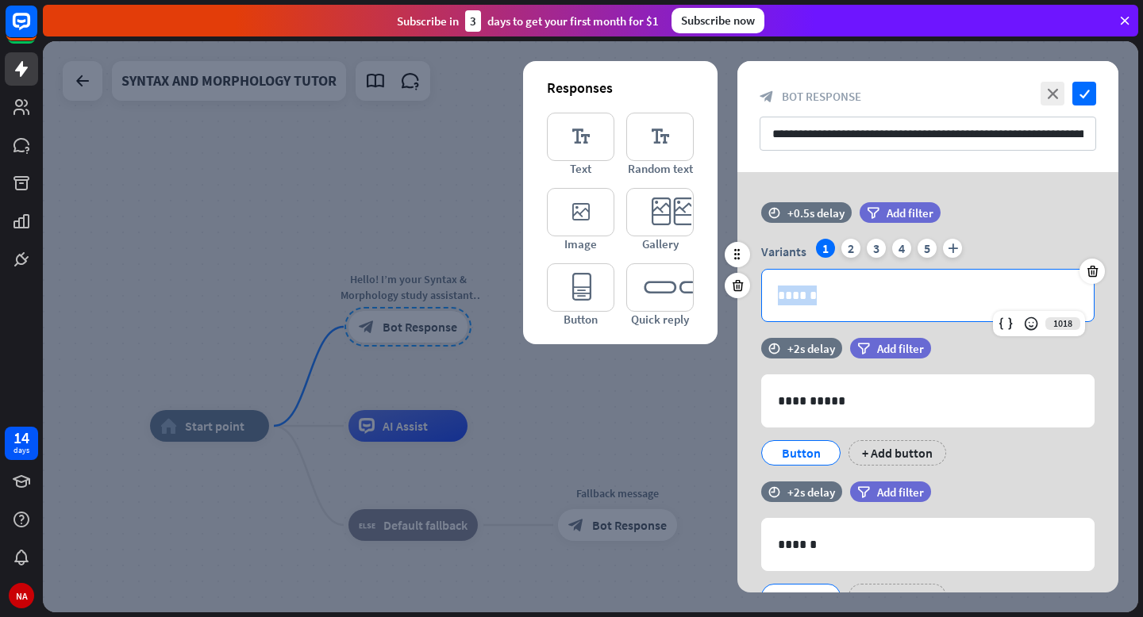
drag, startPoint x: 855, startPoint y: 297, endPoint x: 765, endPoint y: 297, distance: 89.7
click at [765, 297] on div "******" at bounding box center [928, 296] width 332 height 52
copy p "******"
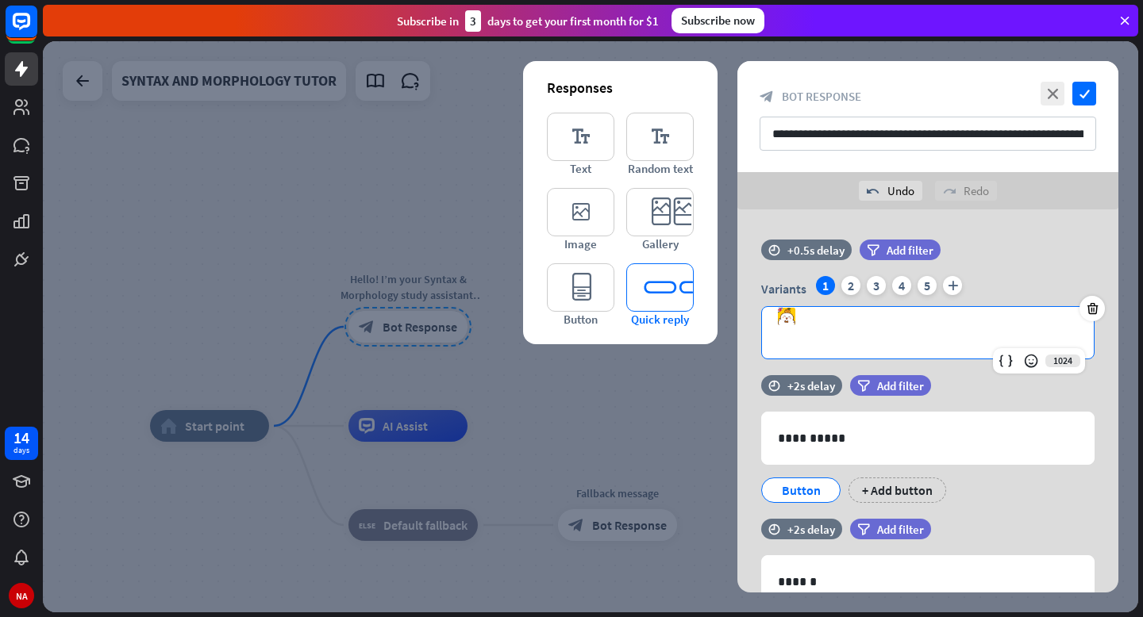
click at [642, 293] on icon "editor_quick_replies" at bounding box center [659, 288] width 67 height 48
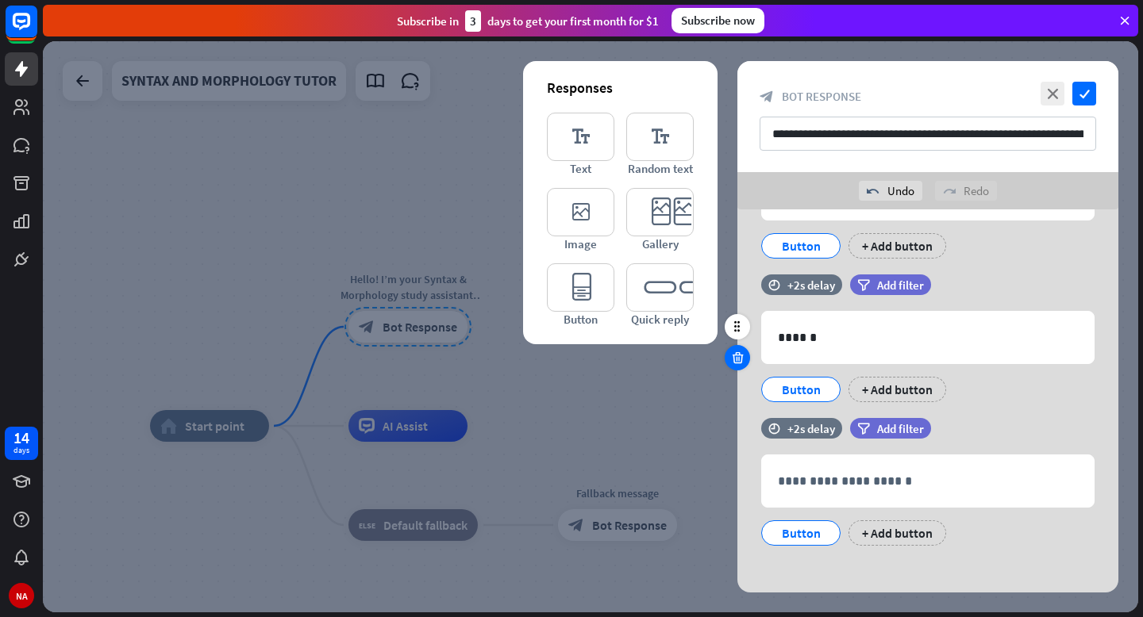
scroll to position [253, 0]
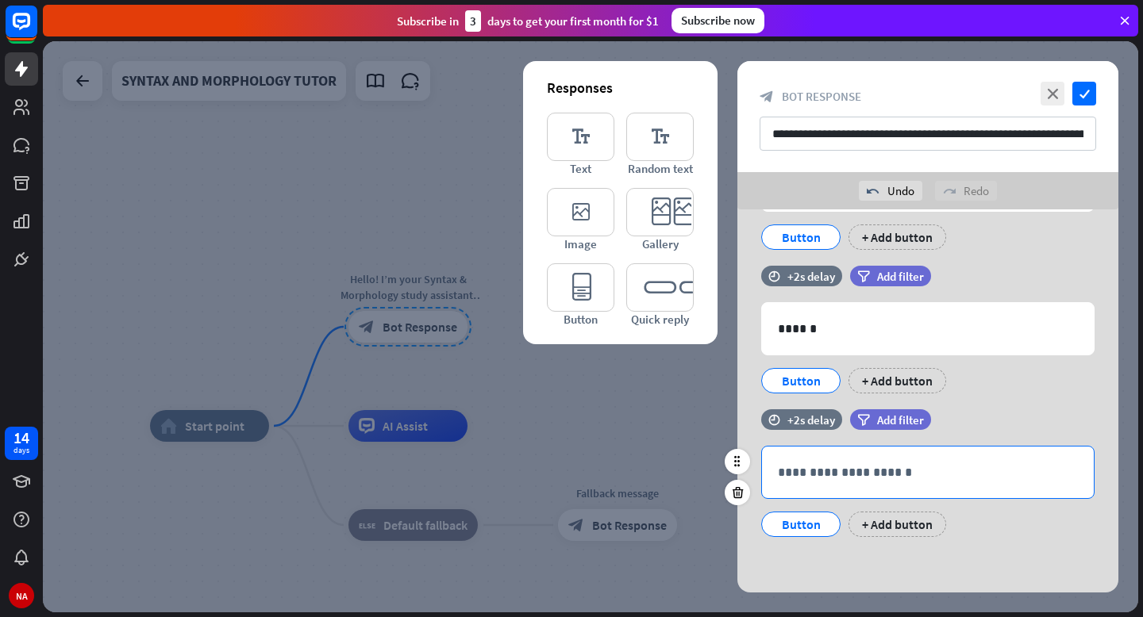
click at [820, 471] on p "**********" at bounding box center [928, 473] width 300 height 20
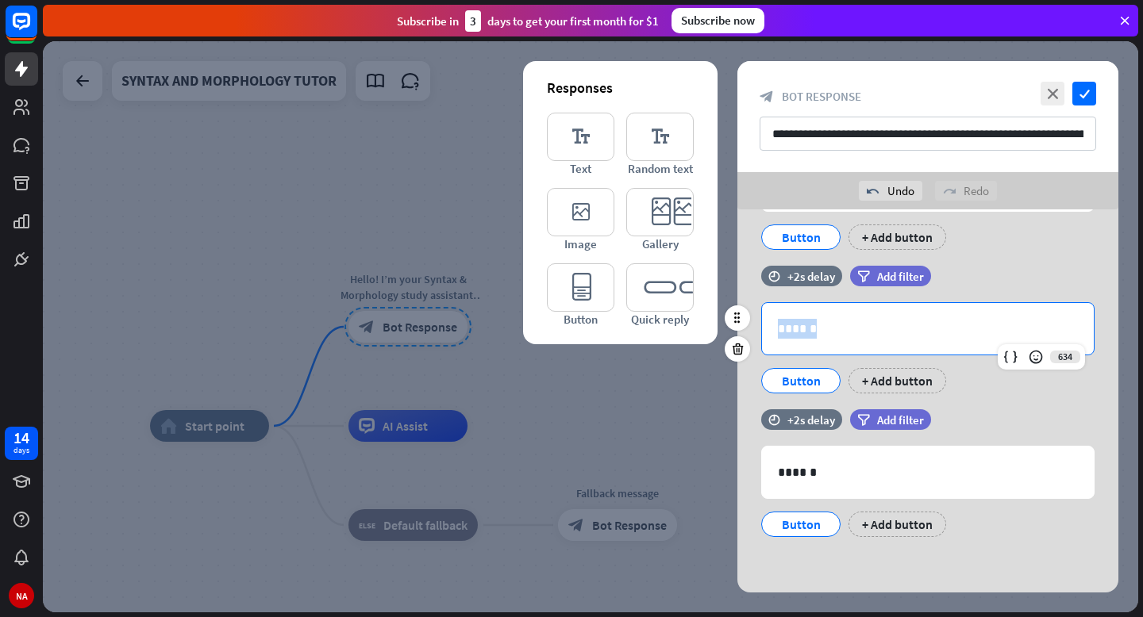
drag, startPoint x: 829, startPoint y: 340, endPoint x: 761, endPoint y: 334, distance: 67.7
click at [762, 334] on div "******" at bounding box center [928, 329] width 332 height 52
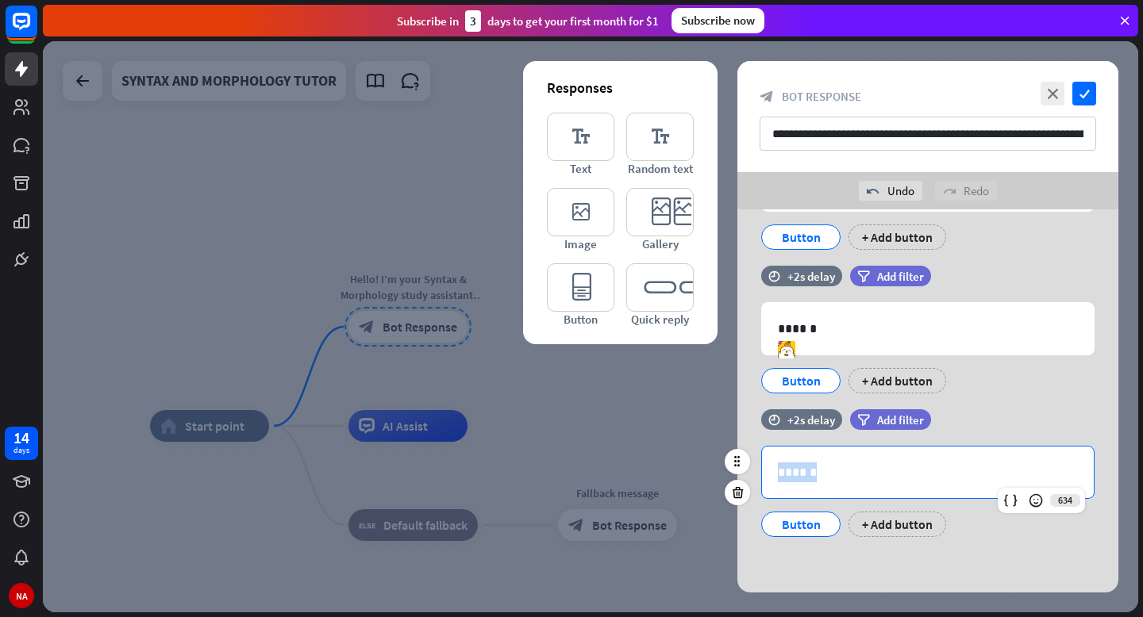
drag, startPoint x: 848, startPoint y: 479, endPoint x: 758, endPoint y: 476, distance: 90.5
click at [758, 476] on div "634 ****** Button + Add button" at bounding box center [927, 491] width 381 height 91
click at [1000, 400] on div "time +2s delay filter Add filter 634 ****** Button + Add button" at bounding box center [927, 338] width 381 height 144
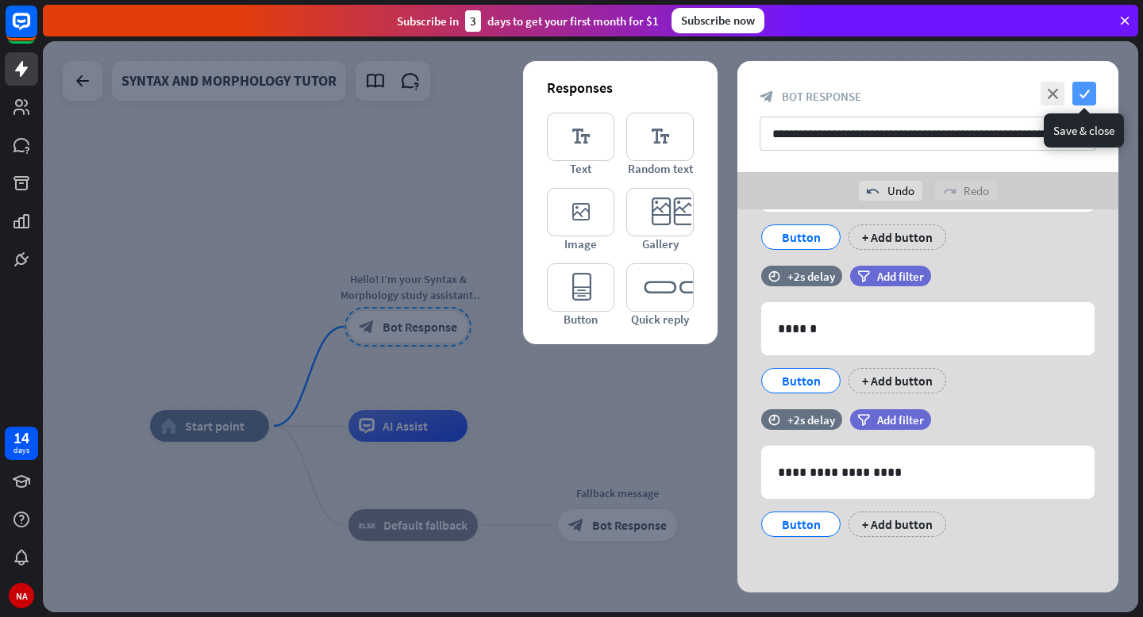
click at [1080, 91] on icon "check" at bounding box center [1084, 94] width 24 height 24
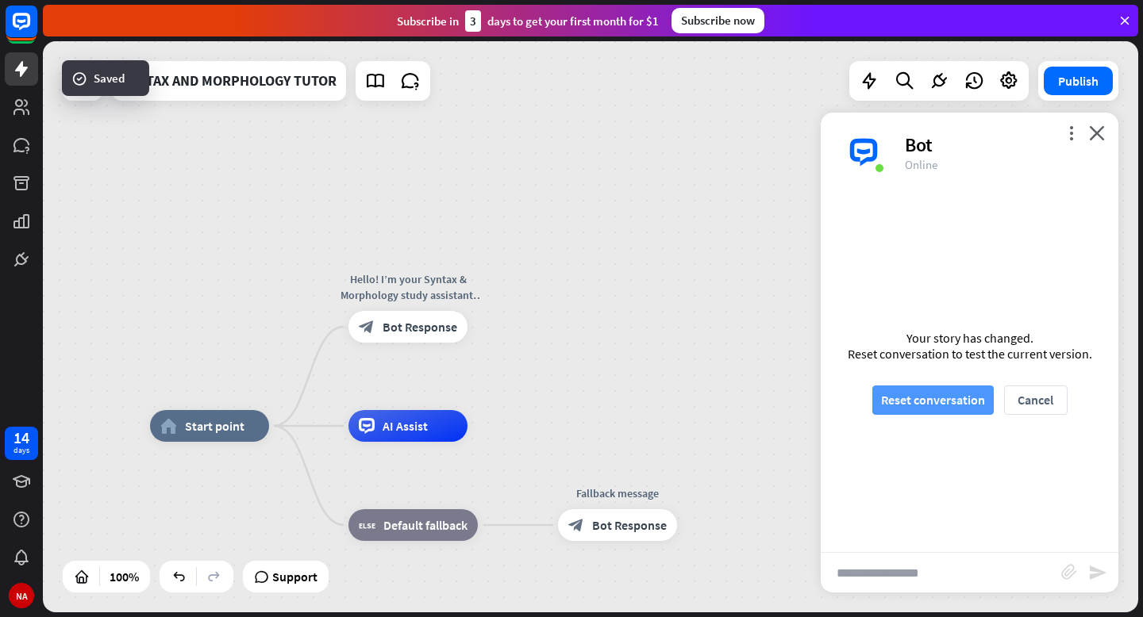
click at [910, 410] on button "Reset conversation" at bounding box center [932, 400] width 121 height 29
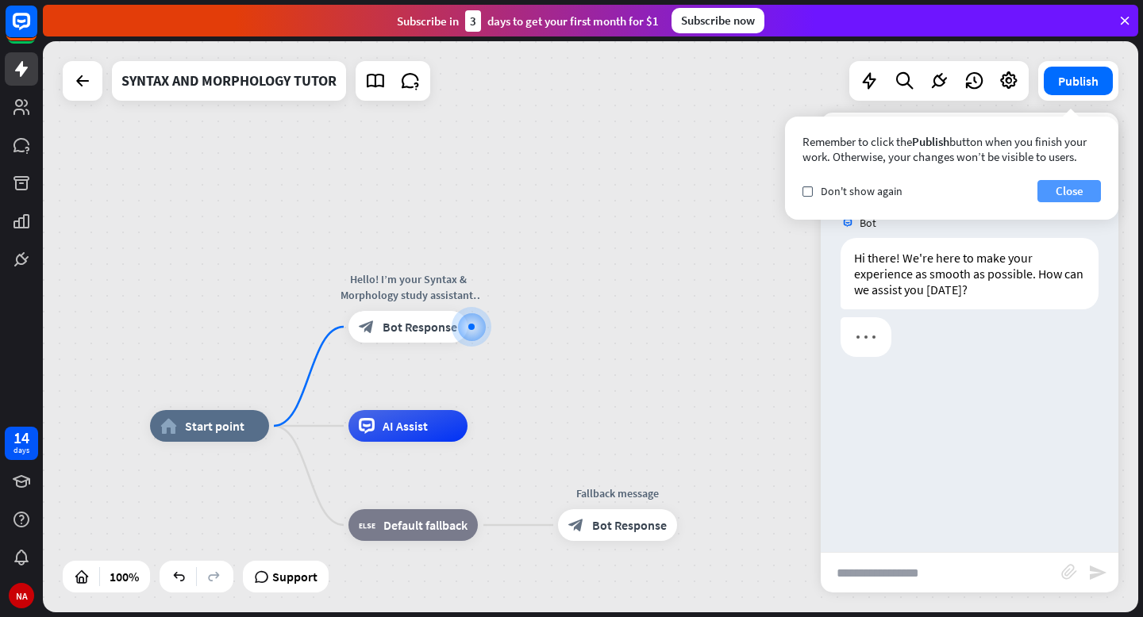
click at [1059, 195] on button "Close" at bounding box center [1068, 191] width 63 height 22
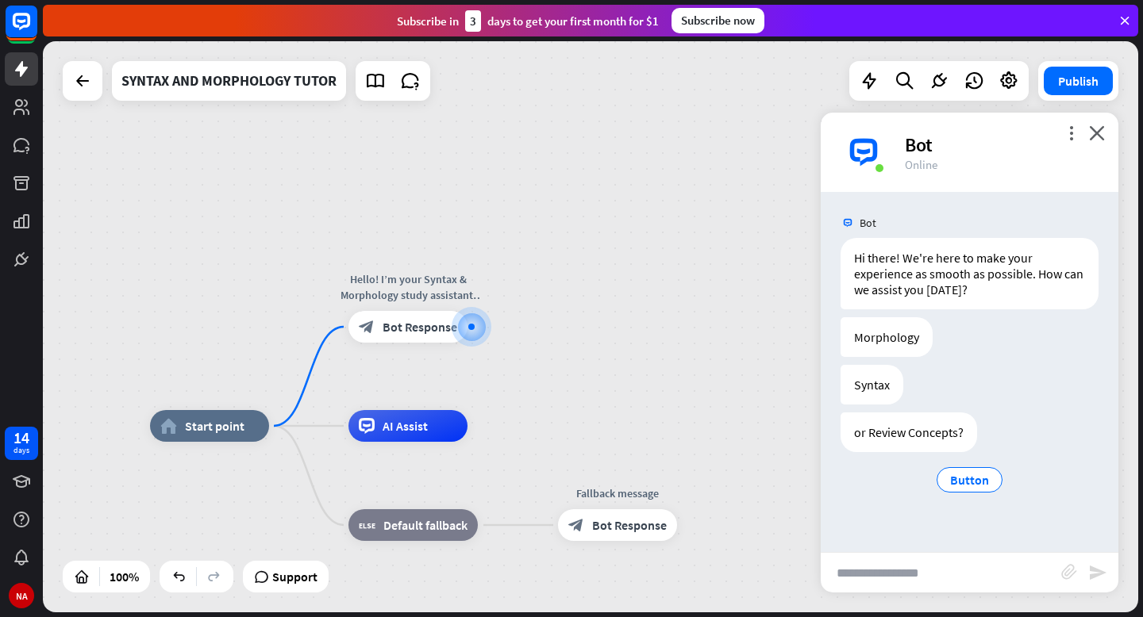
click at [928, 569] on input "text" at bounding box center [941, 573] width 240 height 40
type input "**********"
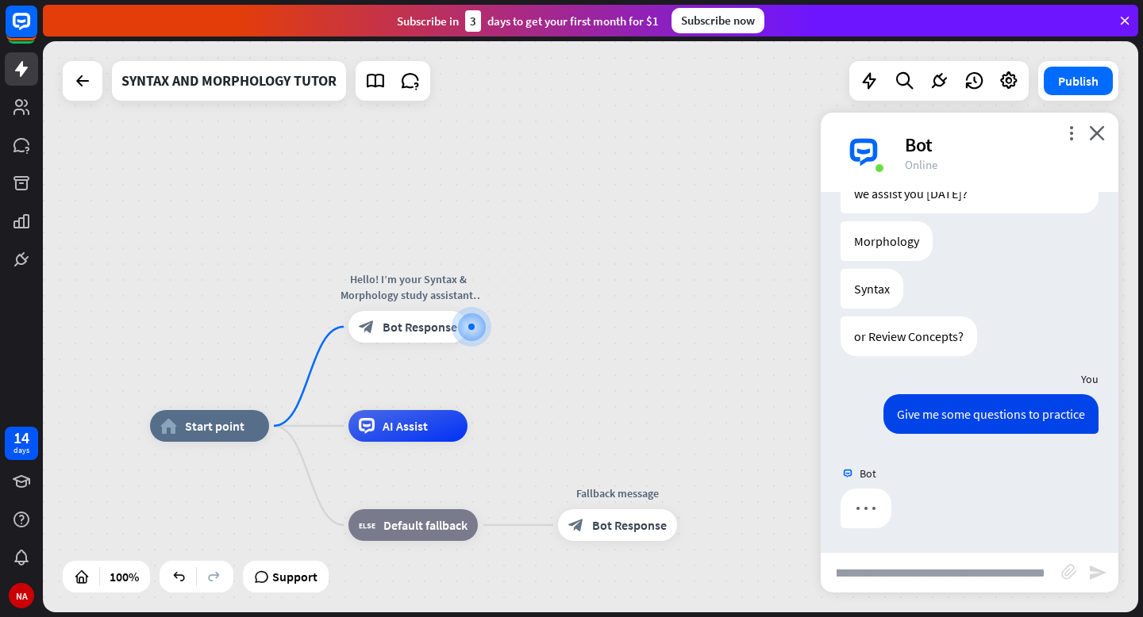
scroll to position [0, 0]
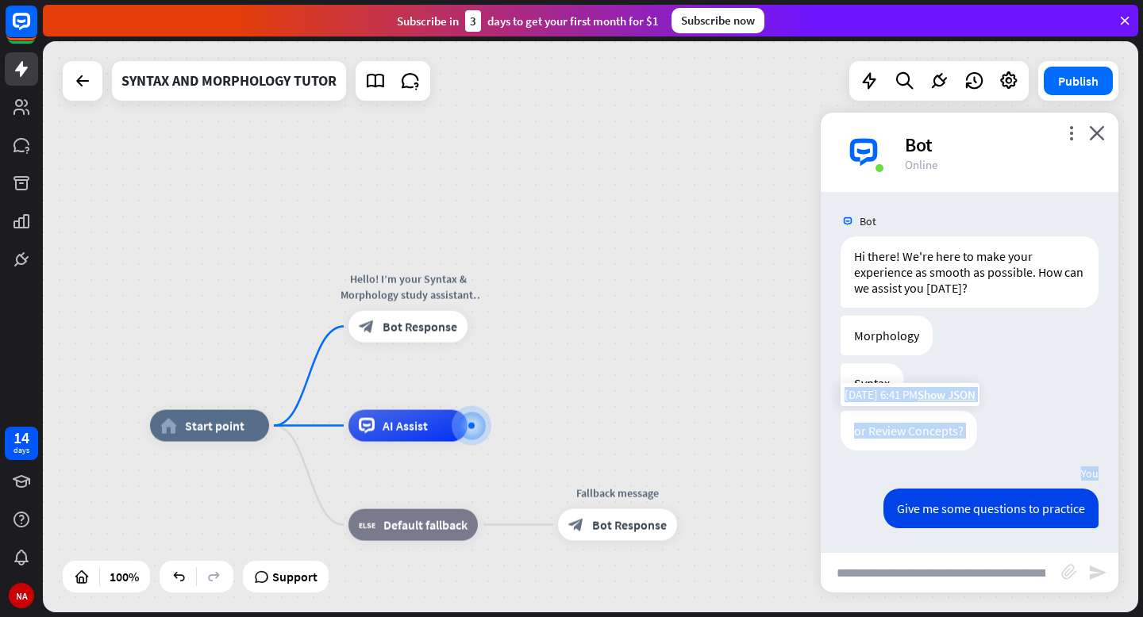
drag, startPoint x: 1082, startPoint y: 417, endPoint x: 880, endPoint y: 421, distance: 201.6
click at [880, 421] on div "Bot Hi there! We're here to make your experience as smooth as possible. How can…" at bounding box center [970, 372] width 298 height 360
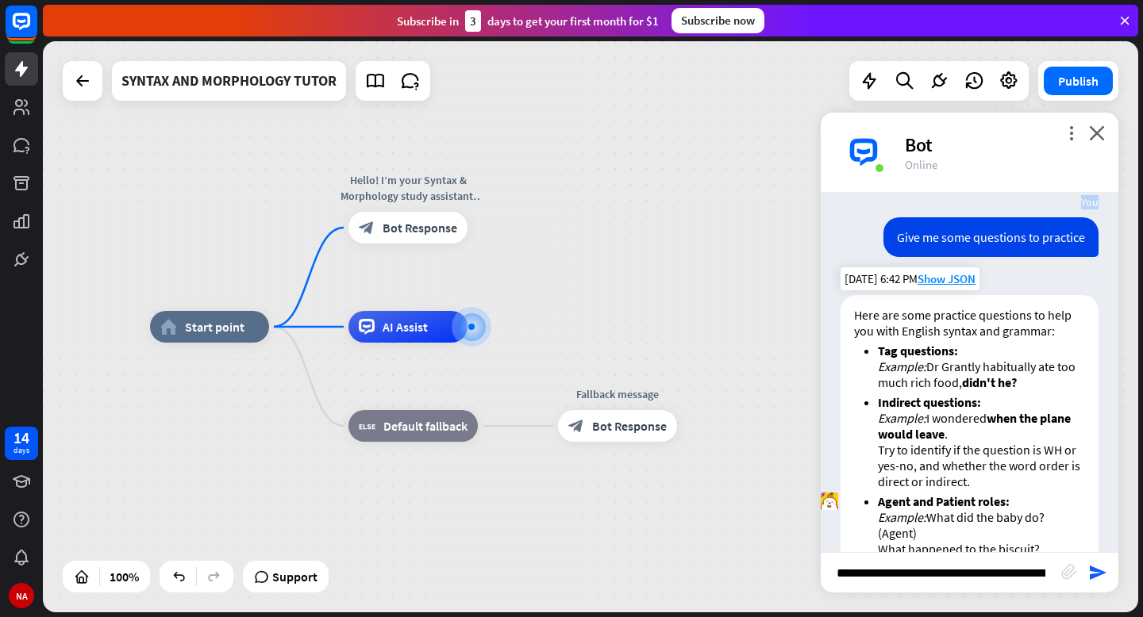
scroll to position [272, 0]
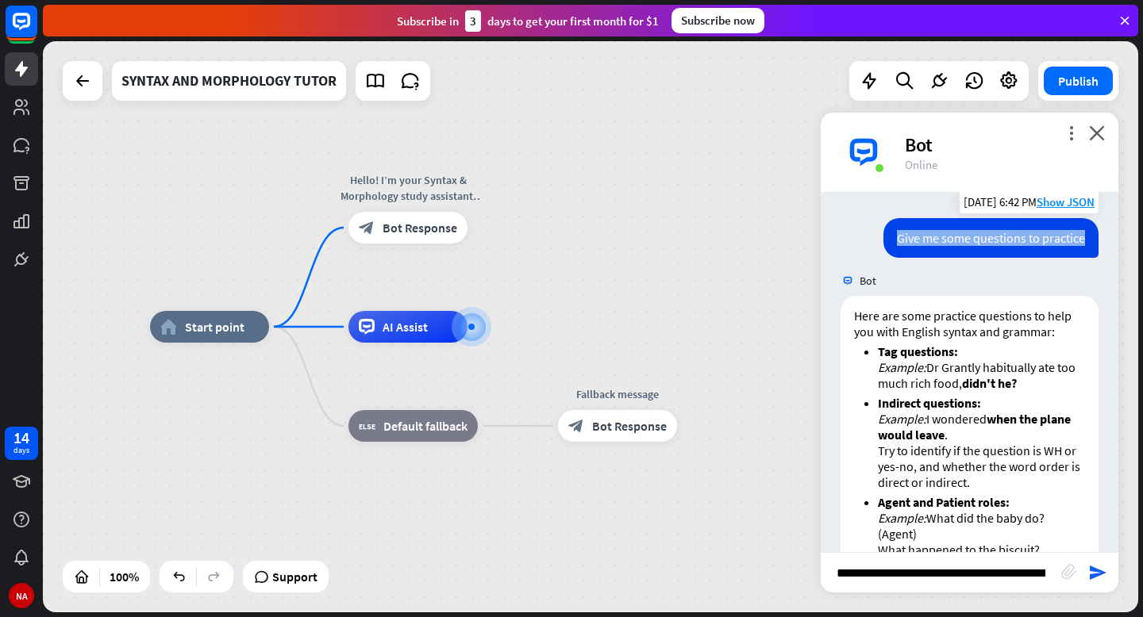
drag, startPoint x: 1075, startPoint y: 241, endPoint x: 884, endPoint y: 242, distance: 190.5
click at [884, 242] on div "Give me some questions to practice" at bounding box center [990, 238] width 215 height 40
click at [1100, 575] on icon "send" at bounding box center [1097, 573] width 19 height 19
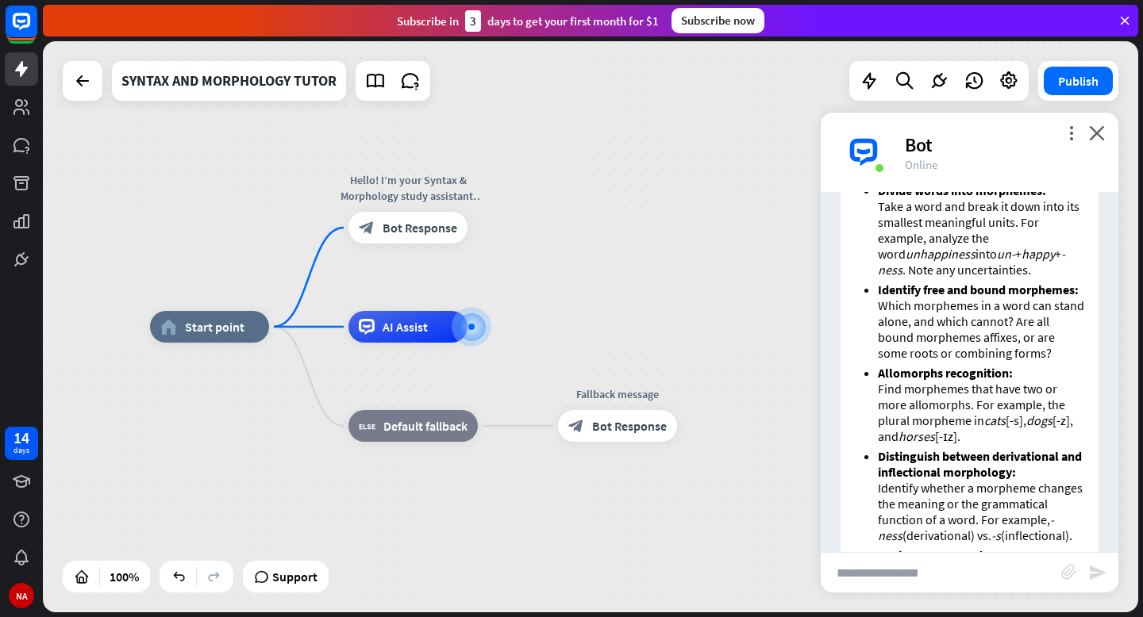
scroll to position [1249, 0]
click at [1021, 252] on em "happy" at bounding box center [1037, 256] width 33 height 16
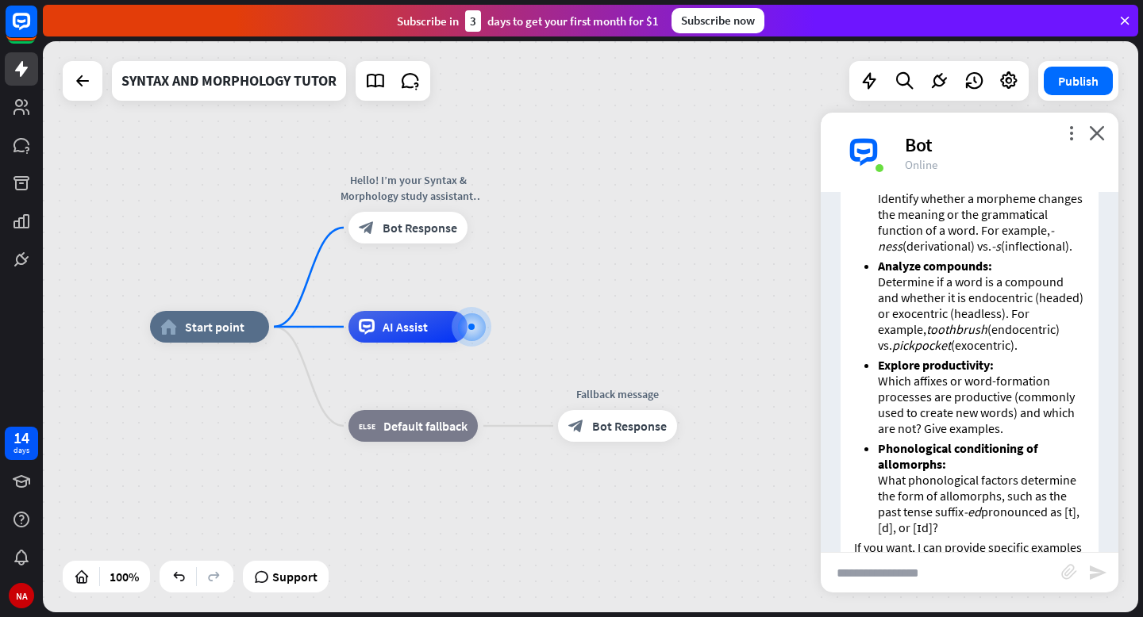
scroll to position [1547, 0]
